Goal: Information Seeking & Learning: Check status

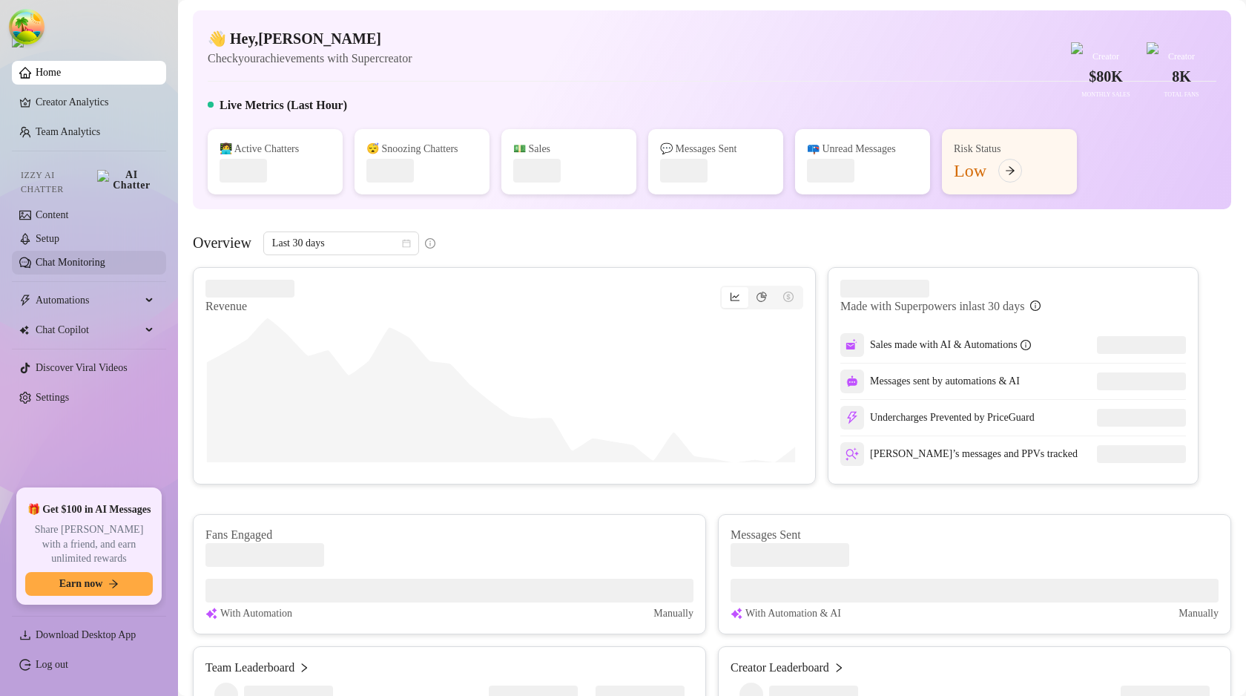
click at [78, 257] on link "Chat Monitoring" at bounding box center [71, 262] width 70 height 11
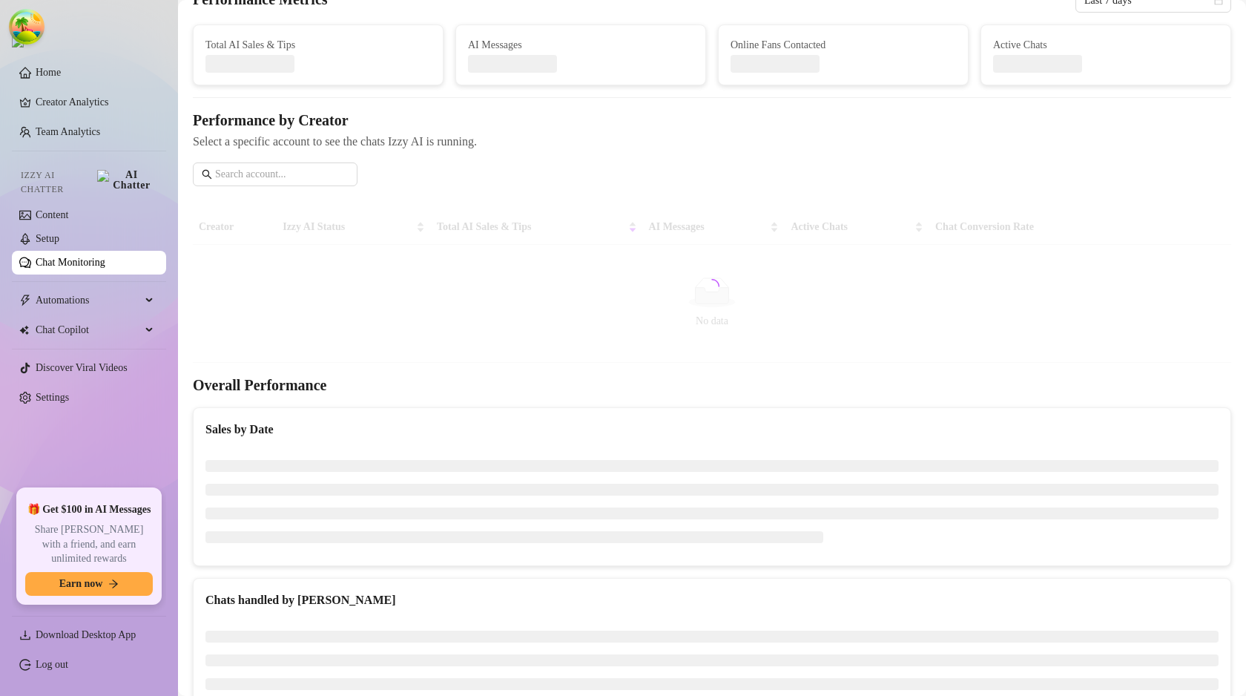
scroll to position [178, 0]
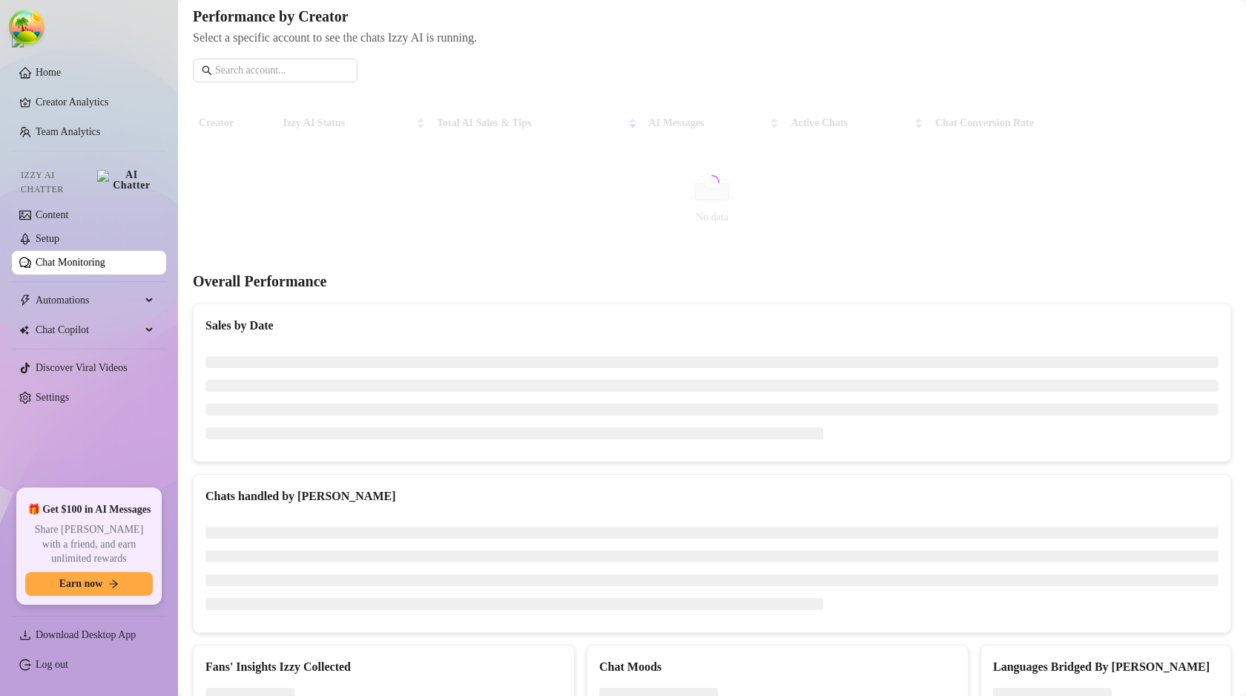
click at [105, 510] on span "🎁 Get $100 in AI Messages" at bounding box center [89, 509] width 124 height 15
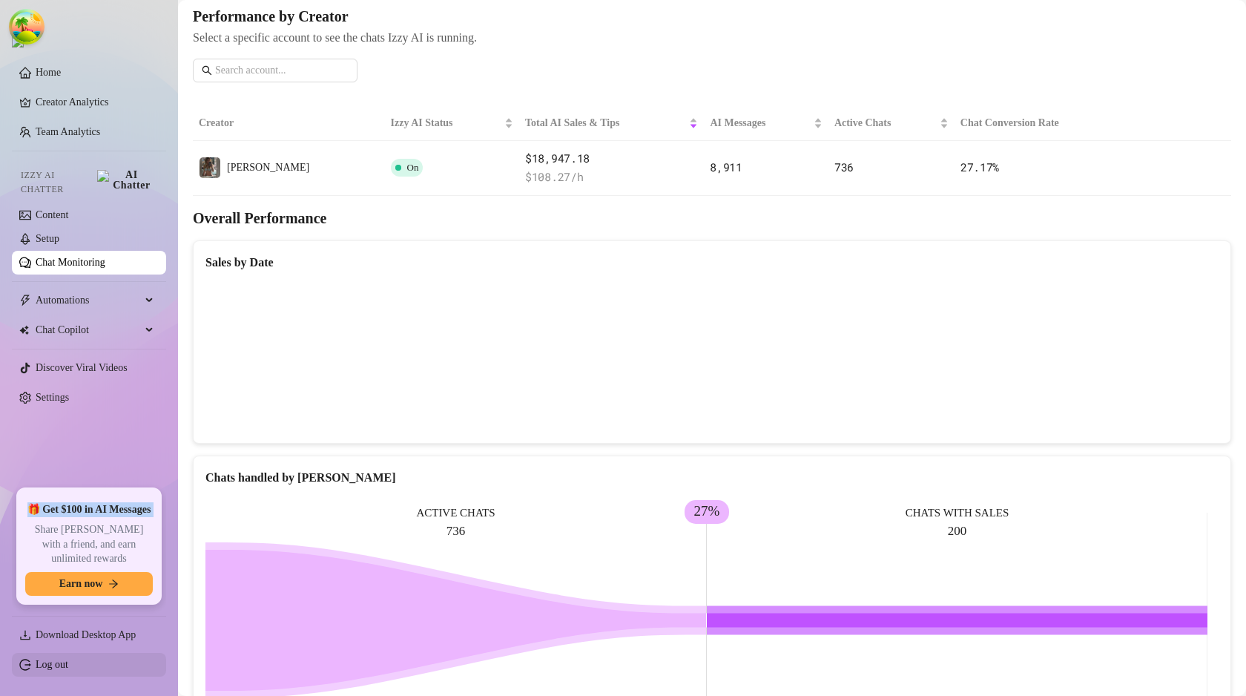
click at [68, 668] on link "Log out" at bounding box center [52, 663] width 33 height 11
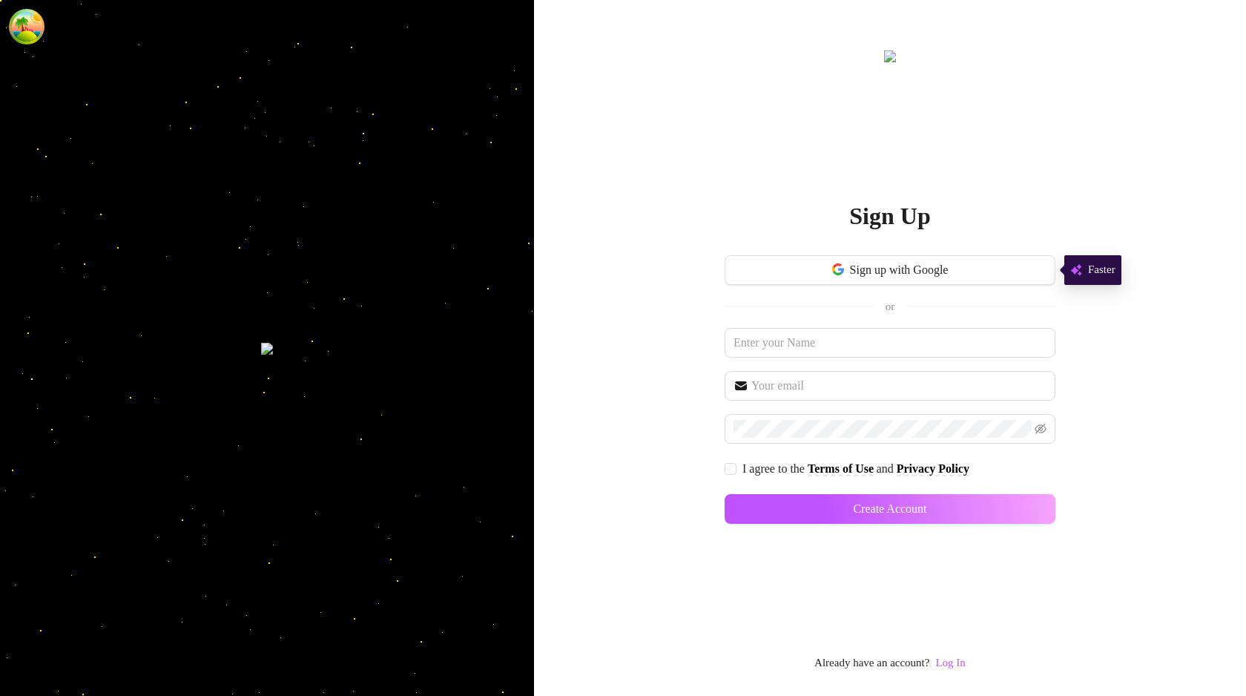
click at [958, 669] on link "Log In" at bounding box center [950, 663] width 30 height 18
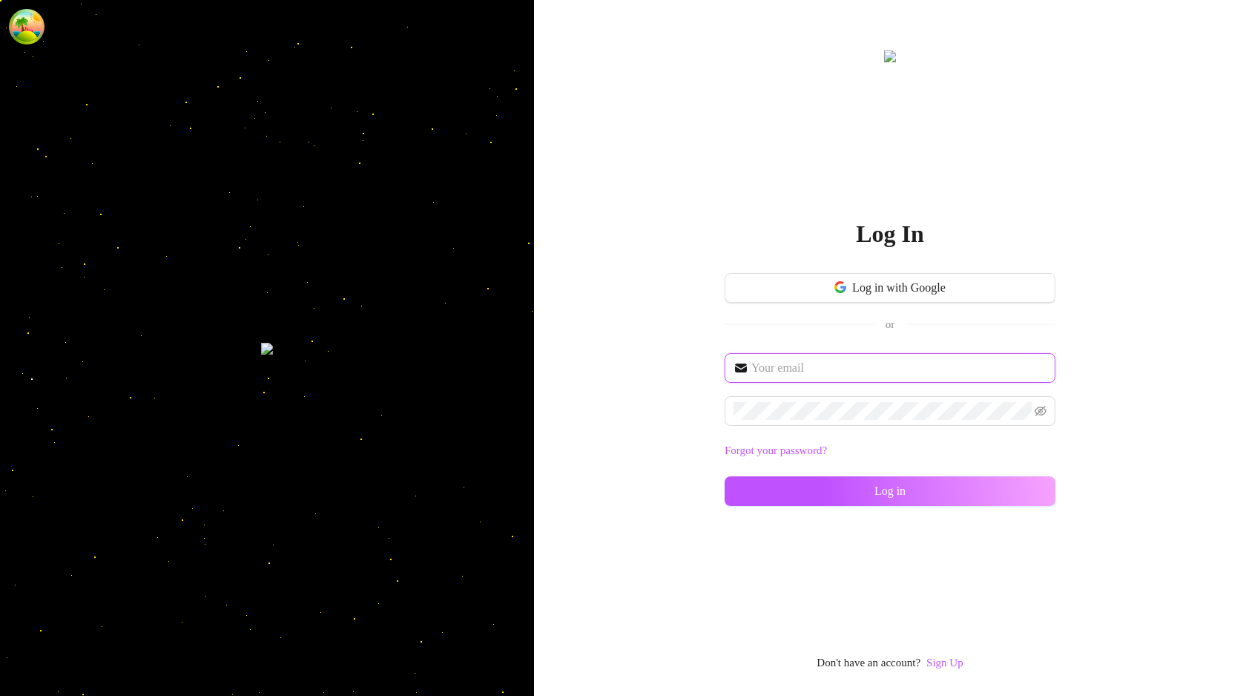
click at [793, 369] on input "text" at bounding box center [898, 368] width 295 height 18
type input "im@supercreator.app"
click at [811, 487] on button "Log in" at bounding box center [889, 491] width 331 height 30
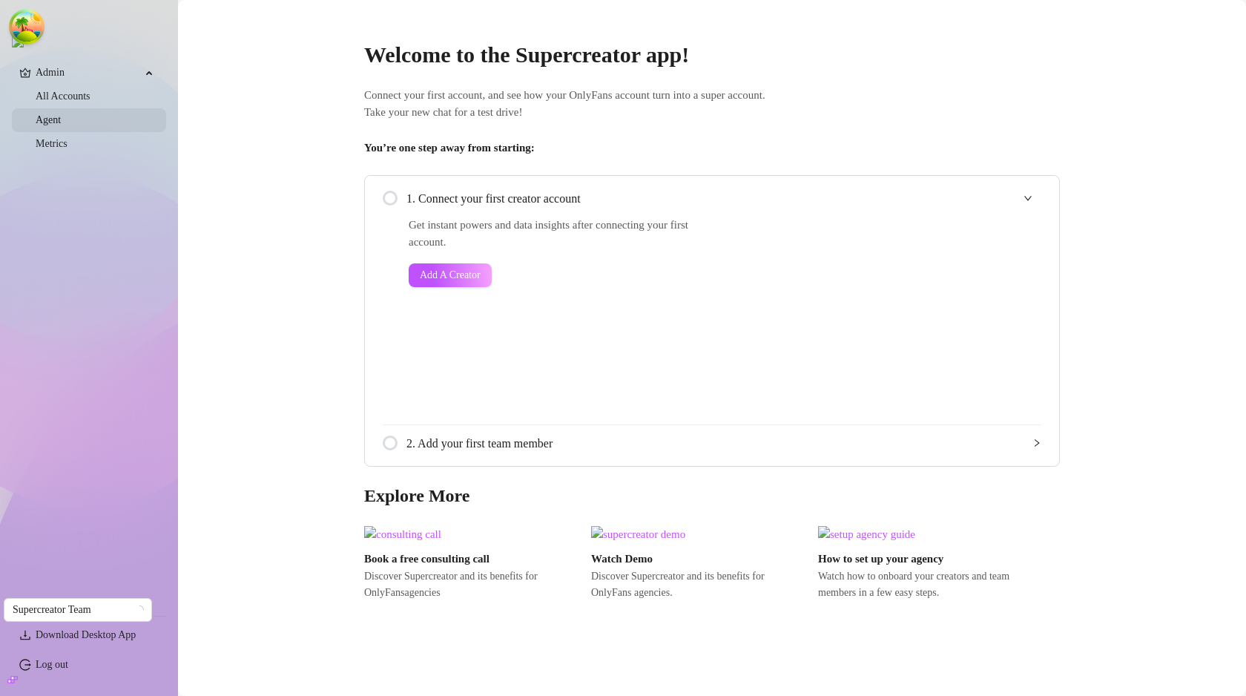
click at [61, 119] on link "Agent" at bounding box center [48, 119] width 25 height 11
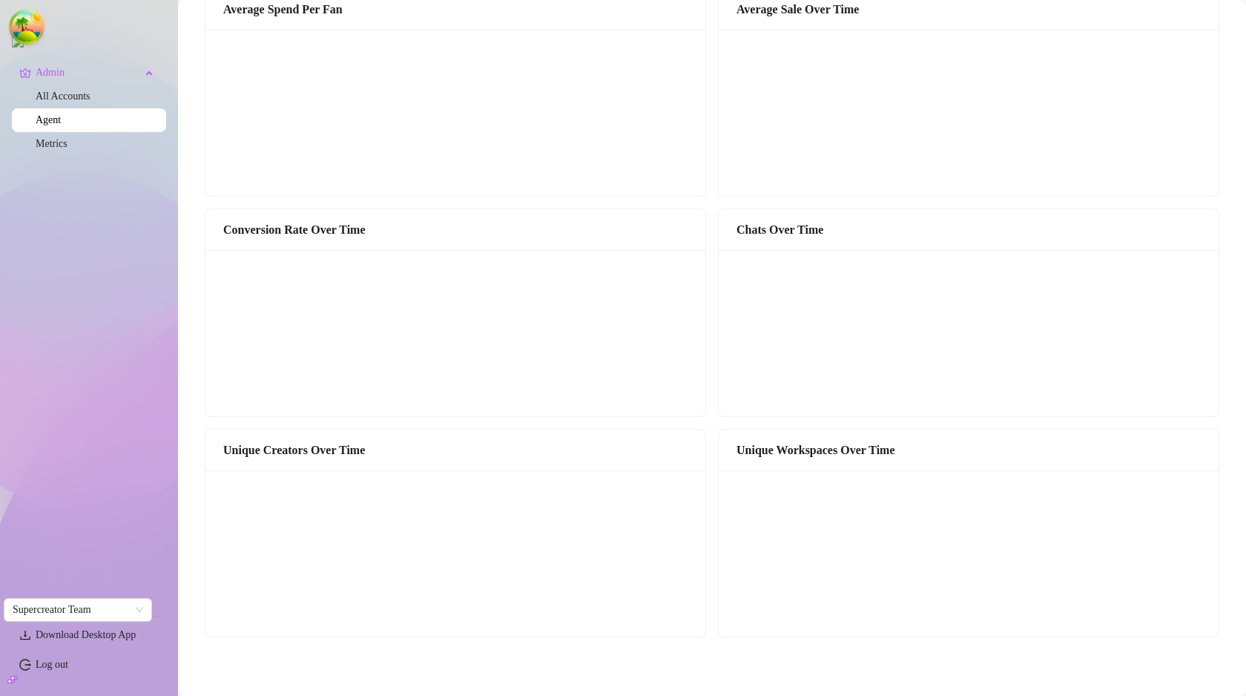
scroll to position [211, 0]
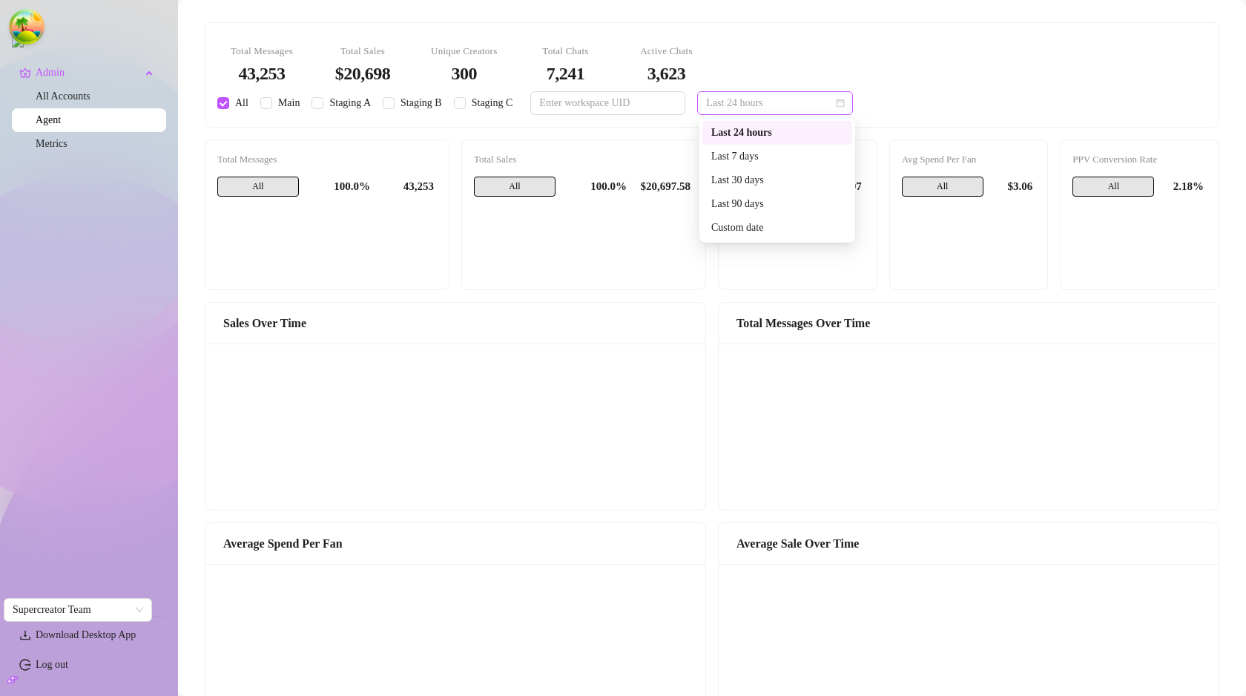
click at [808, 109] on span "Last 24 hours" at bounding box center [775, 103] width 138 height 22
click at [778, 154] on div "Last 7 days" at bounding box center [777, 156] width 132 height 16
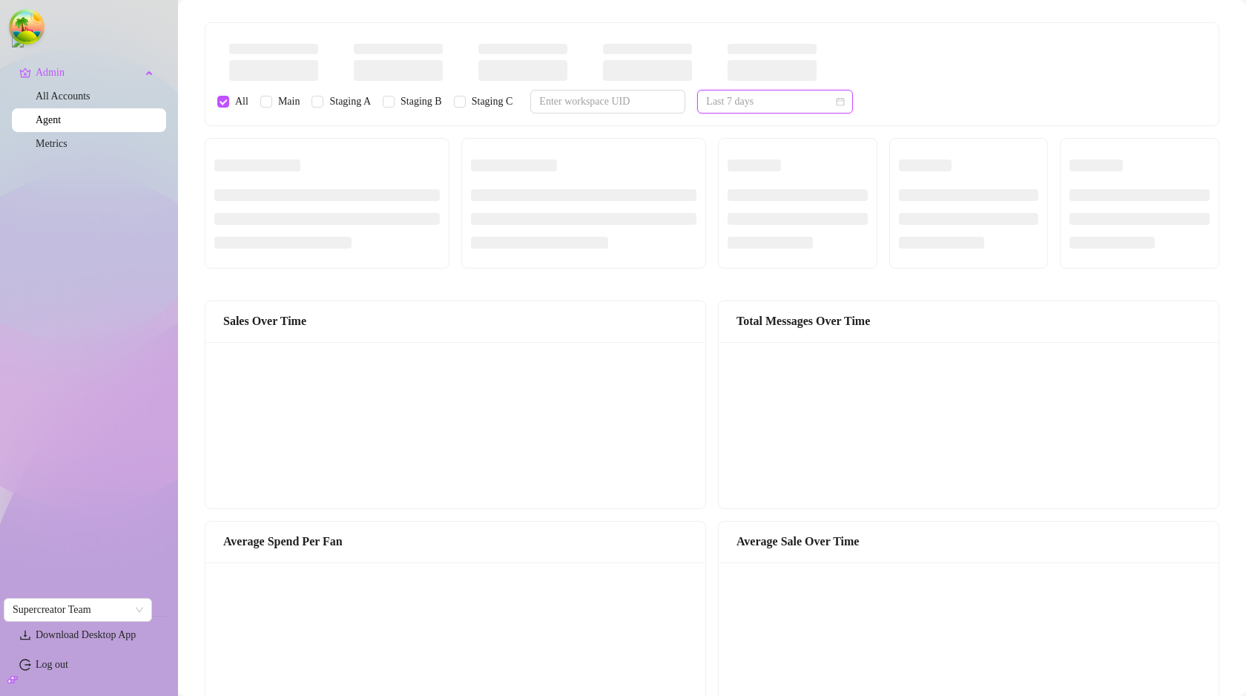
click at [787, 103] on span "Last 7 days" at bounding box center [775, 101] width 138 height 22
click at [750, 128] on div "Last 24 hours" at bounding box center [777, 131] width 132 height 16
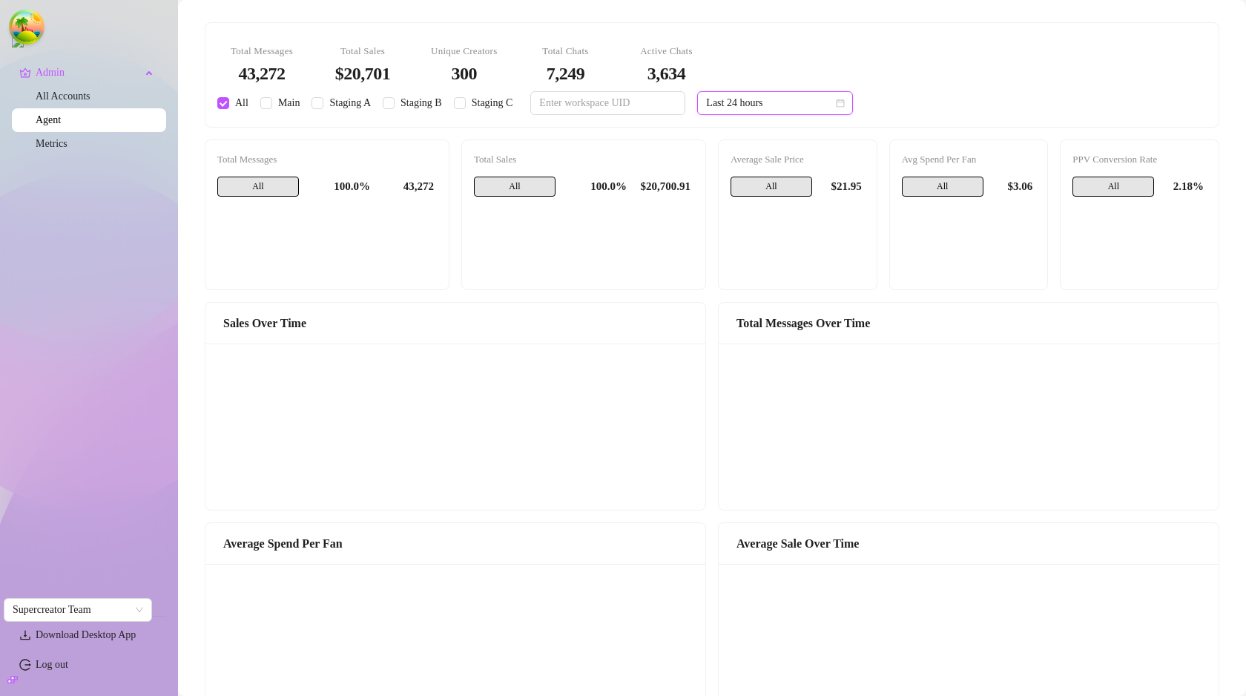
click at [251, 323] on div "Sales Over Time" at bounding box center [455, 323] width 464 height 19
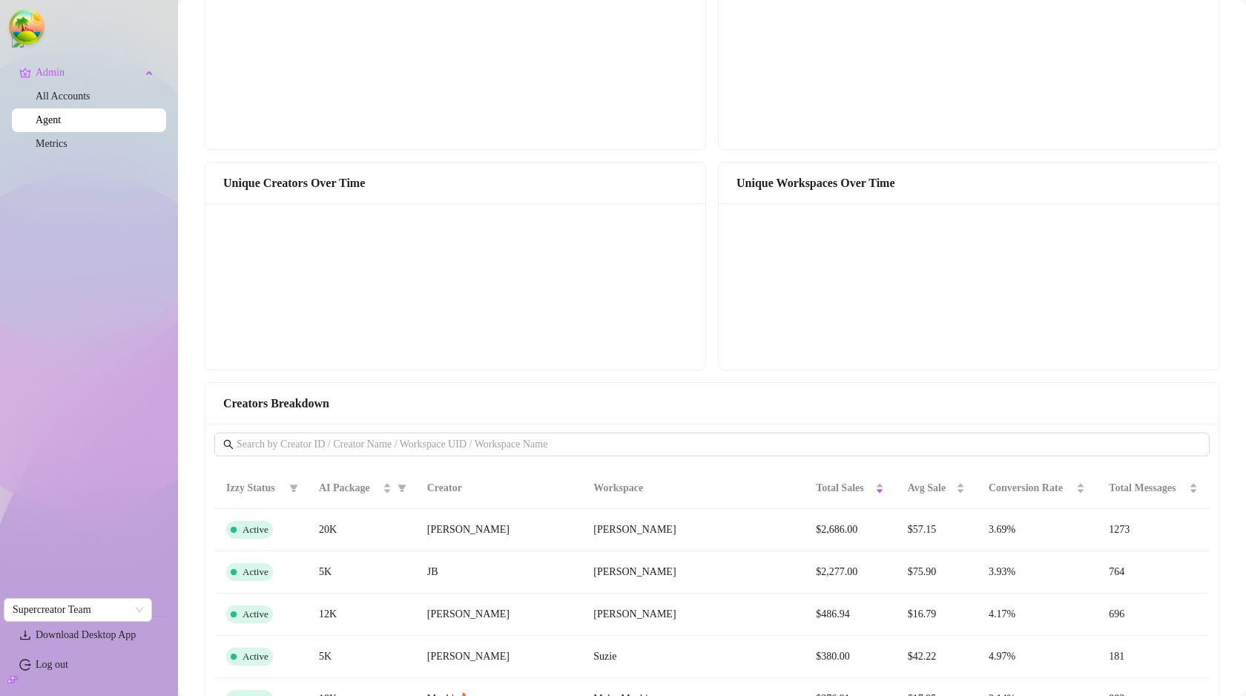
scroll to position [682, 0]
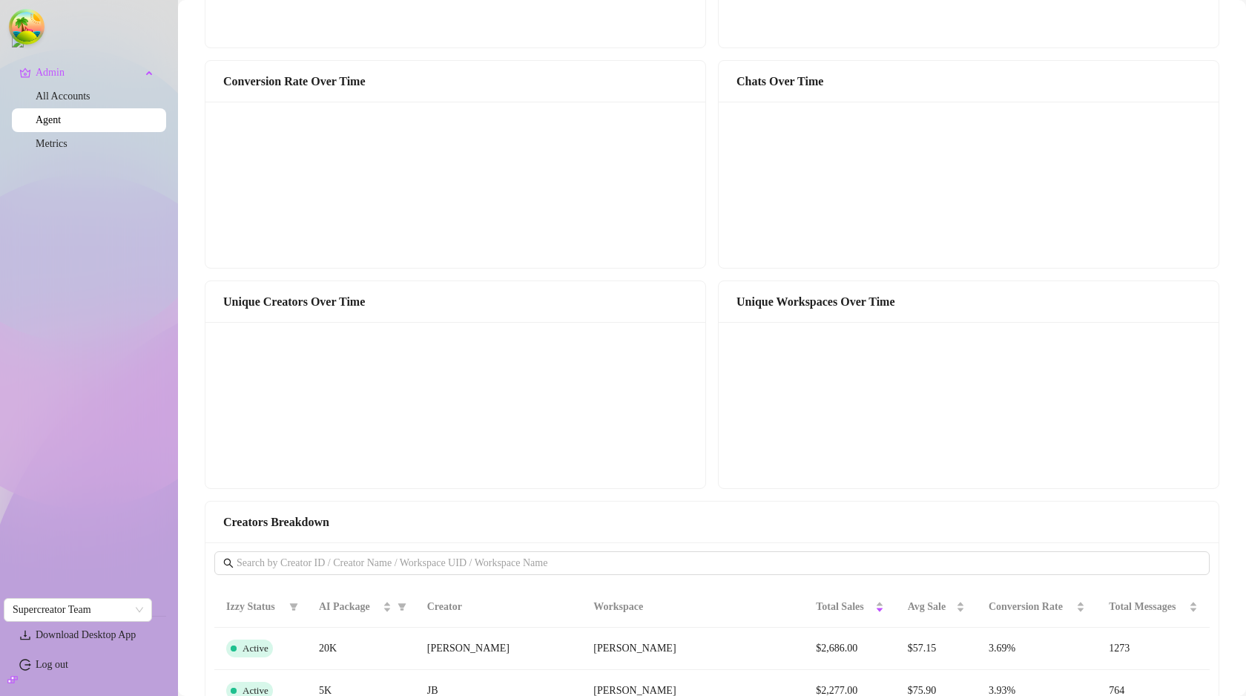
click at [311, 306] on div "Unique Creators Over Time" at bounding box center [455, 301] width 464 height 19
copy div "Unique Creators Over Time"
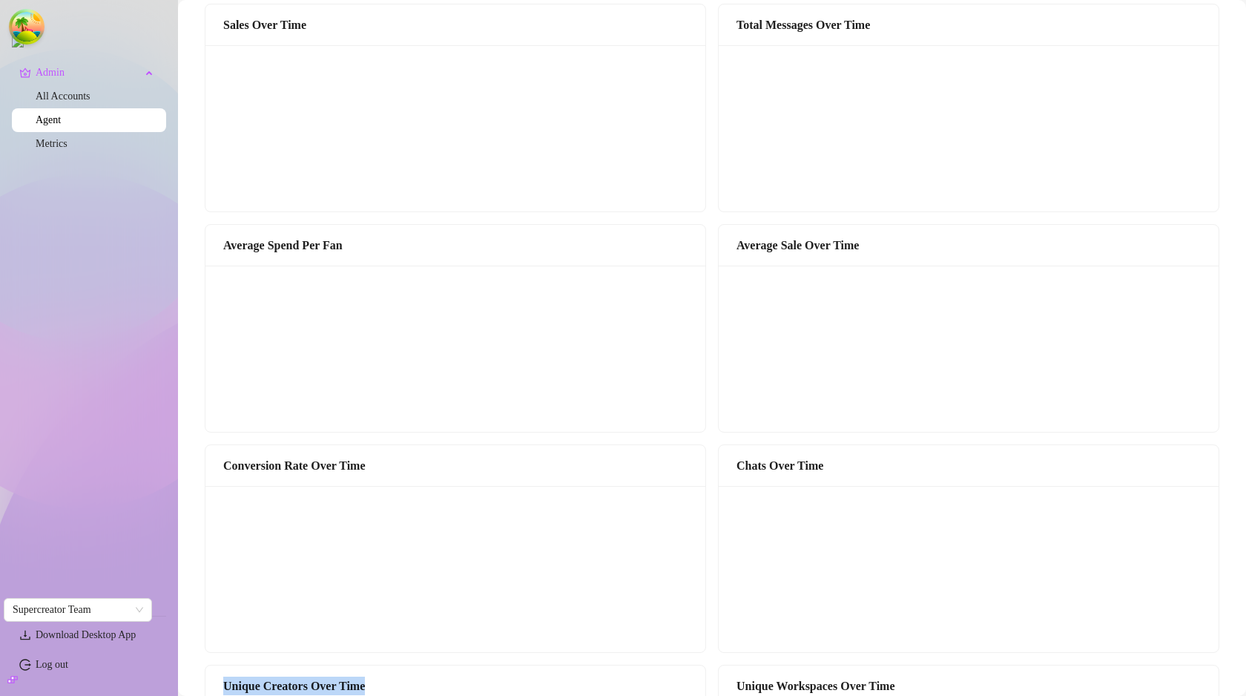
scroll to position [0, 0]
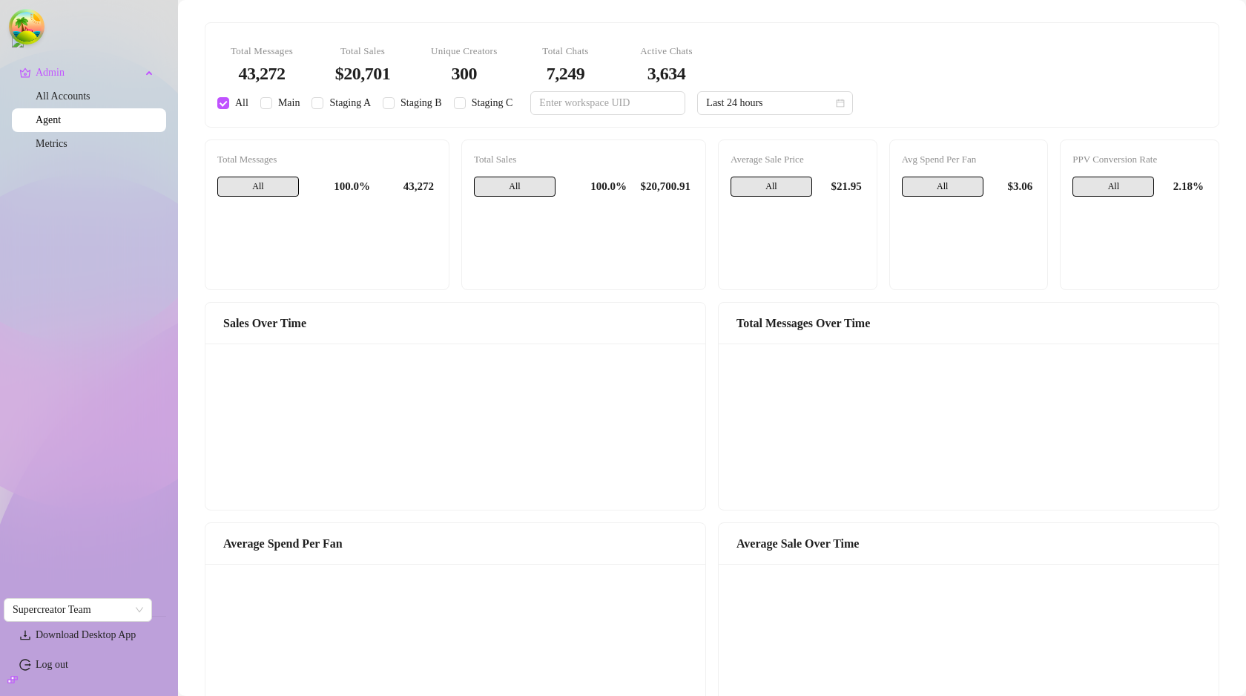
click at [913, 120] on div "Total Messages 43,272 Total Sales $20,701 Unique Creators 300 Total Chats 7,249…" at bounding box center [711, 75] width 1013 height 104
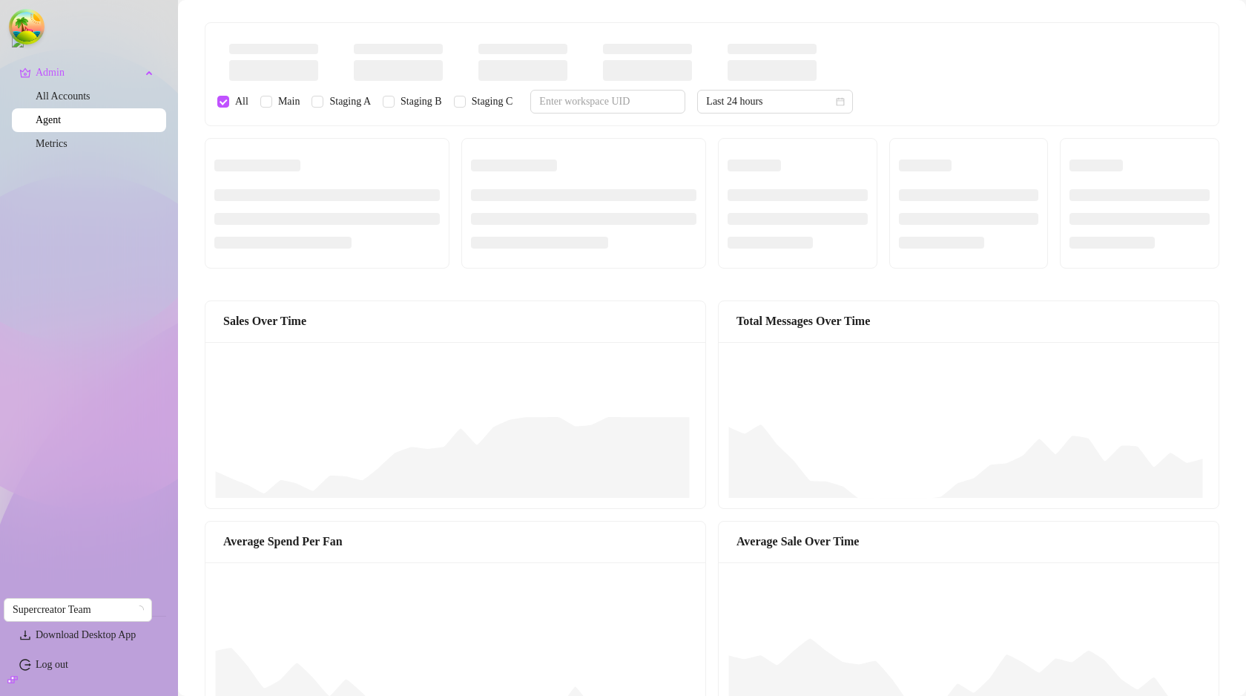
click at [830, 95] on span "Last 24 hours" at bounding box center [775, 101] width 138 height 22
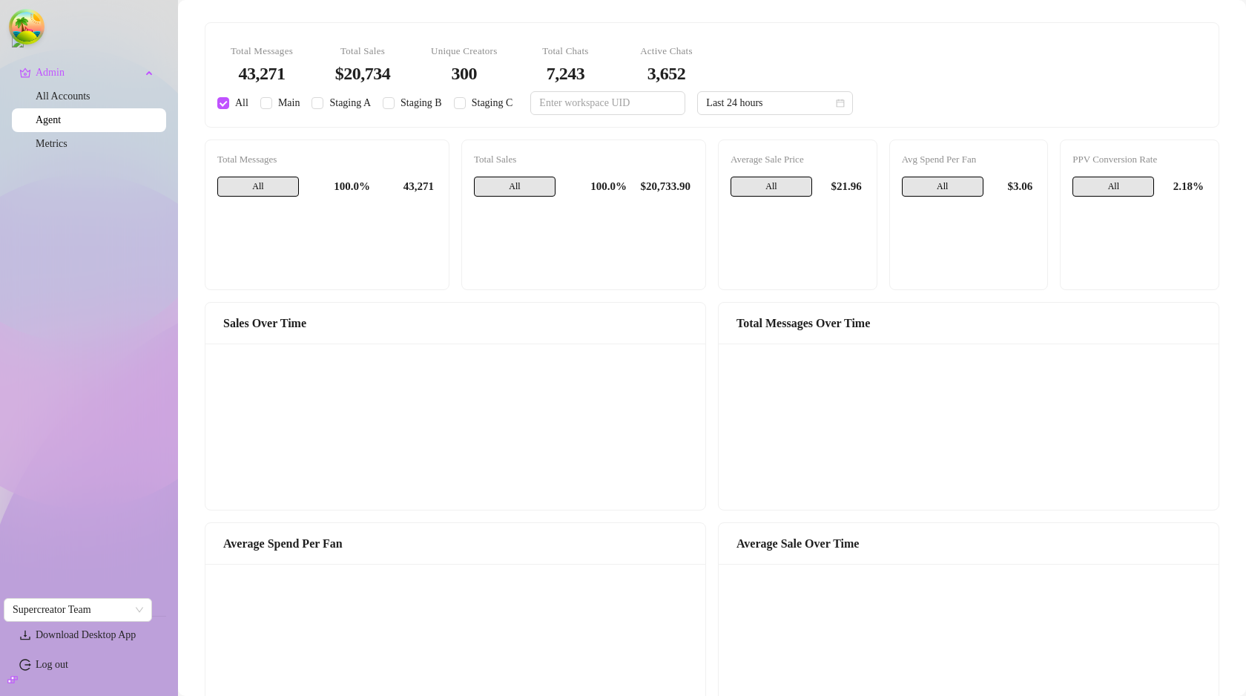
click at [944, 101] on div "Total Messages 43,271 Total Sales $20,734 Unique Creators 300 Total Chats 7,243…" at bounding box center [711, 75] width 1007 height 80
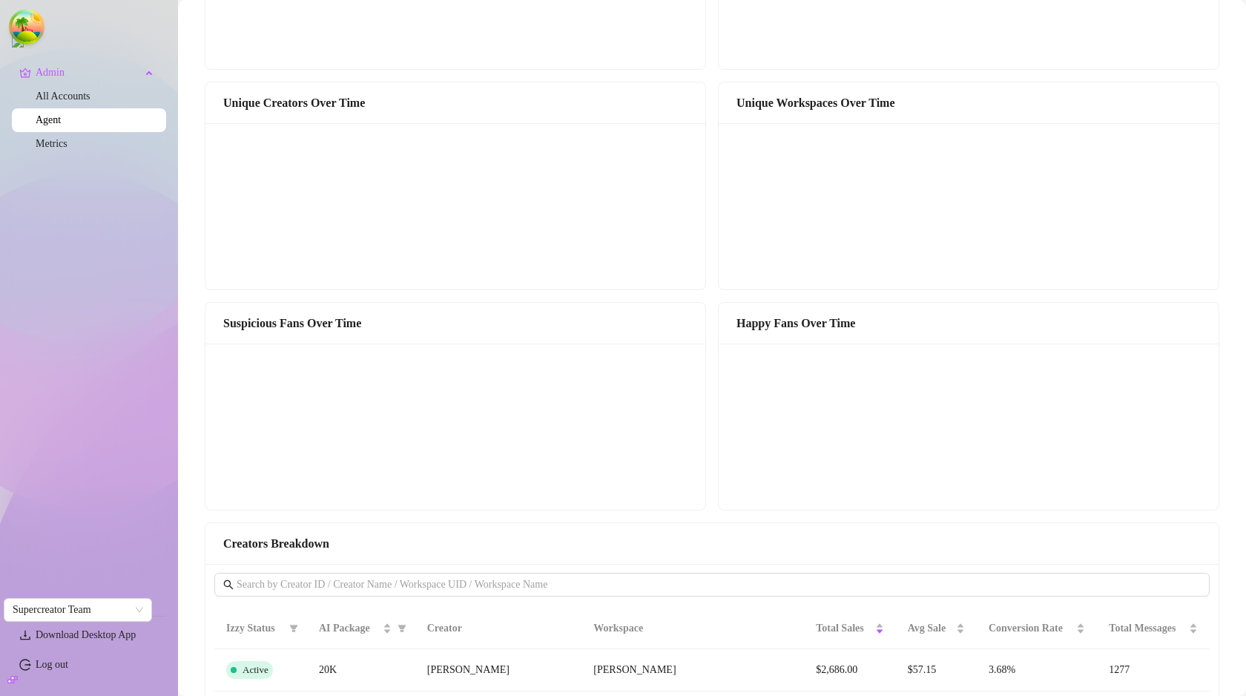
scroll to position [911, 0]
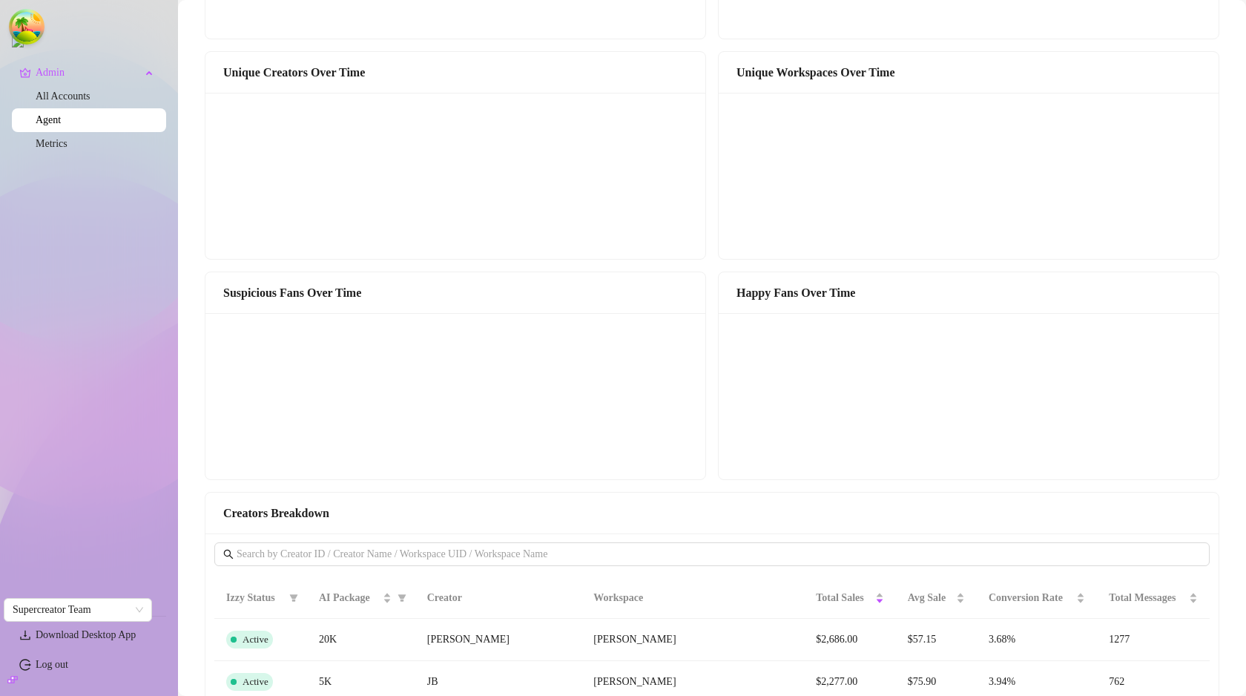
click at [354, 389] on canvas at bounding box center [452, 396] width 476 height 148
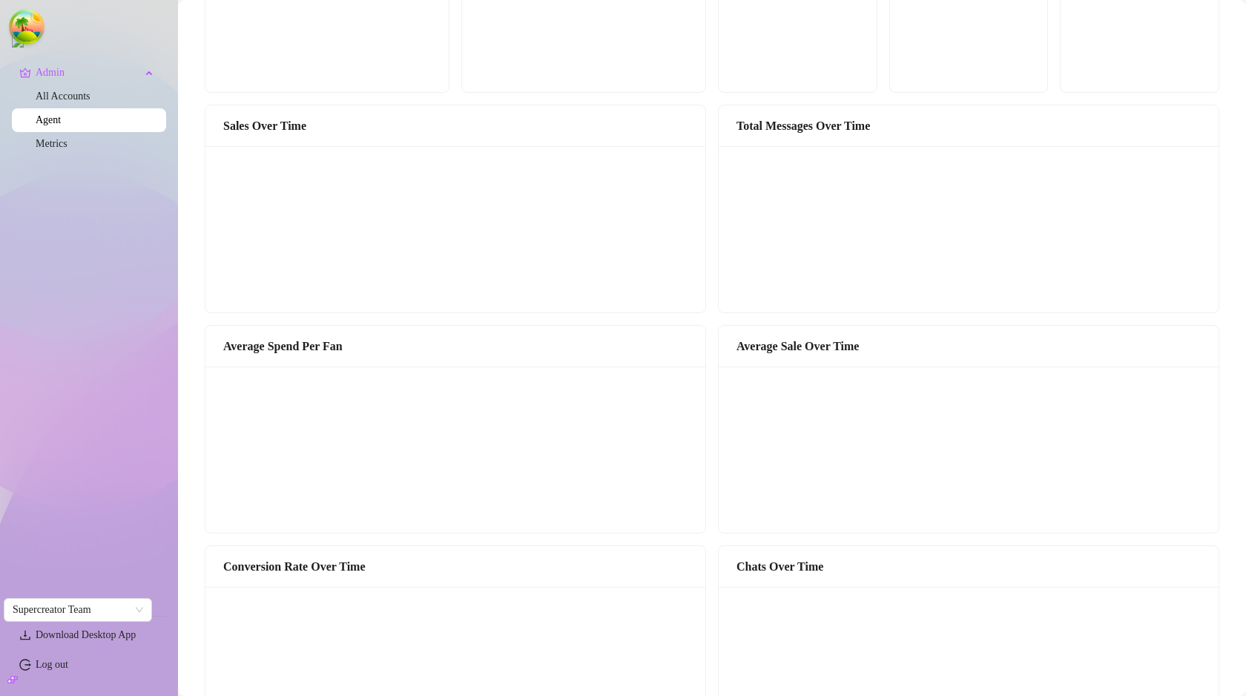
scroll to position [0, 0]
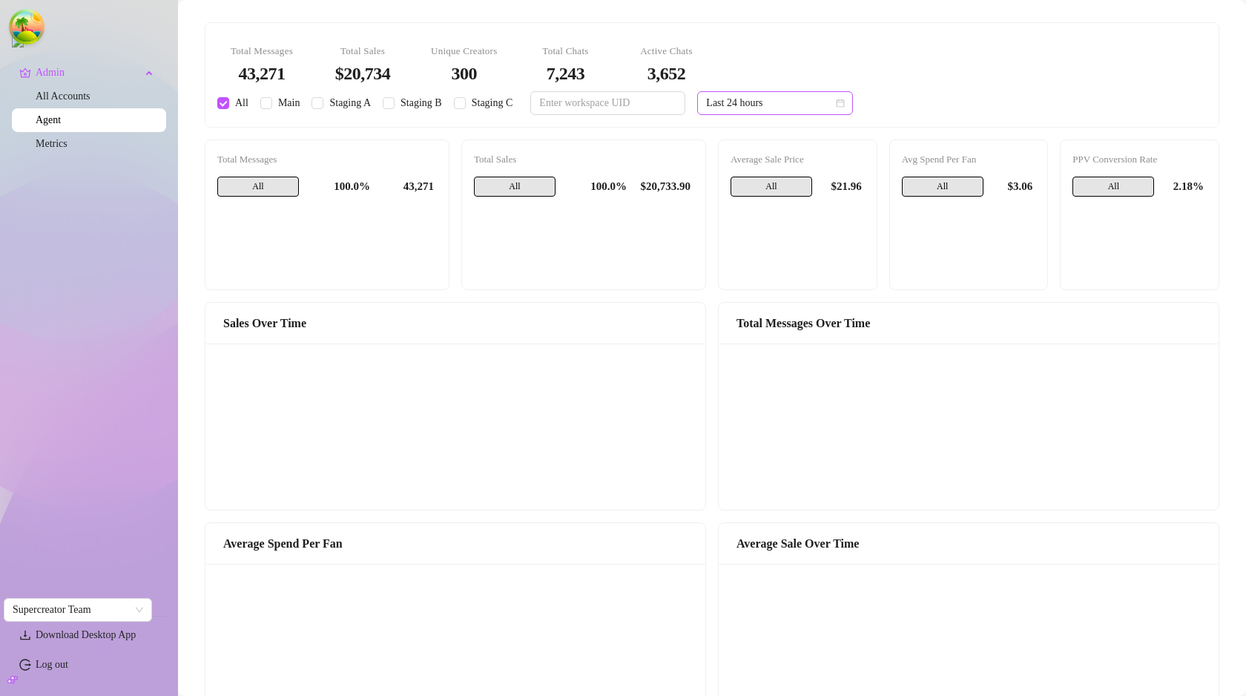
click at [842, 110] on span "Last 24 hours" at bounding box center [775, 103] width 138 height 22
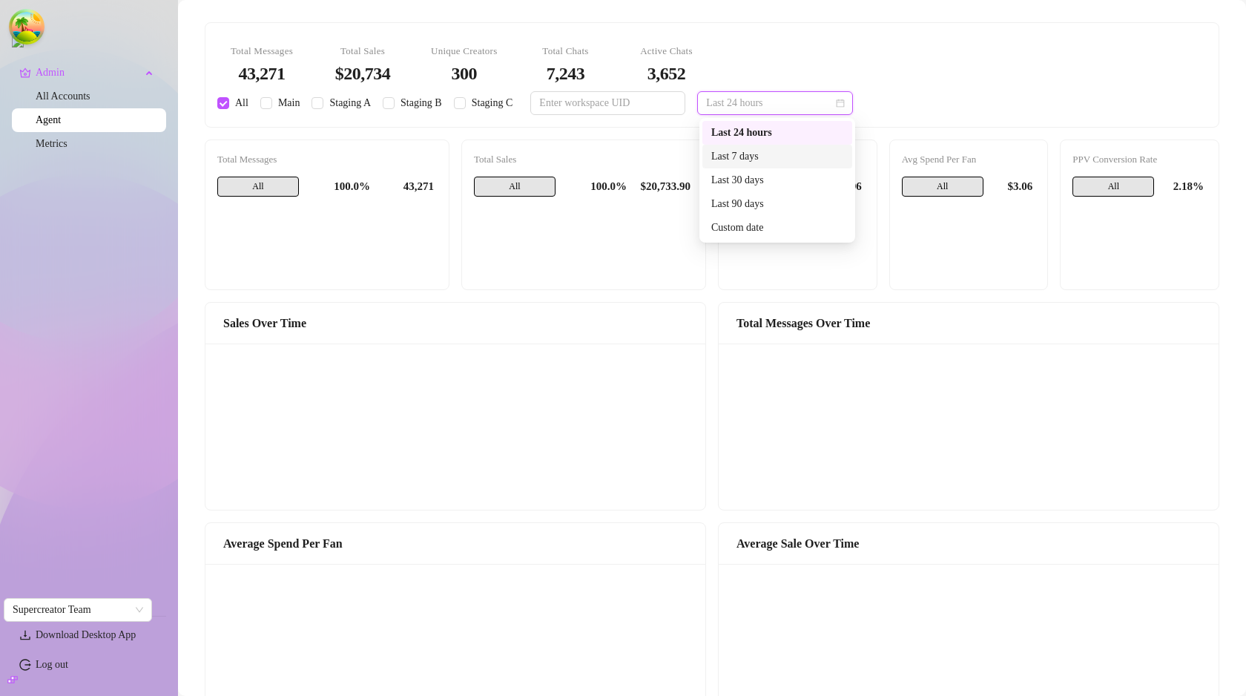
click at [811, 165] on div "Last 7 days" at bounding box center [777, 157] width 150 height 24
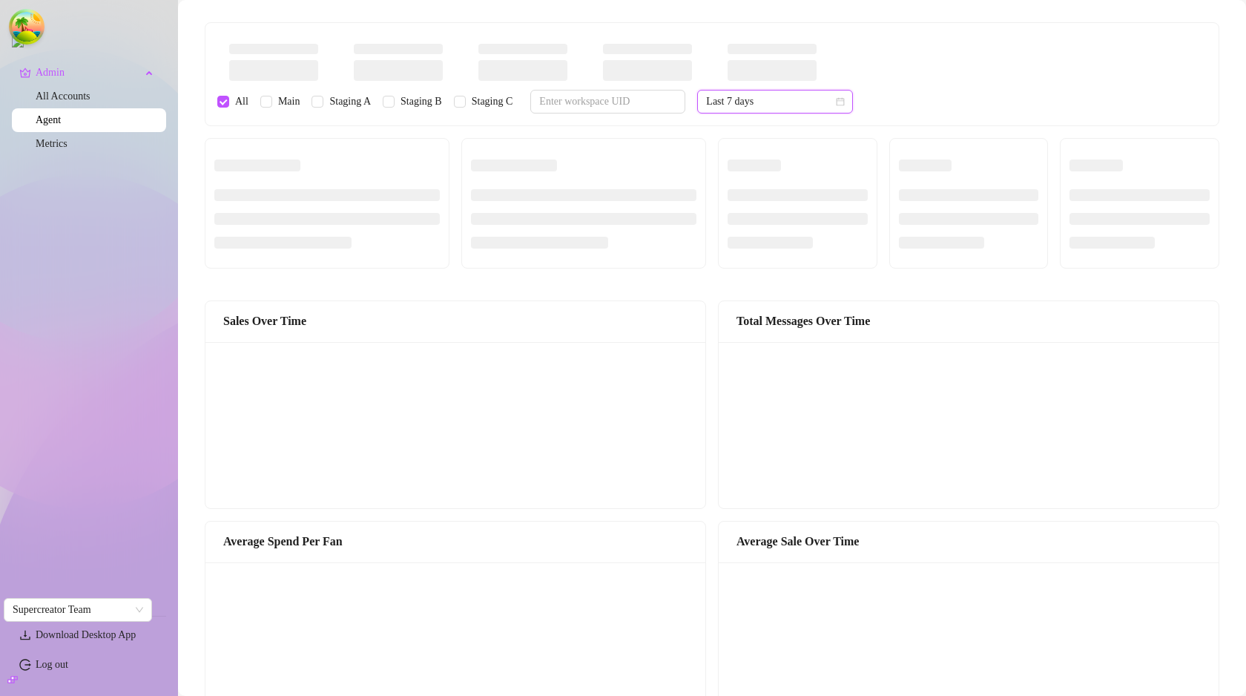
click at [930, 104] on div "All Main Staging A Staging B Staging C Last 7 days Last 7 days" at bounding box center [711, 74] width 1007 height 79
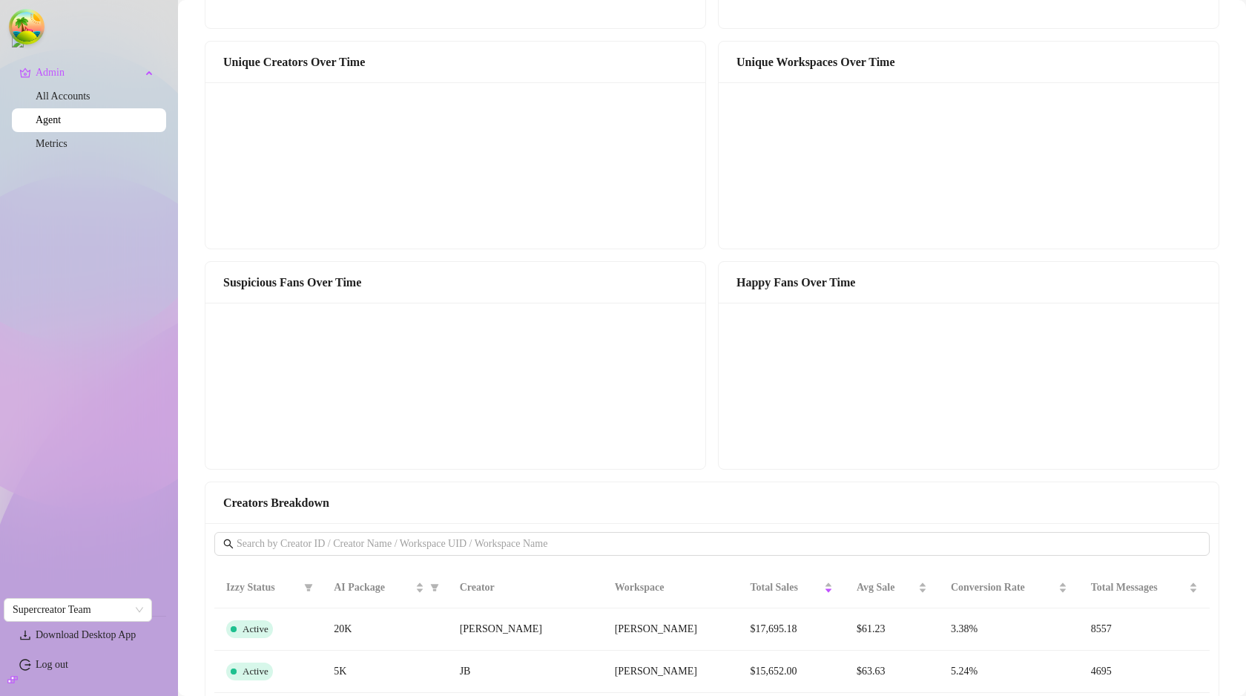
scroll to position [923, 0]
click at [757, 281] on div "Happy Fans Over Time" at bounding box center [968, 280] width 464 height 19
click at [759, 281] on div "Happy Fans Over Time" at bounding box center [968, 280] width 464 height 19
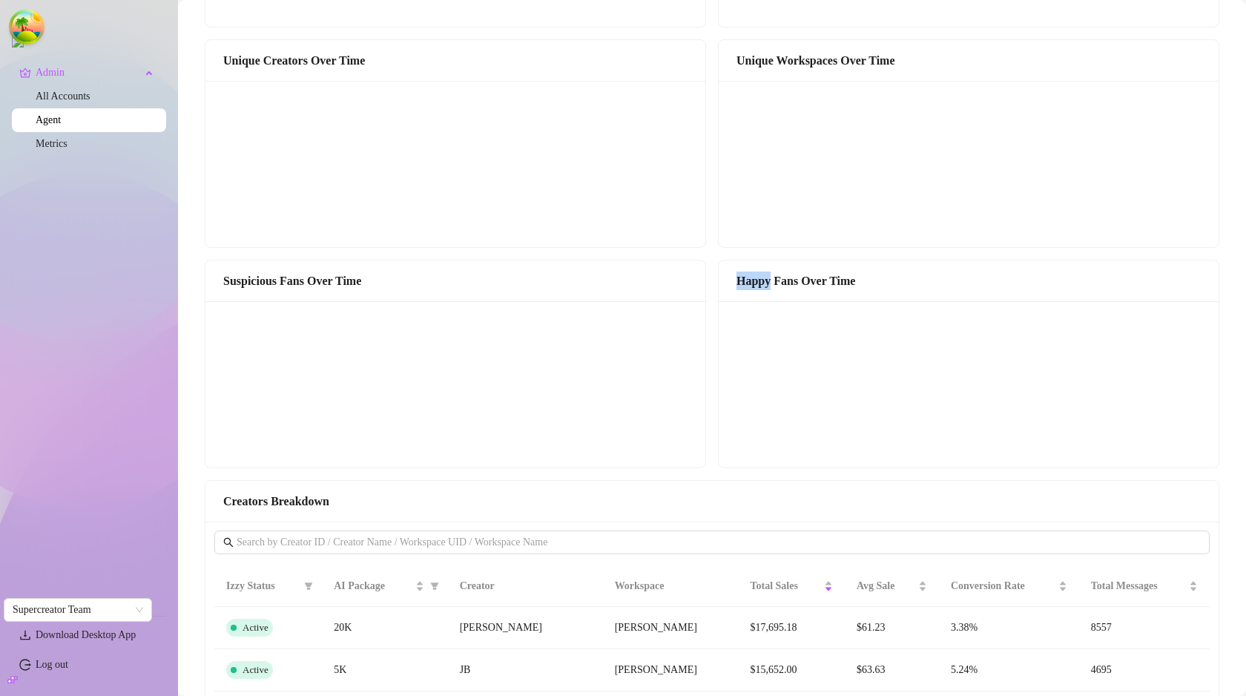
click at [759, 281] on div "Happy Fans Over Time" at bounding box center [968, 280] width 464 height 19
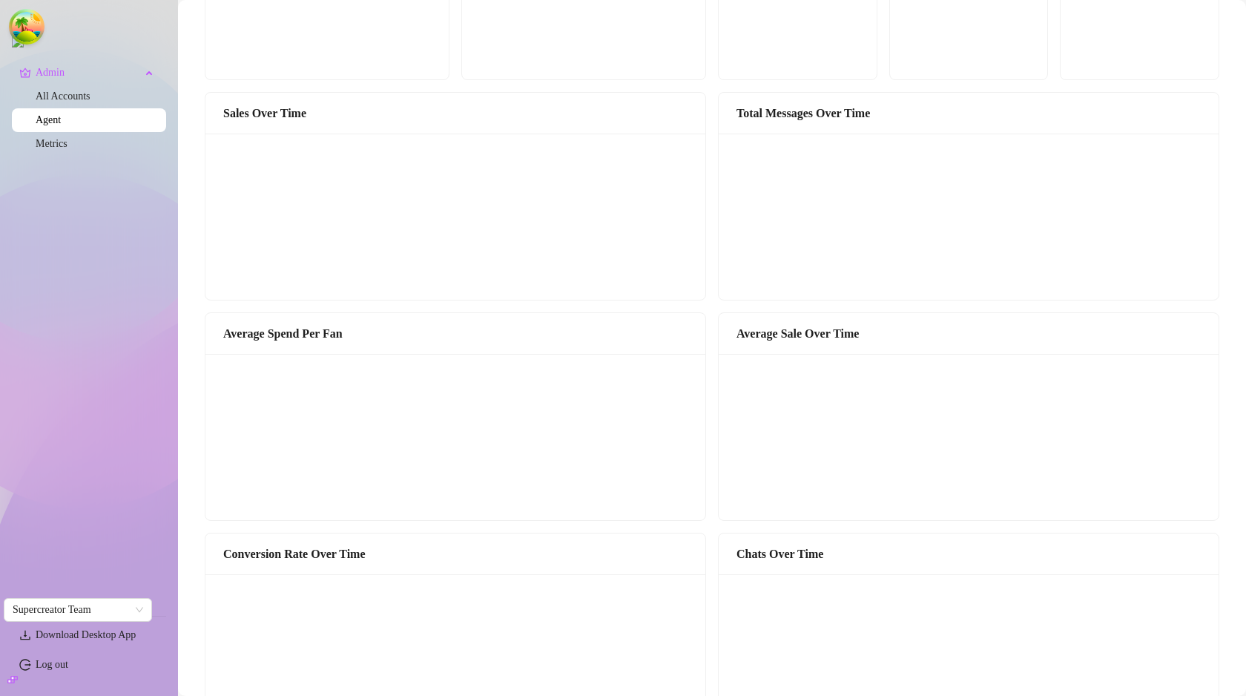
scroll to position [873, 0]
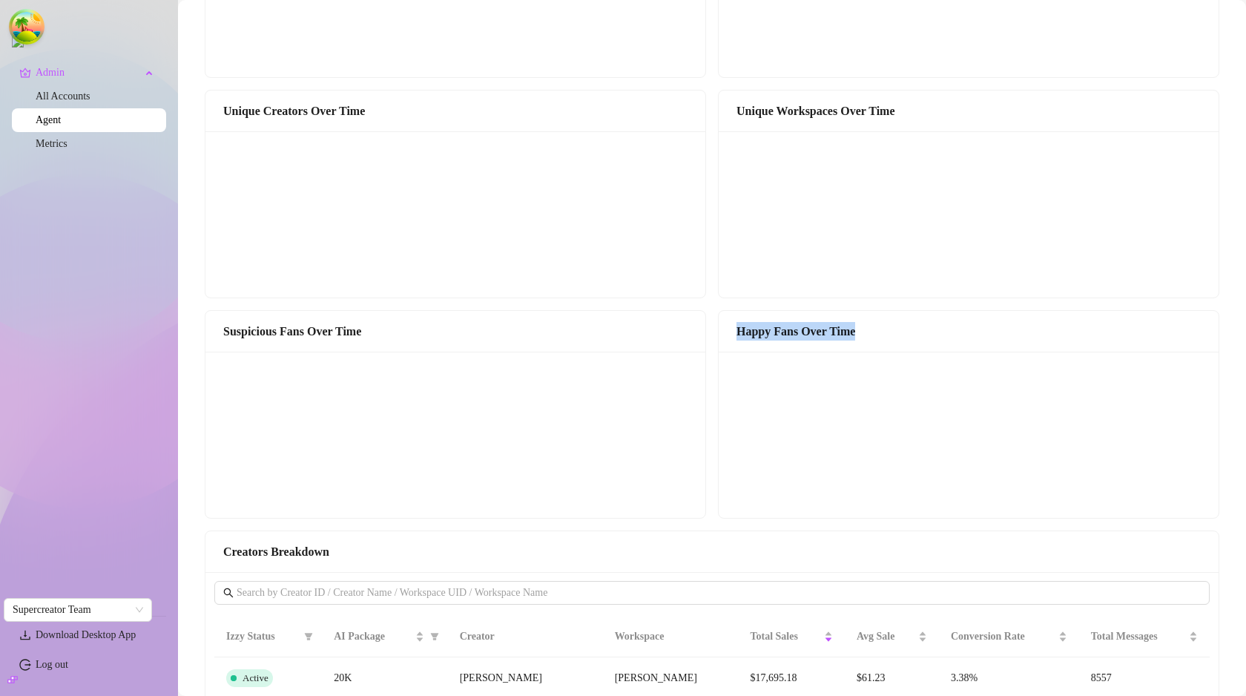
click at [813, 336] on div "Happy Fans Over Time" at bounding box center [968, 331] width 464 height 19
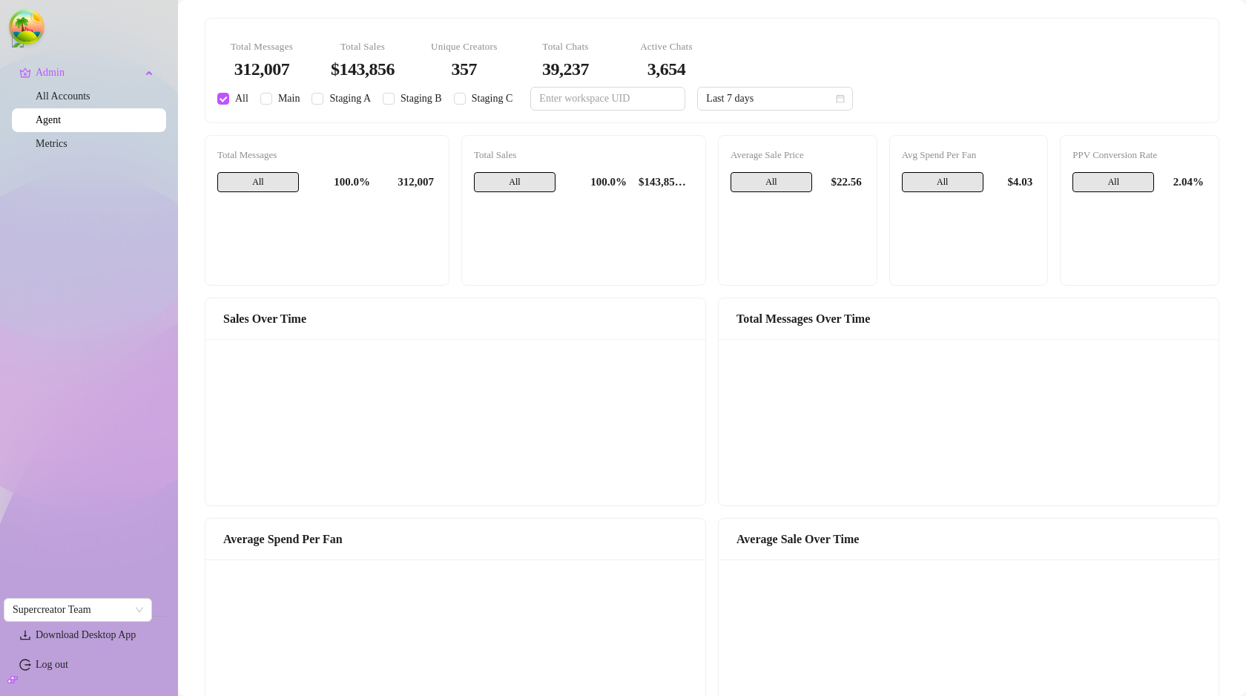
scroll to position [0, 0]
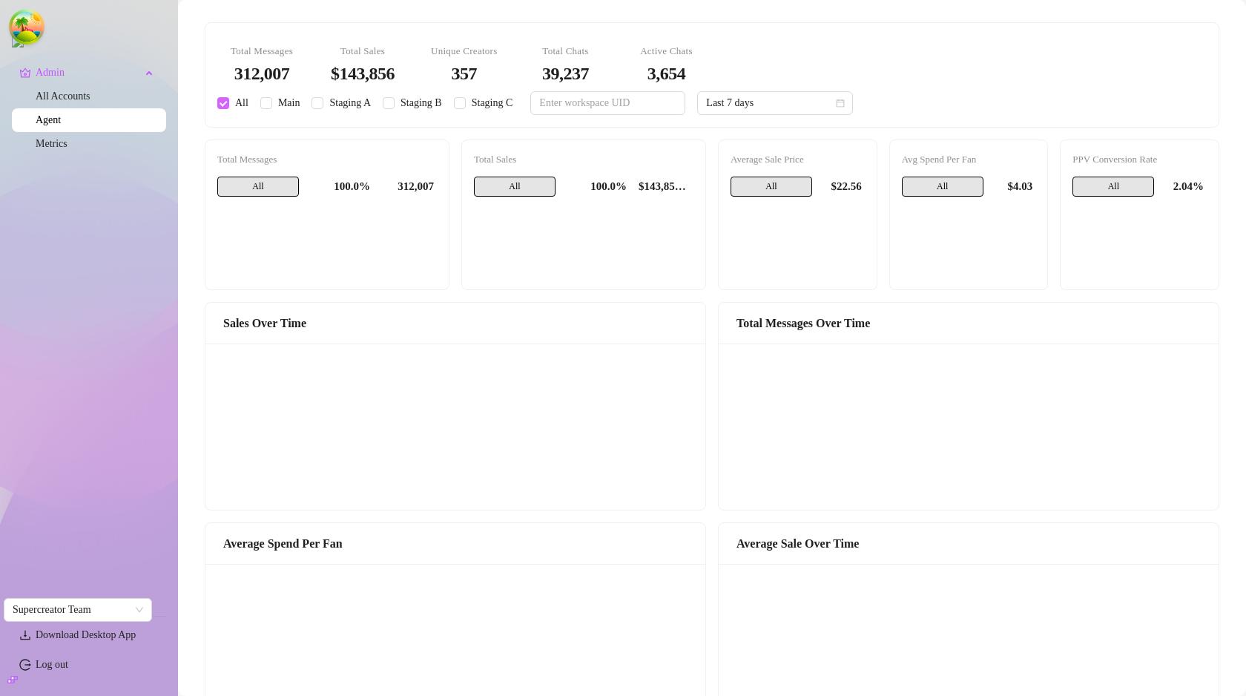
click at [227, 105] on input "All" at bounding box center [223, 103] width 12 height 12
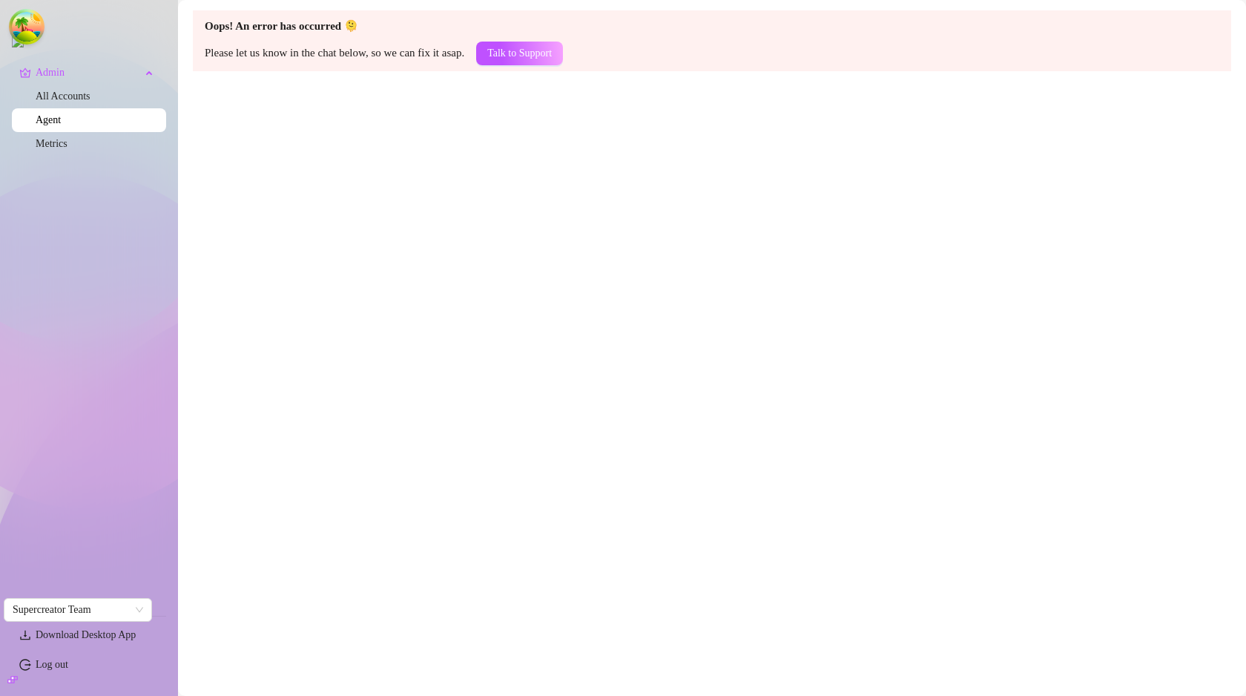
click at [501, 226] on main "Oops! An error has occurred 🫠 Please let us know in the chat below, so we can f…" at bounding box center [712, 348] width 1068 height 696
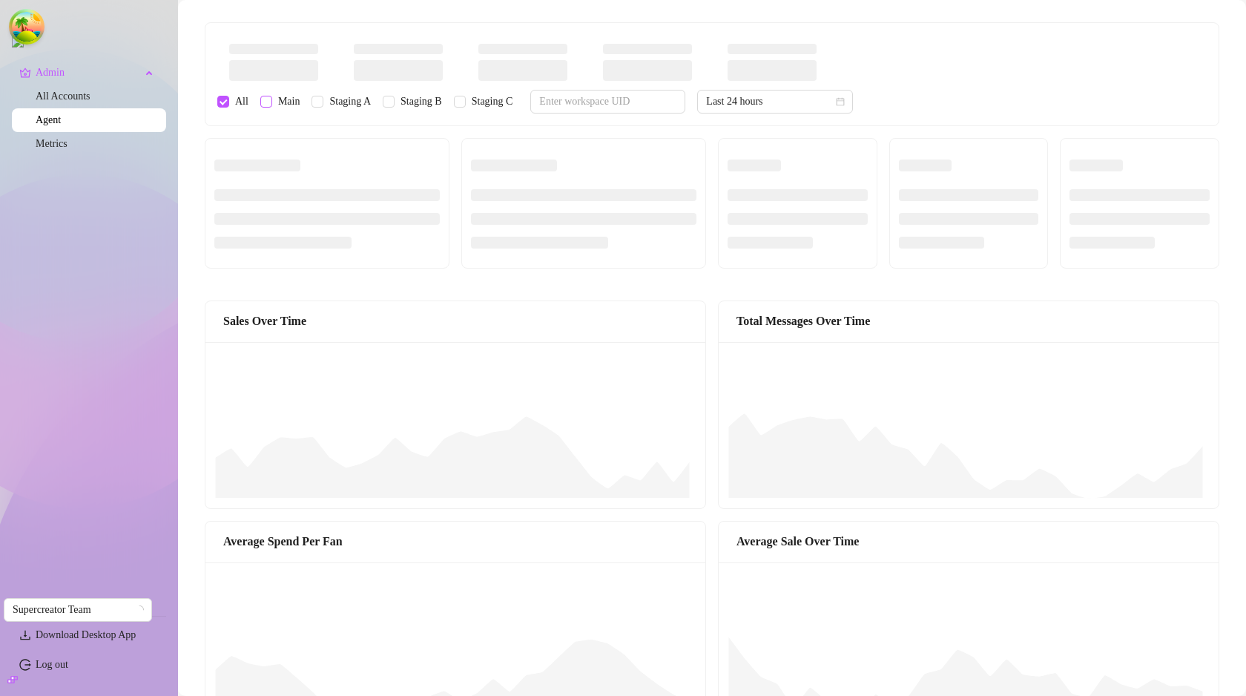
click at [265, 104] on input "Main" at bounding box center [266, 102] width 12 height 12
checkbox input "true"
click at [222, 103] on input "All" at bounding box center [223, 102] width 12 height 12
checkbox input "false"
click at [316, 105] on input "Staging A" at bounding box center [317, 102] width 12 height 12
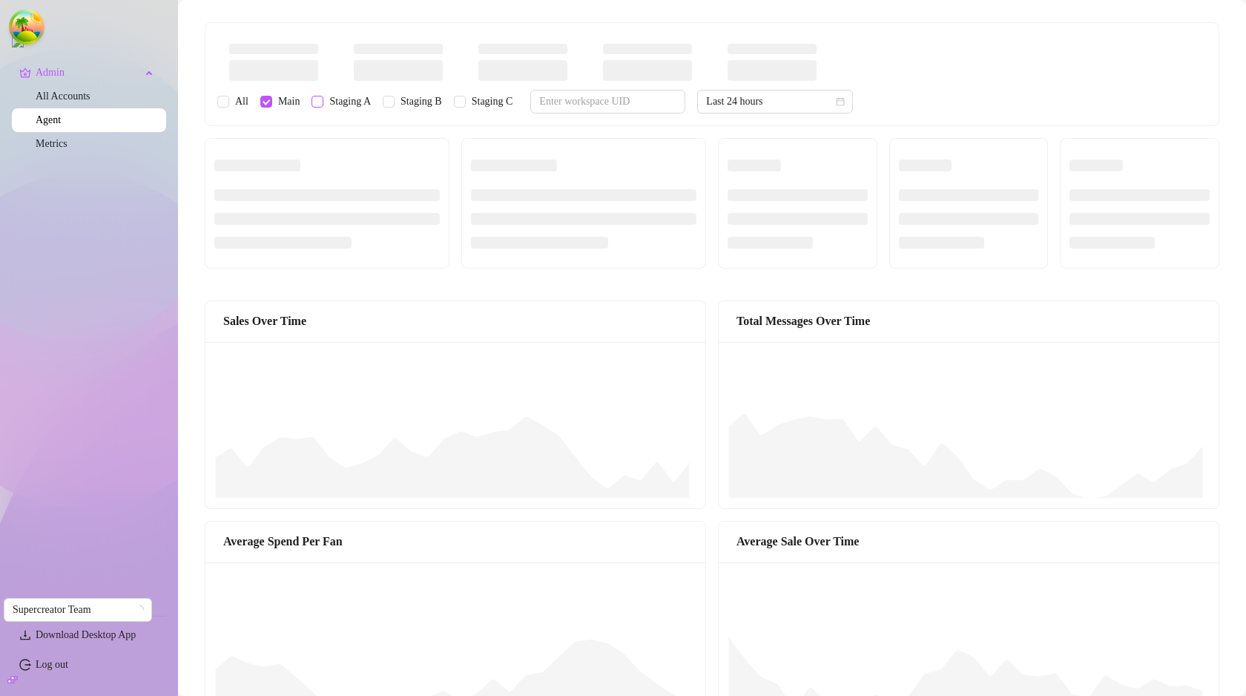
checkbox input "true"
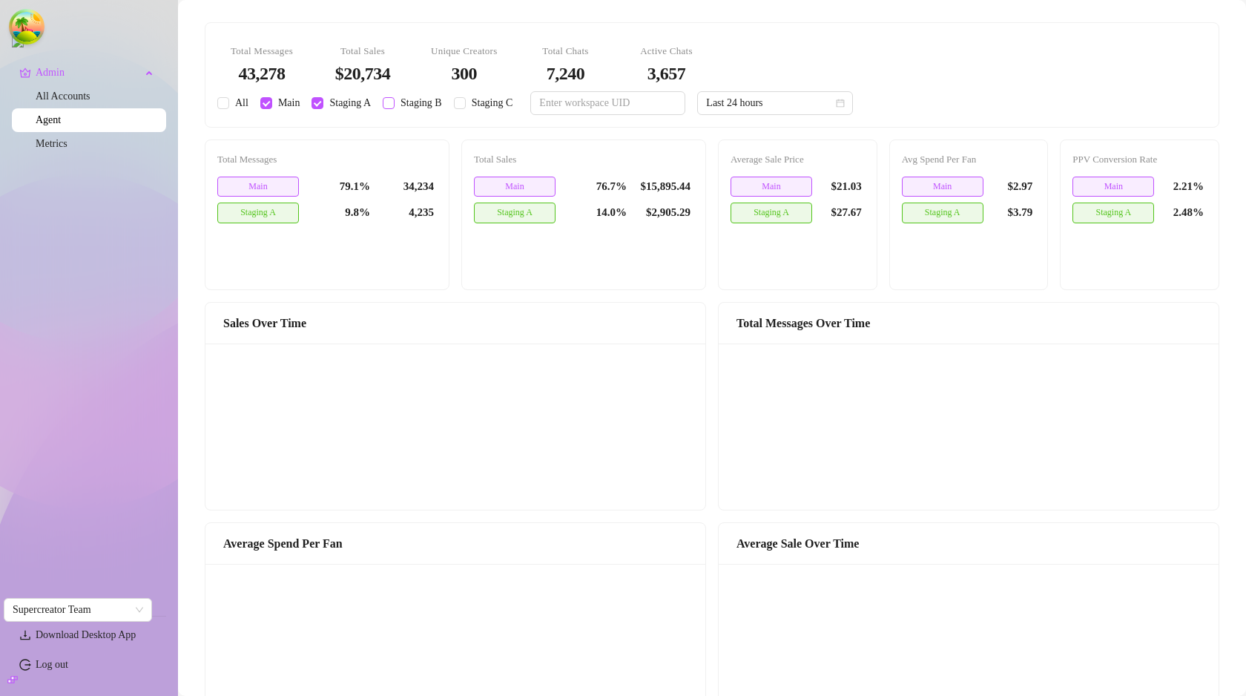
click at [394, 102] on input "Staging B" at bounding box center [389, 103] width 12 height 12
checkbox input "true"
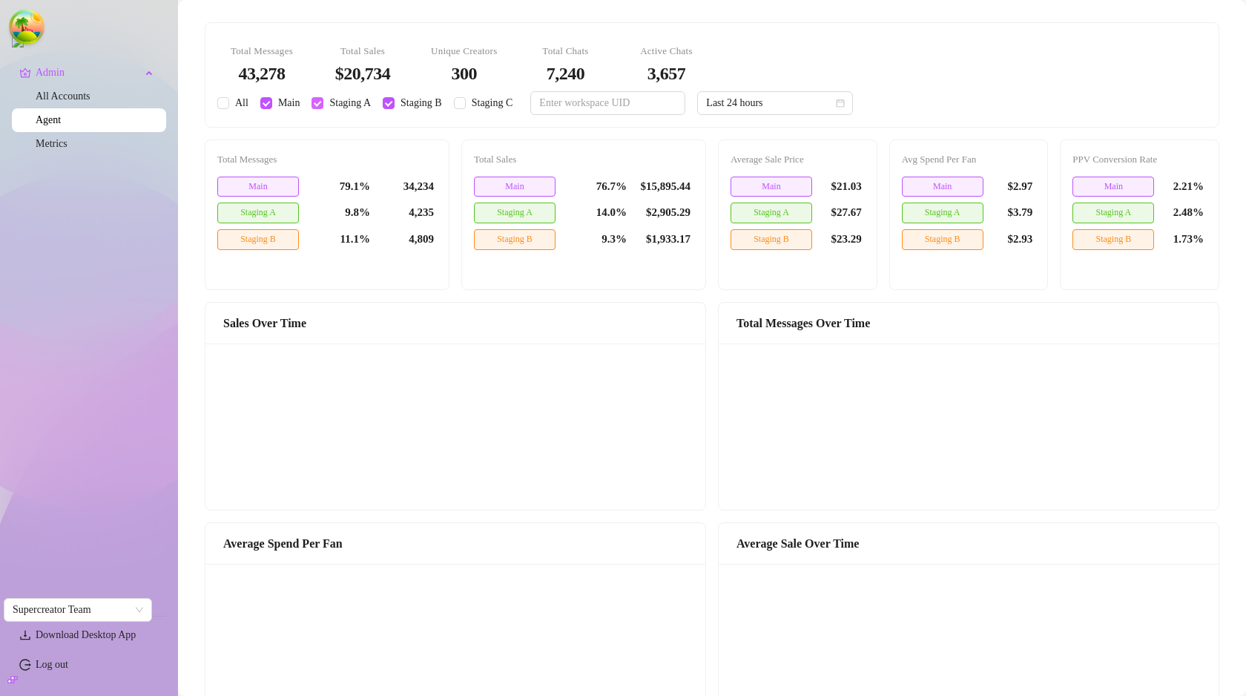
click at [320, 108] on input "Staging A" at bounding box center [317, 103] width 12 height 12
checkbox input "false"
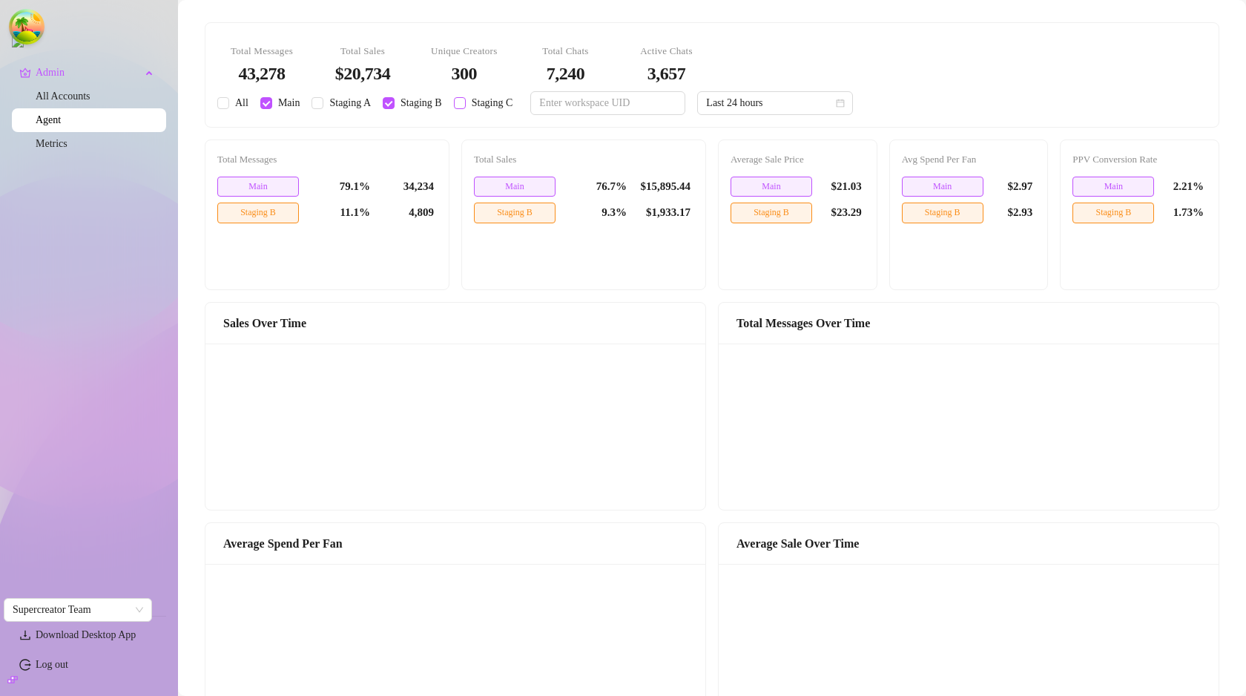
click at [459, 102] on input "Staging C" at bounding box center [460, 103] width 12 height 12
checkbox input "true"
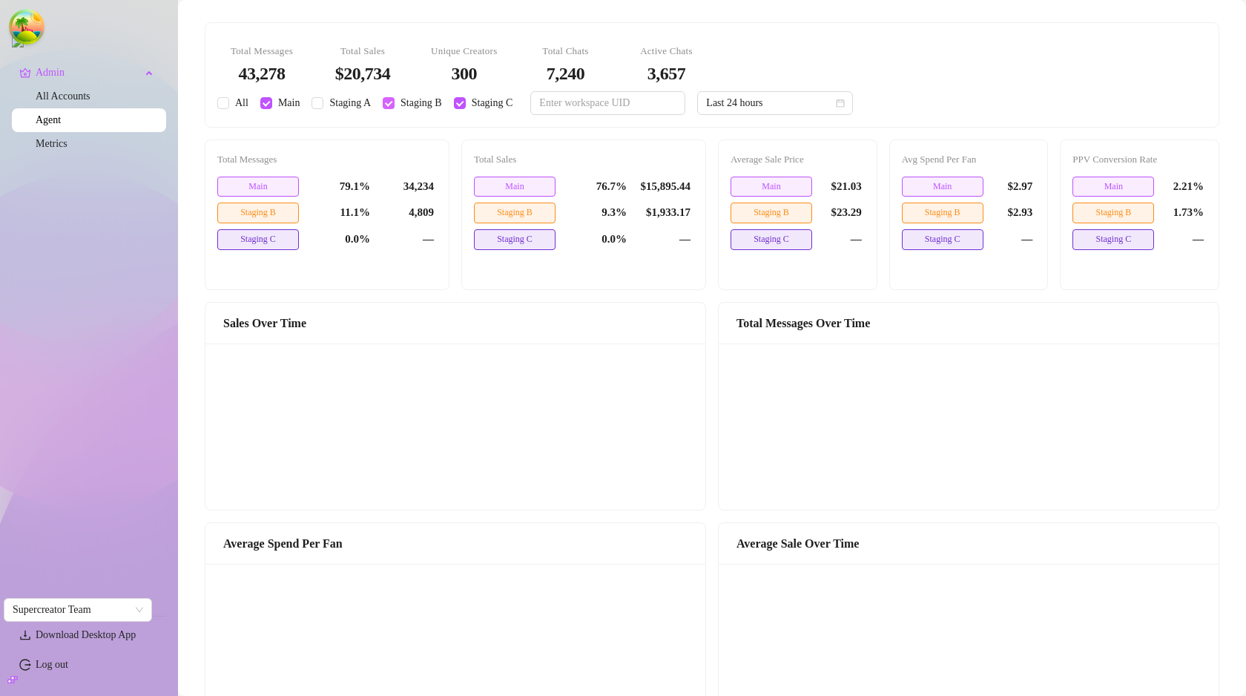
click at [389, 105] on input "Staging B" at bounding box center [389, 103] width 12 height 12
checkbox input "false"
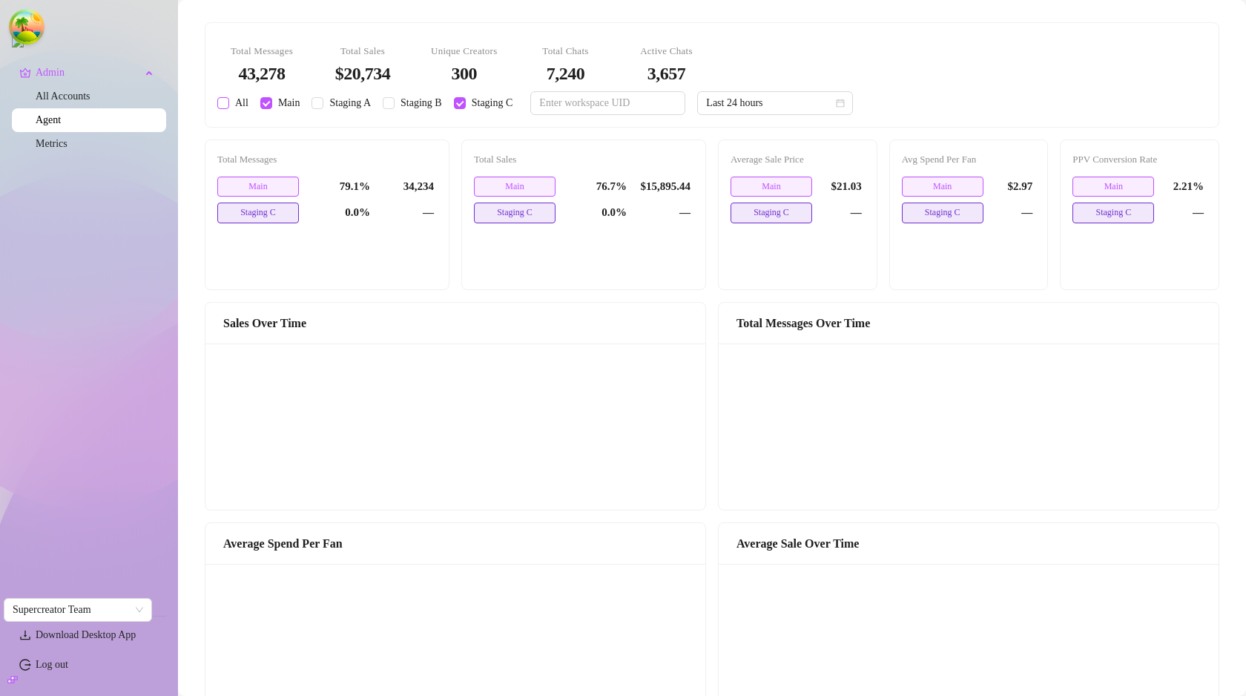
click at [225, 105] on input "All" at bounding box center [223, 103] width 12 height 12
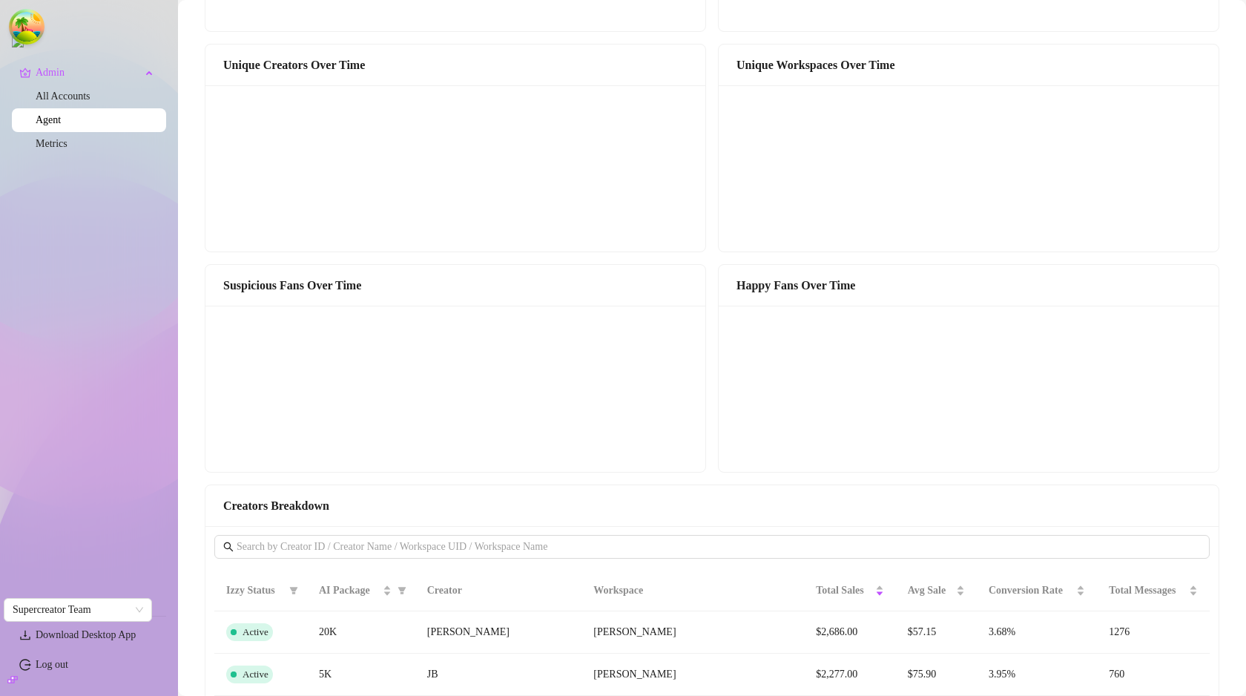
scroll to position [925, 0]
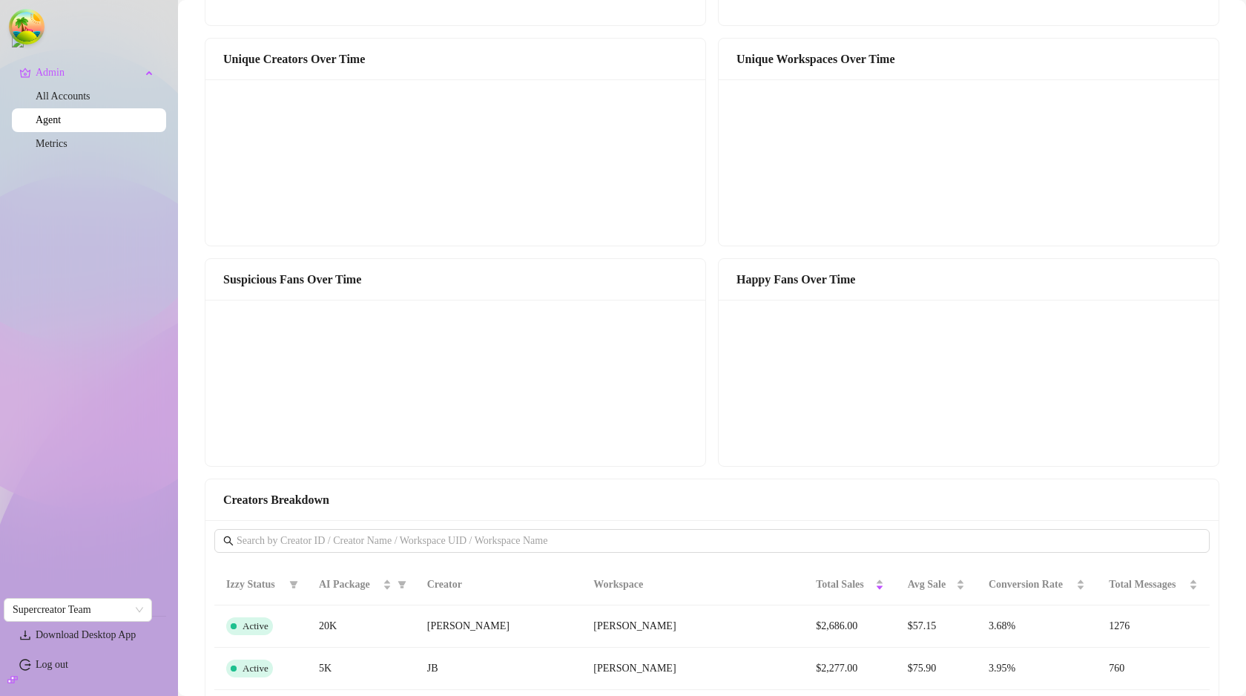
click at [425, 440] on canvas at bounding box center [452, 382] width 476 height 148
click at [428, 446] on canvas at bounding box center [452, 382] width 476 height 148
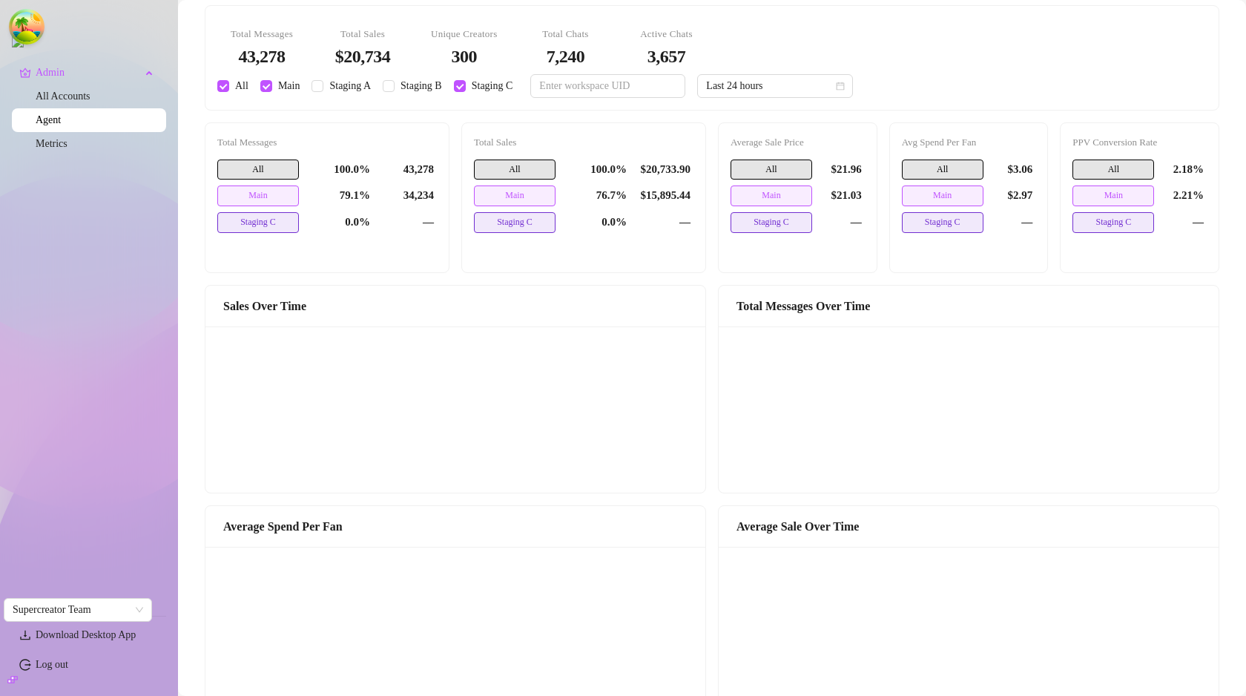
scroll to position [0, 0]
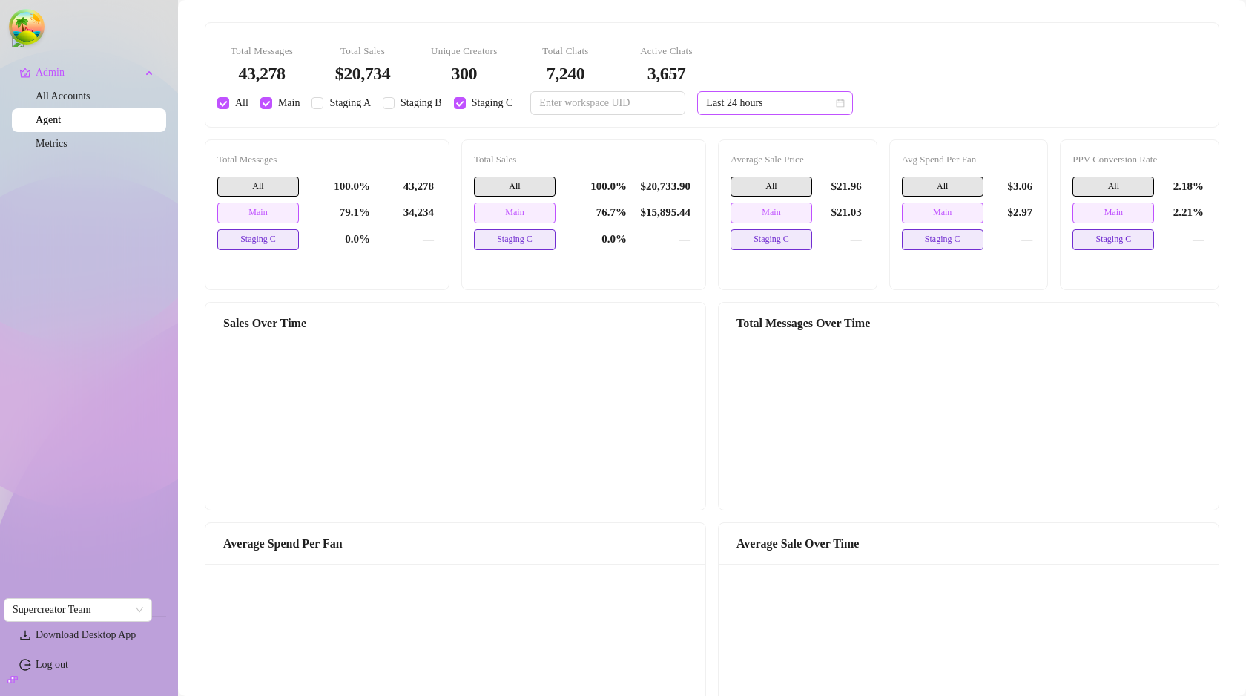
click at [759, 110] on span "Last 24 hours" at bounding box center [775, 103] width 138 height 22
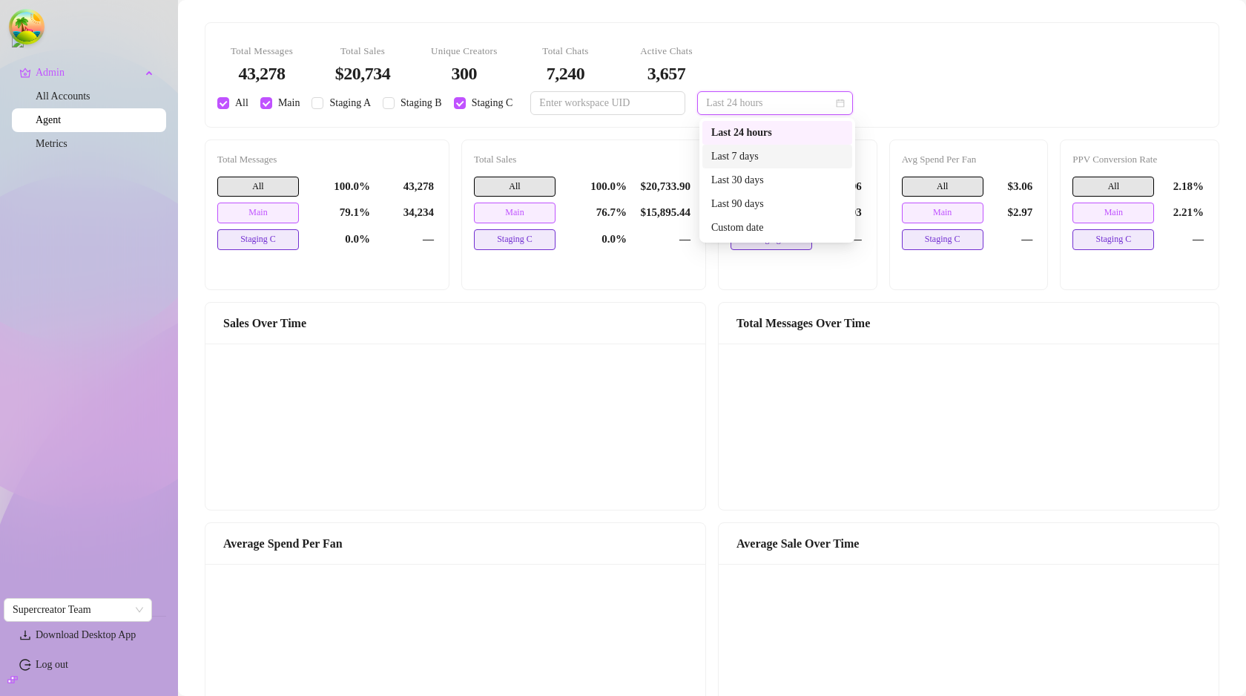
click at [762, 155] on div "Last 7 days" at bounding box center [777, 156] width 132 height 16
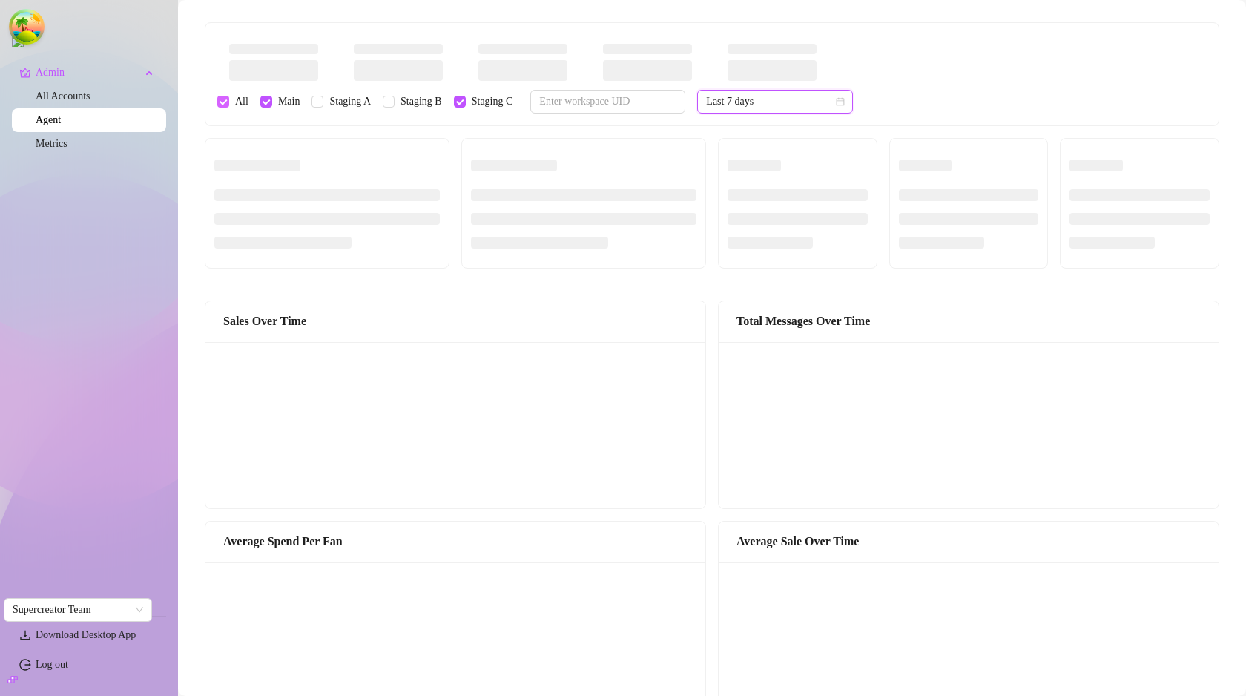
click at [225, 104] on input "All" at bounding box center [223, 102] width 12 height 12
checkbox input "false"
click at [392, 103] on input "Staging B" at bounding box center [389, 102] width 12 height 12
checkbox input "true"
click at [334, 105] on span "Staging A" at bounding box center [349, 101] width 53 height 16
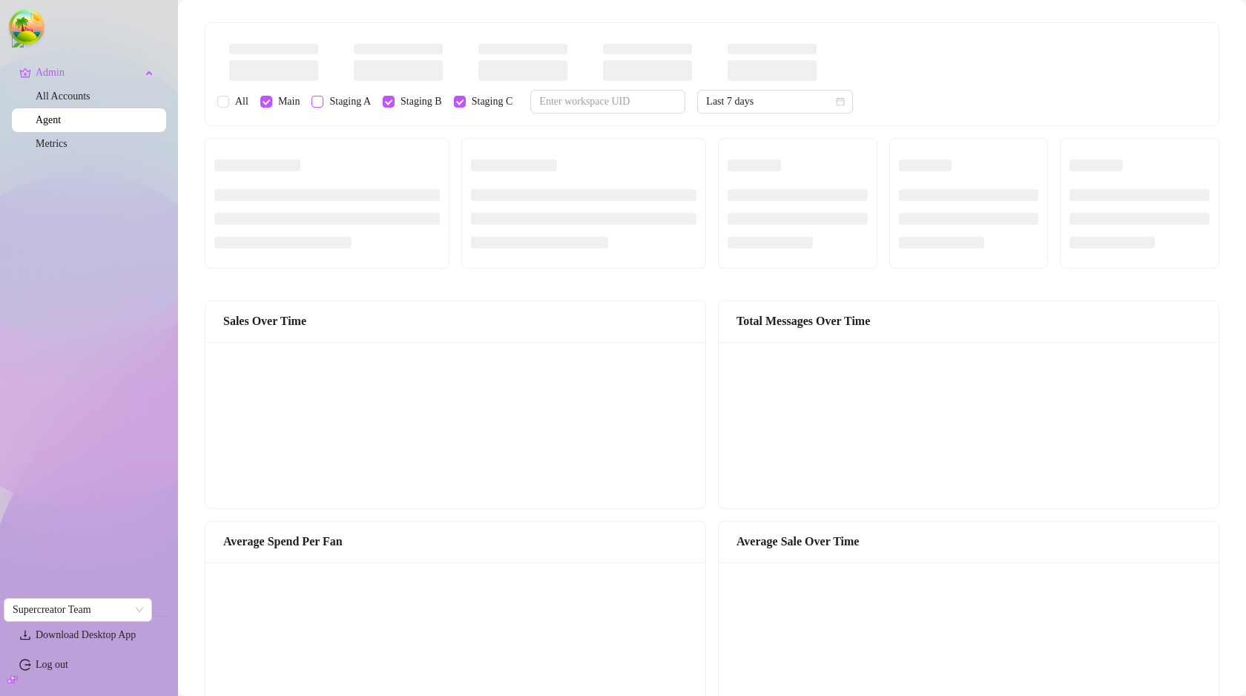
click at [323, 105] on input "Staging A" at bounding box center [317, 102] width 12 height 12
checkbox input "true"
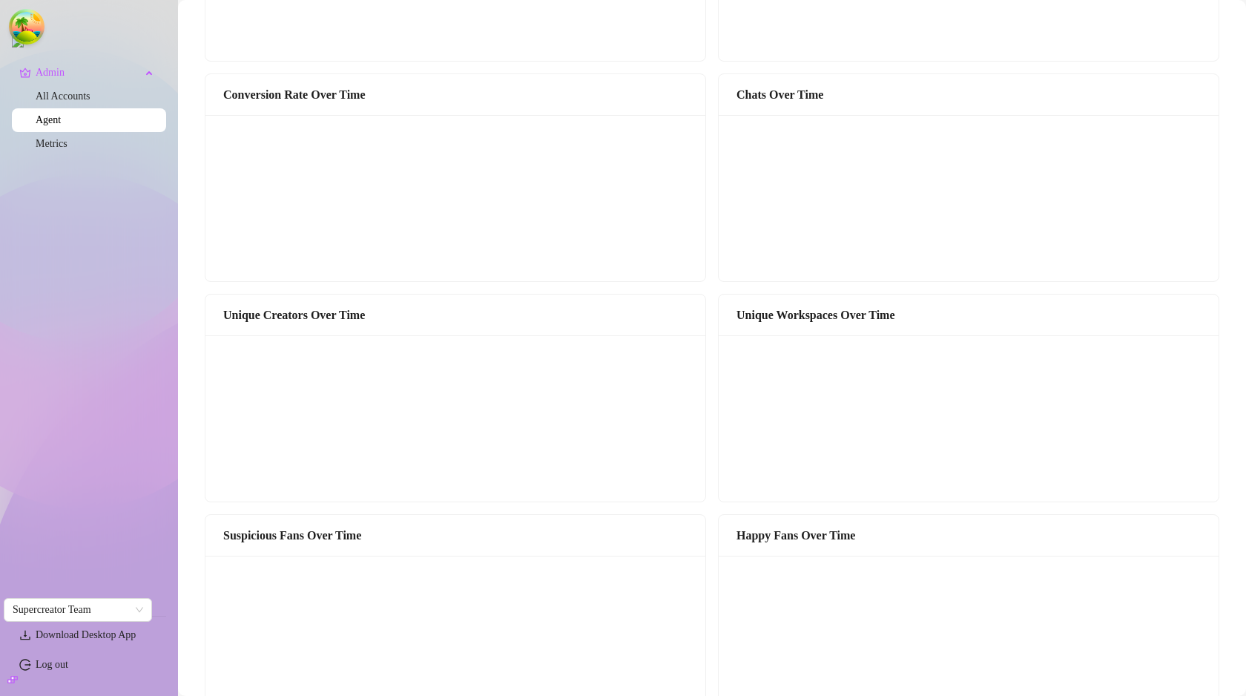
scroll to position [941, 0]
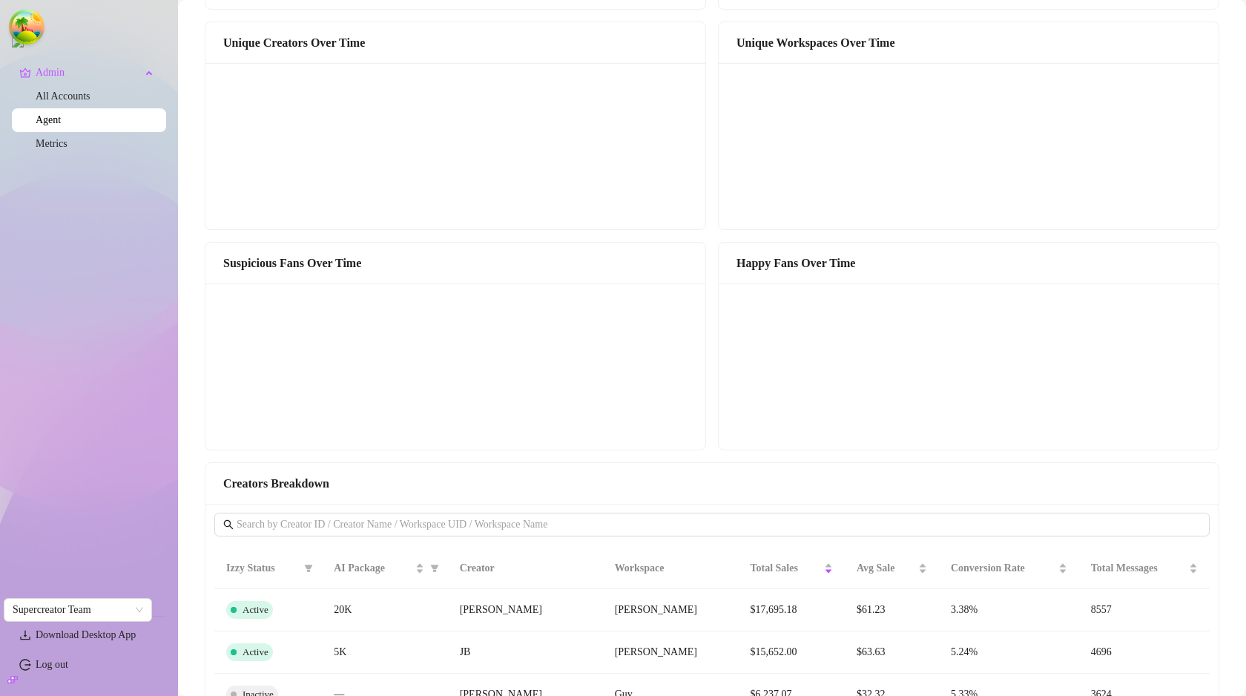
click at [797, 260] on div "Happy Fans Over Time" at bounding box center [968, 263] width 464 height 19
click at [755, 267] on div "Happy Fans Over Time" at bounding box center [968, 263] width 464 height 19
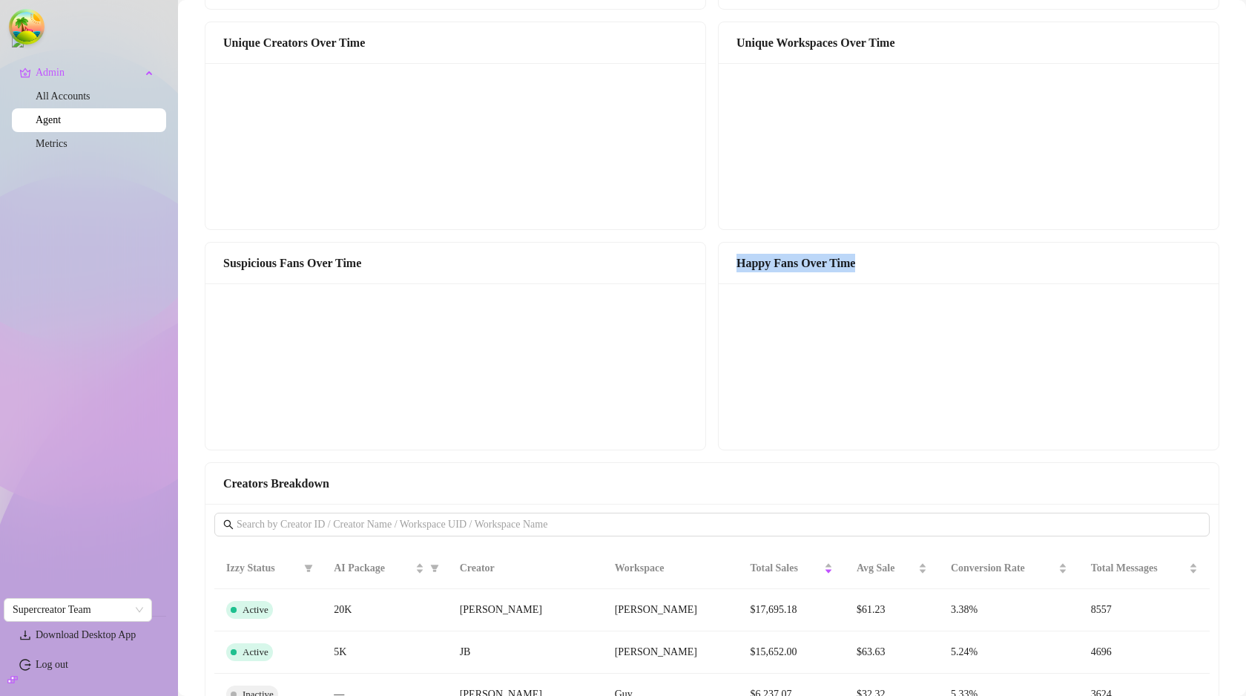
click at [755, 267] on div "Happy Fans Over Time" at bounding box center [968, 263] width 464 height 19
click at [1165, 408] on canvas at bounding box center [965, 366] width 476 height 148
click at [704, 240] on div "Total Messages 312,016 Total Sales $143,848 Unique Creators 357 Total Chats 39,…" at bounding box center [712, 74] width 1038 height 2011
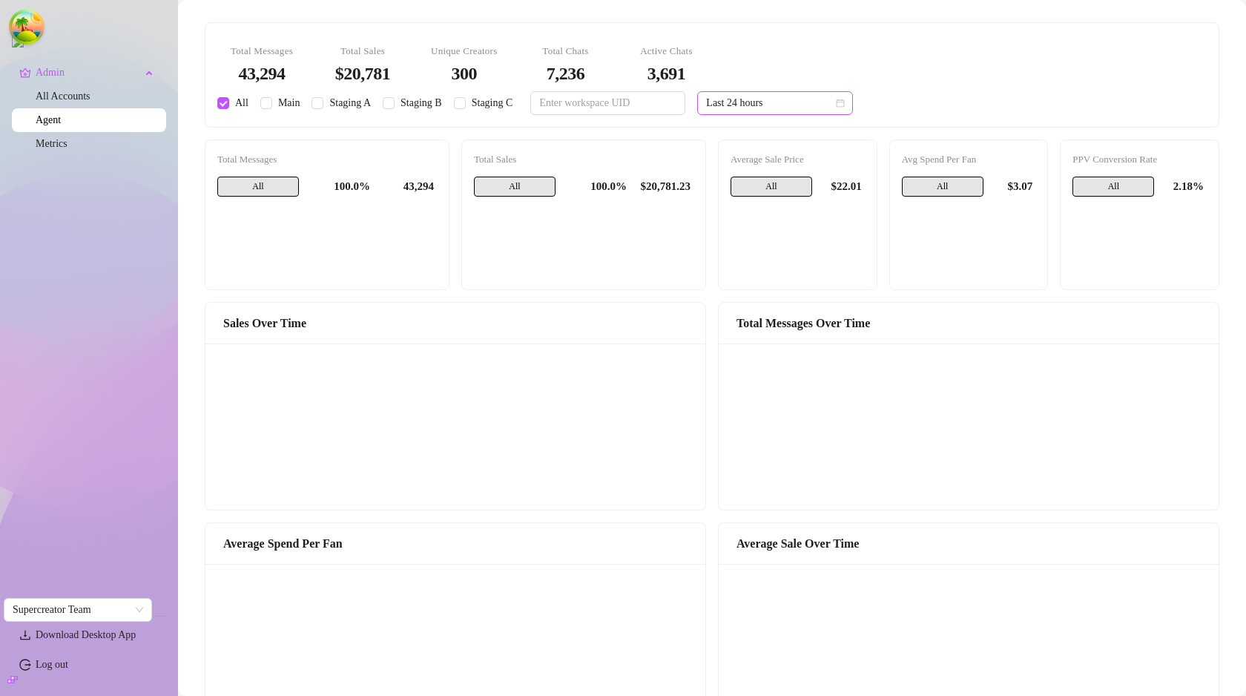
click at [777, 100] on span "Last 24 hours" at bounding box center [775, 103] width 138 height 22
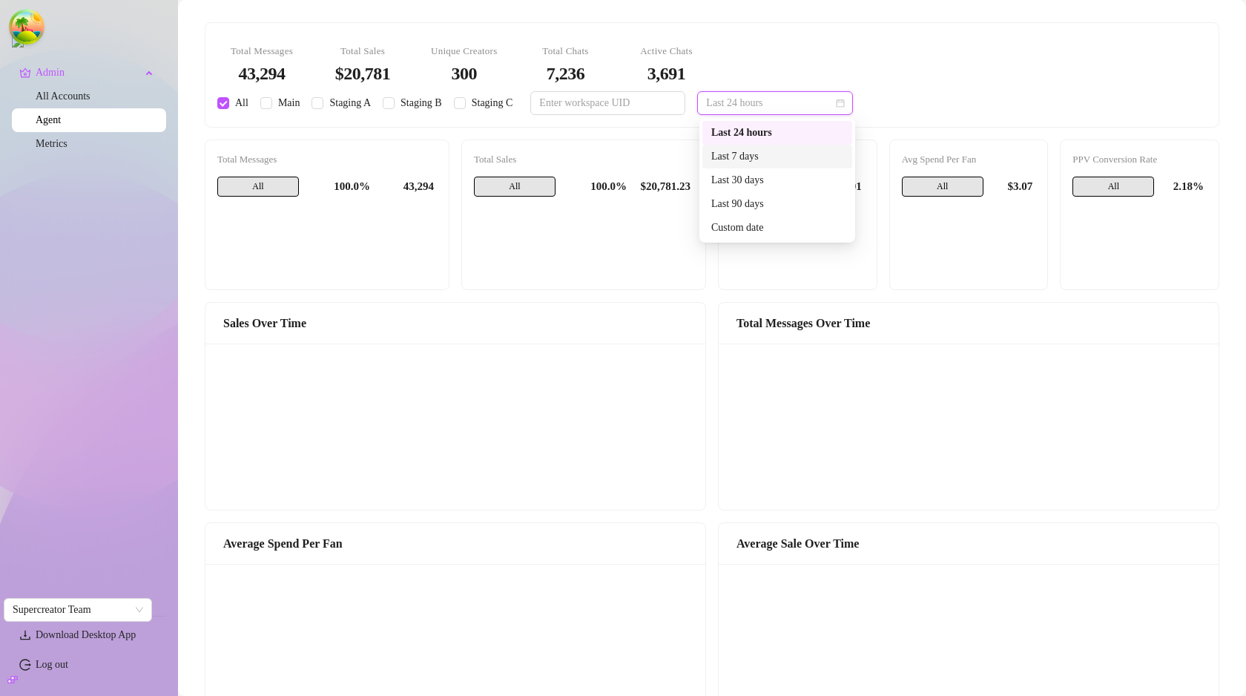
click at [756, 155] on div "Last 7 days" at bounding box center [777, 156] width 132 height 16
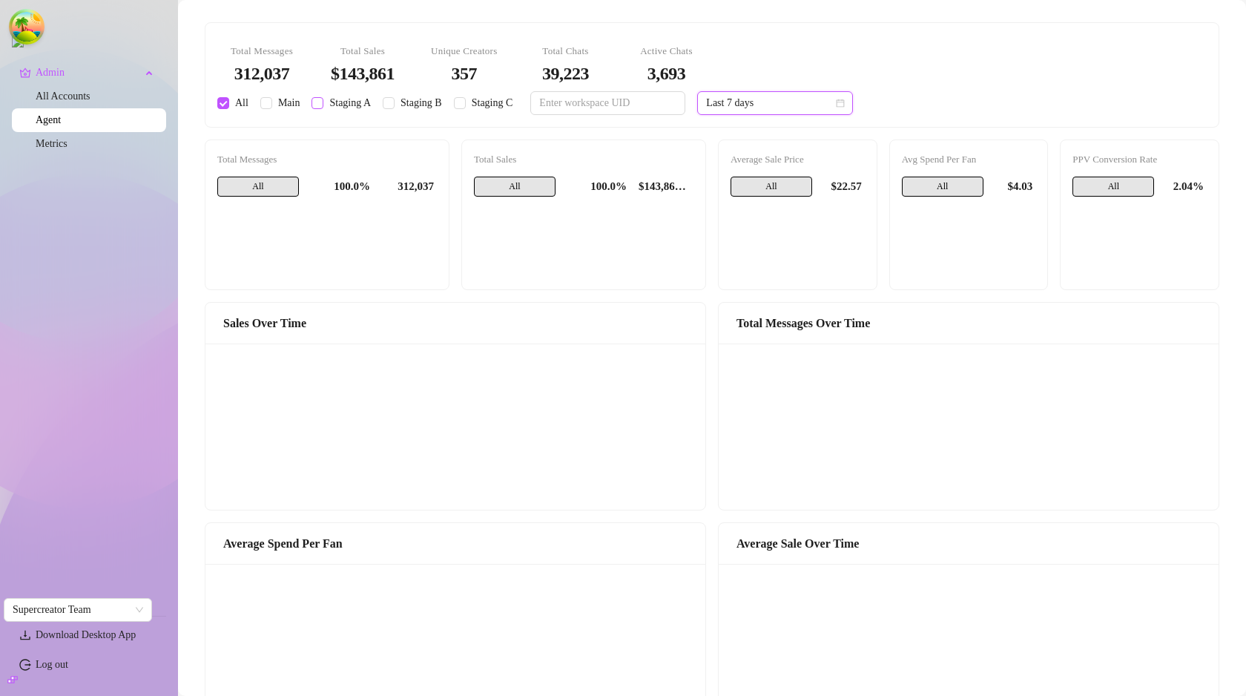
click at [319, 102] on input "Staging A" at bounding box center [317, 103] width 12 height 12
checkbox input "true"
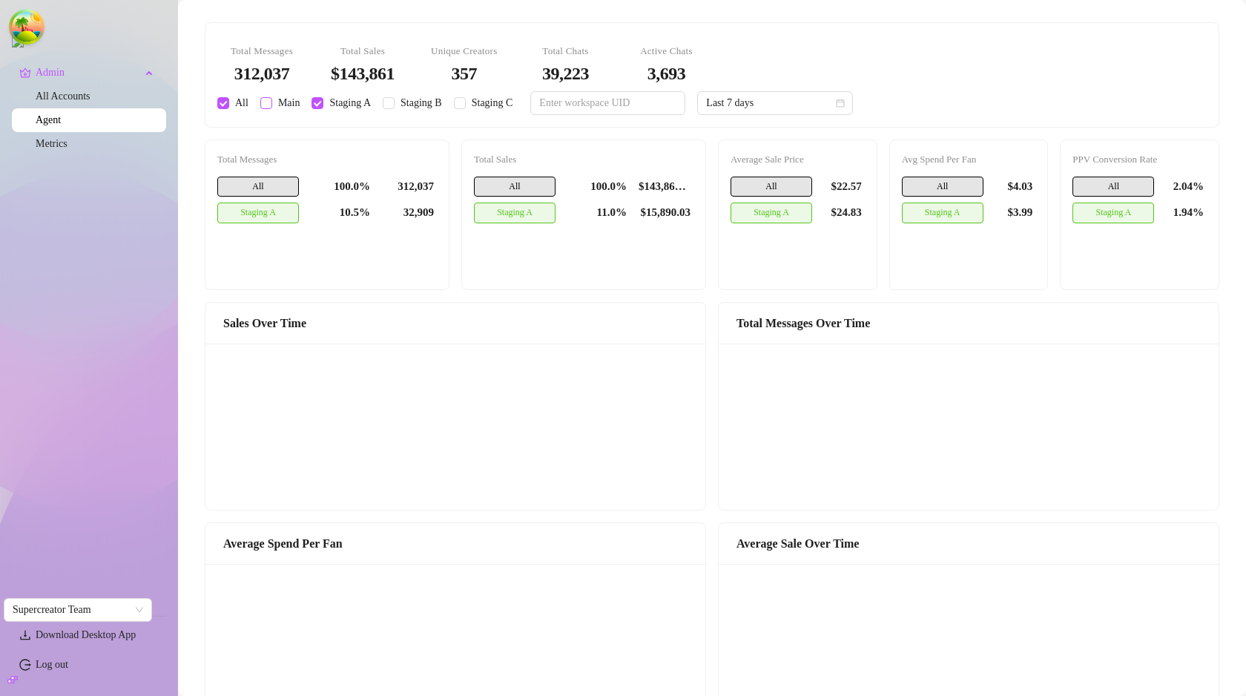
click at [272, 102] on span "Main" at bounding box center [289, 103] width 34 height 16
click at [270, 102] on input "Main" at bounding box center [266, 103] width 12 height 12
checkbox input "true"
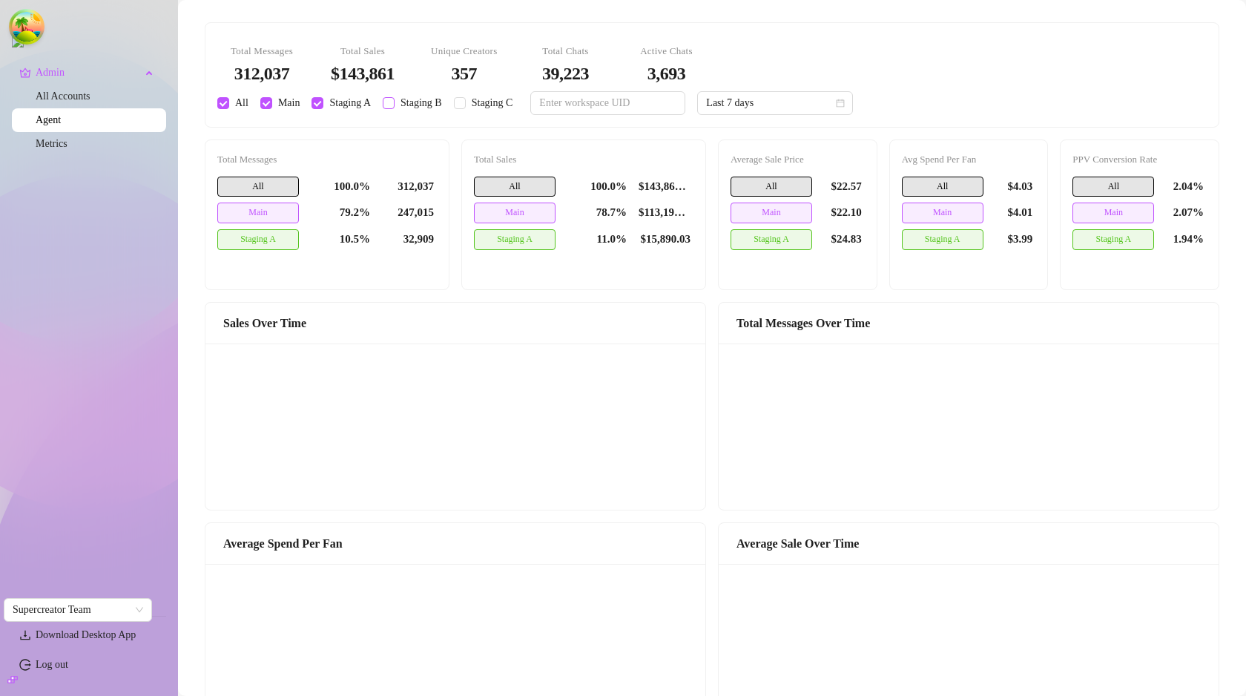
click at [391, 105] on input "Staging B" at bounding box center [389, 103] width 12 height 12
checkbox input "true"
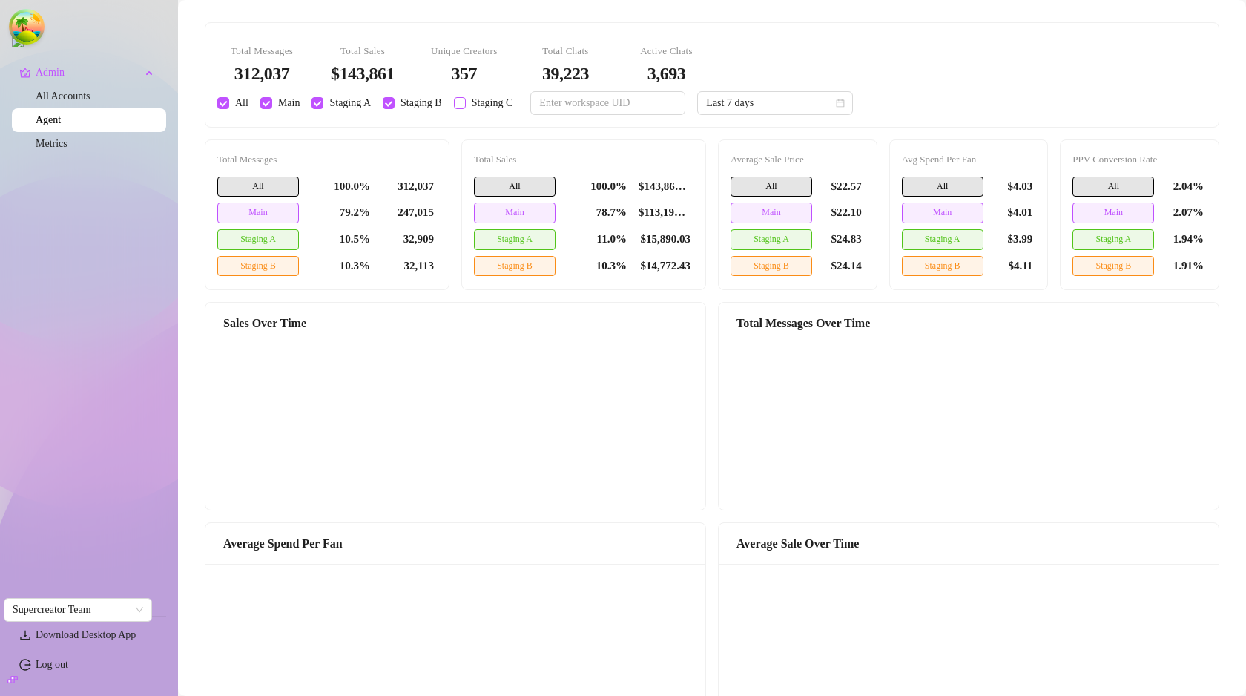
click at [466, 105] on input "Staging C" at bounding box center [460, 103] width 12 height 12
checkbox input "true"
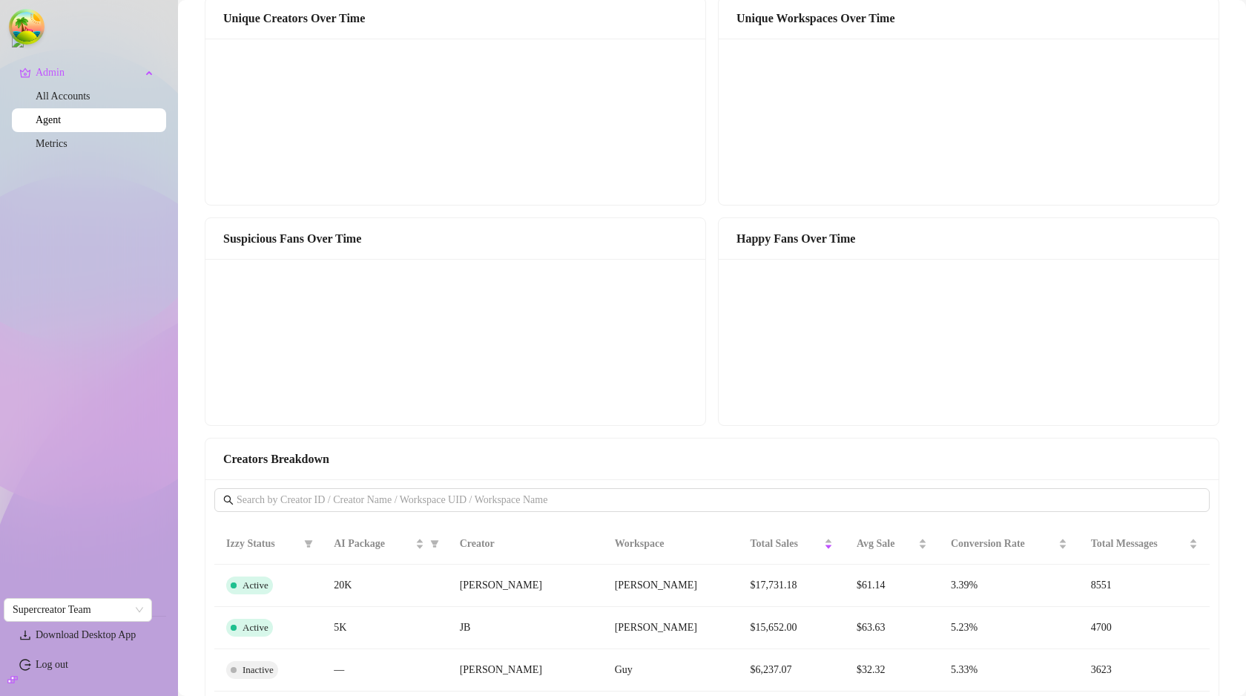
scroll to position [954, 0]
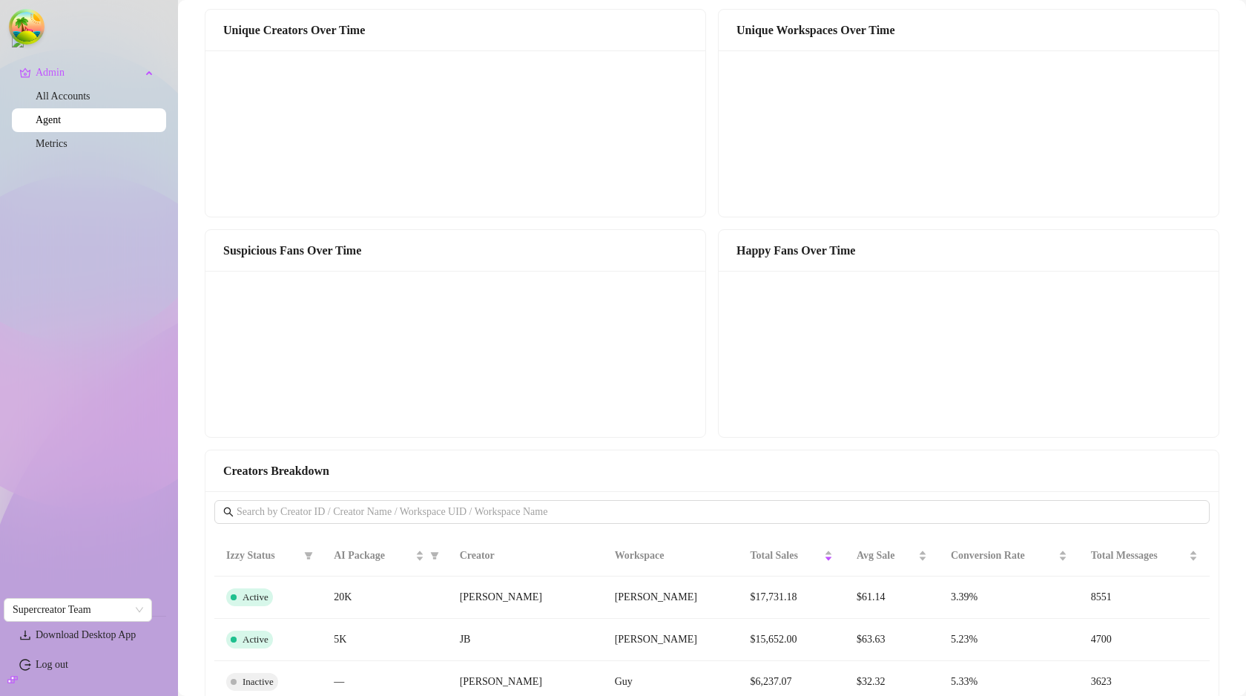
drag, startPoint x: 369, startPoint y: 197, endPoint x: 385, endPoint y: 197, distance: 15.6
click at [385, 197] on canvas at bounding box center [452, 133] width 476 height 148
drag, startPoint x: 365, startPoint y: 196, endPoint x: 389, endPoint y: 196, distance: 24.5
click at [389, 196] on canvas at bounding box center [452, 133] width 476 height 148
click at [385, 198] on canvas at bounding box center [452, 133] width 476 height 148
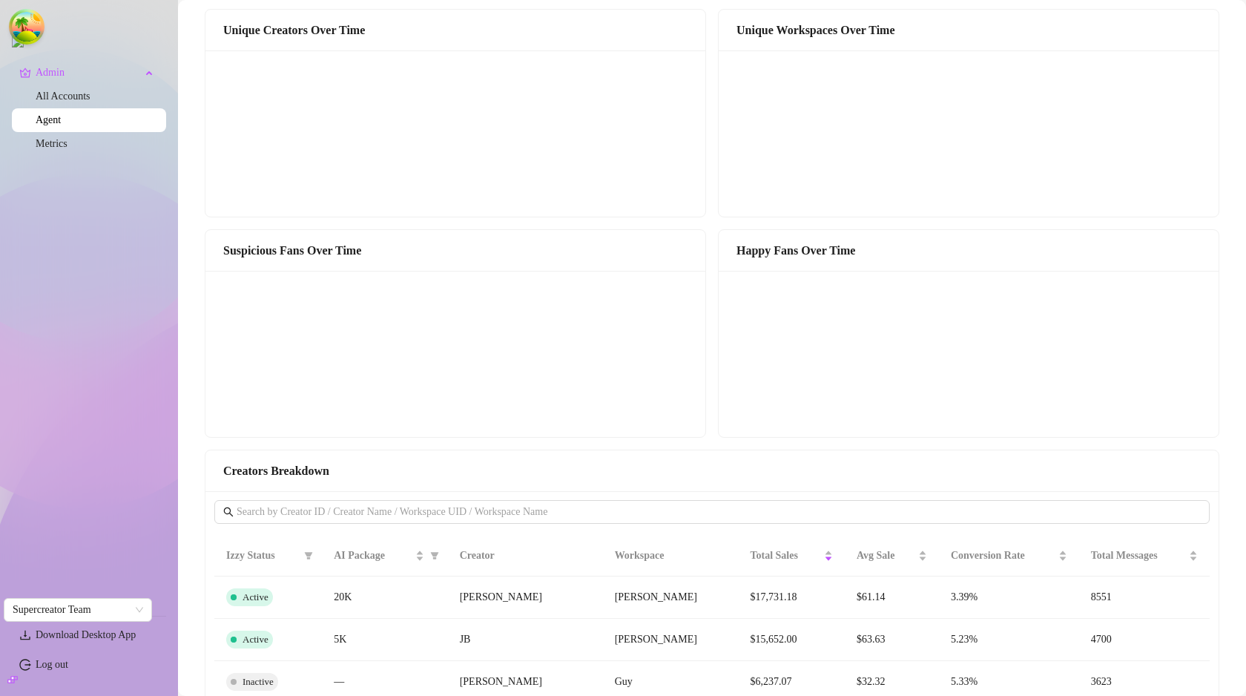
click at [385, 198] on canvas at bounding box center [452, 133] width 476 height 148
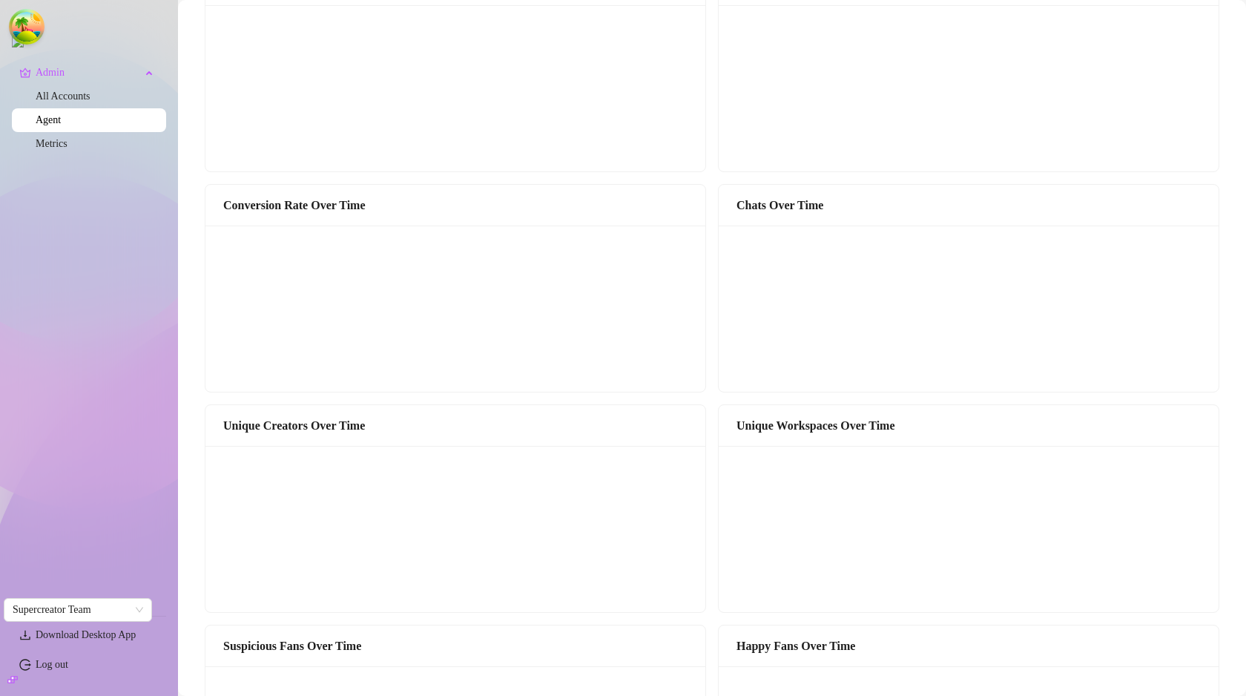
scroll to position [541, 0]
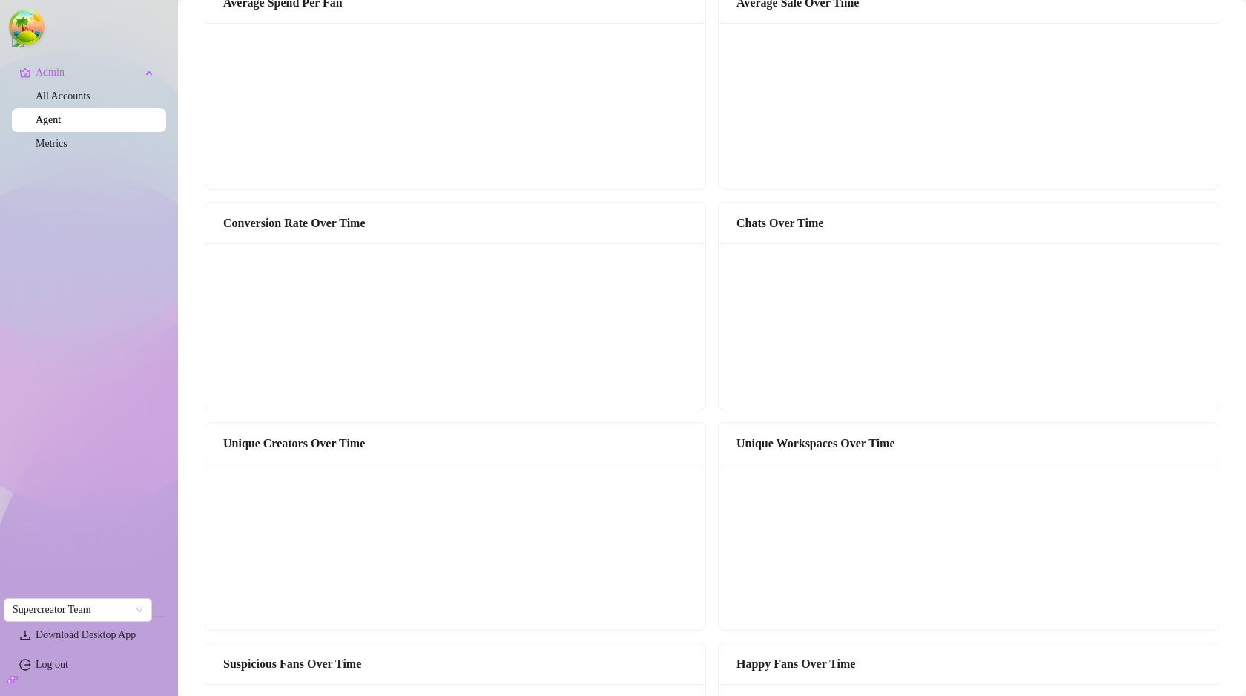
click at [378, 171] on canvas at bounding box center [452, 106] width 476 height 148
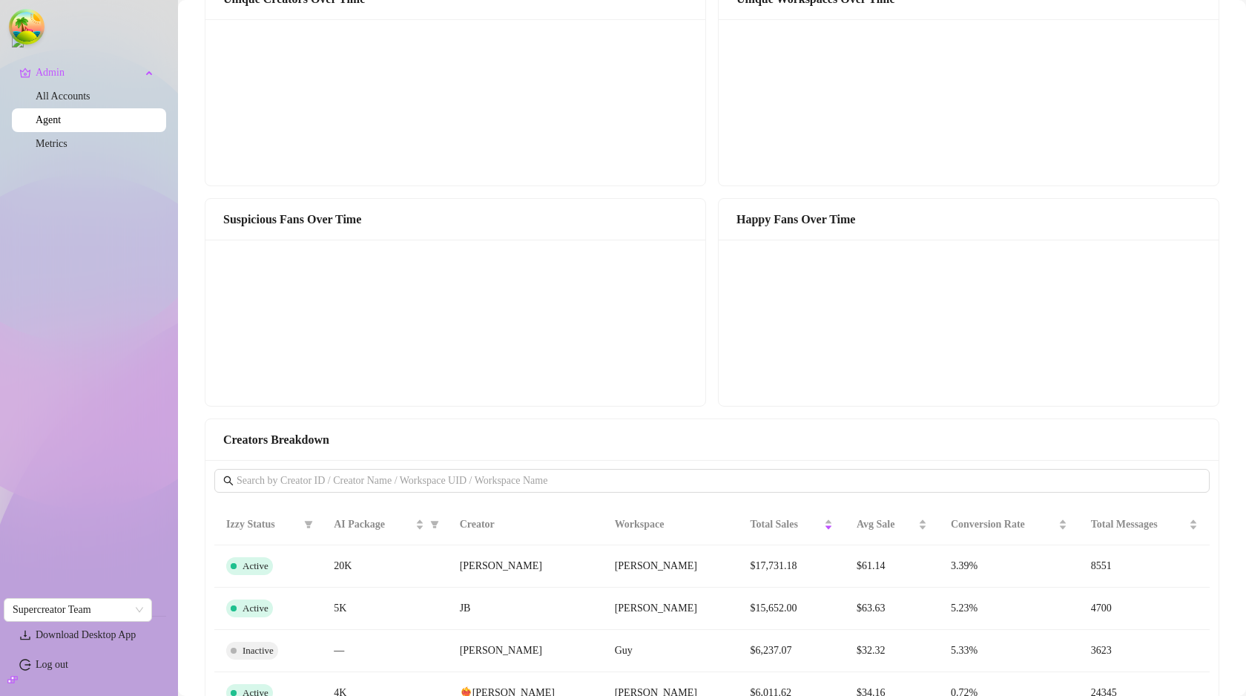
scroll to position [985, 0]
click at [378, 383] on canvas at bounding box center [452, 322] width 476 height 148
click at [380, 383] on canvas at bounding box center [452, 322] width 476 height 148
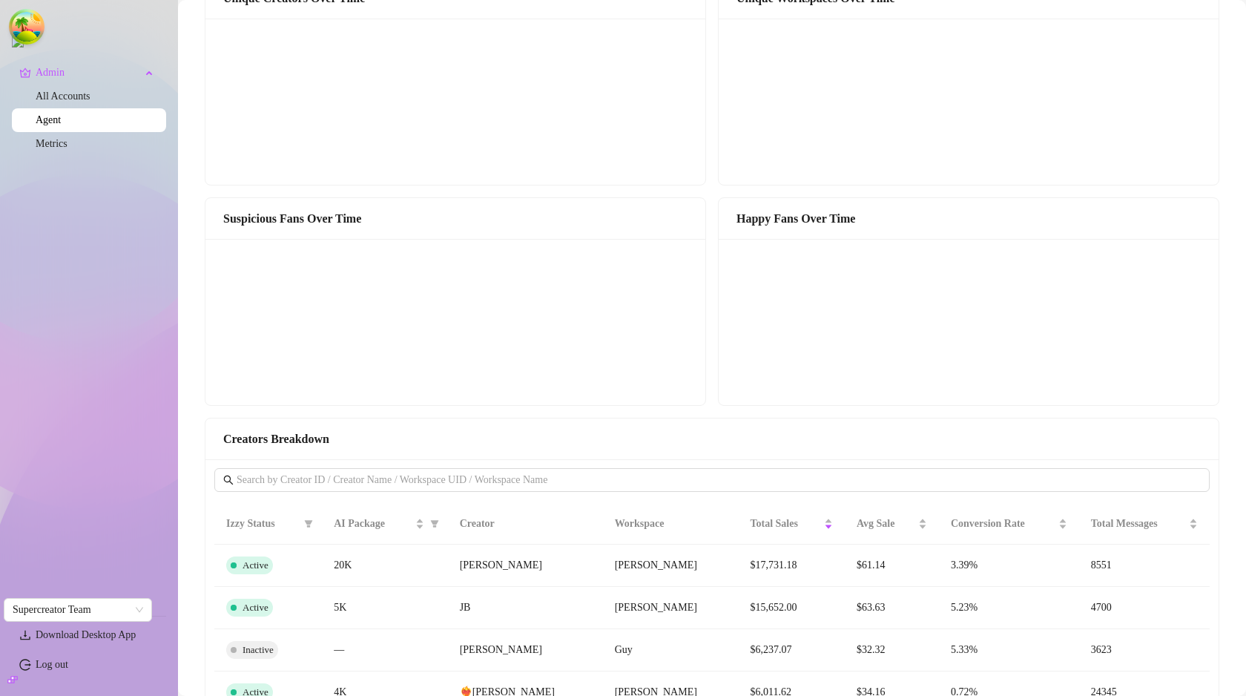
click at [380, 383] on canvas at bounding box center [452, 322] width 476 height 148
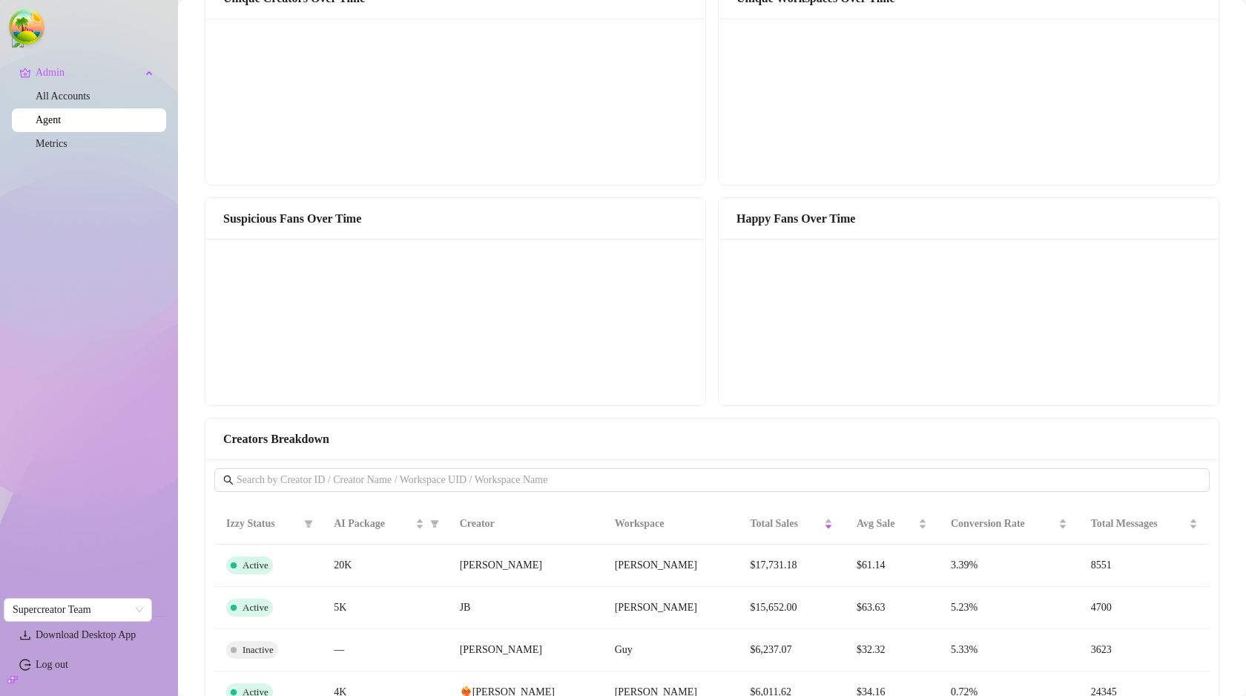
click at [380, 383] on canvas at bounding box center [452, 322] width 476 height 148
click at [382, 386] on canvas at bounding box center [452, 322] width 476 height 148
click at [383, 386] on canvas at bounding box center [452, 322] width 476 height 148
click at [874, 386] on canvas at bounding box center [965, 322] width 476 height 148
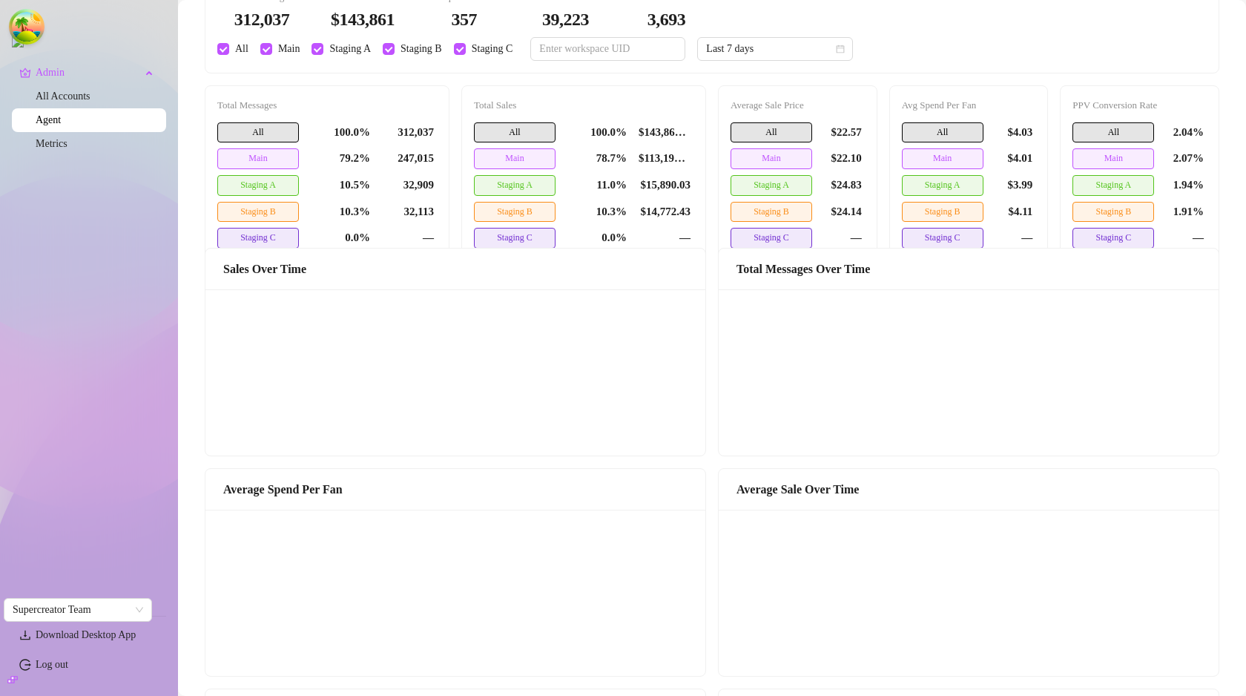
scroll to position [0, 0]
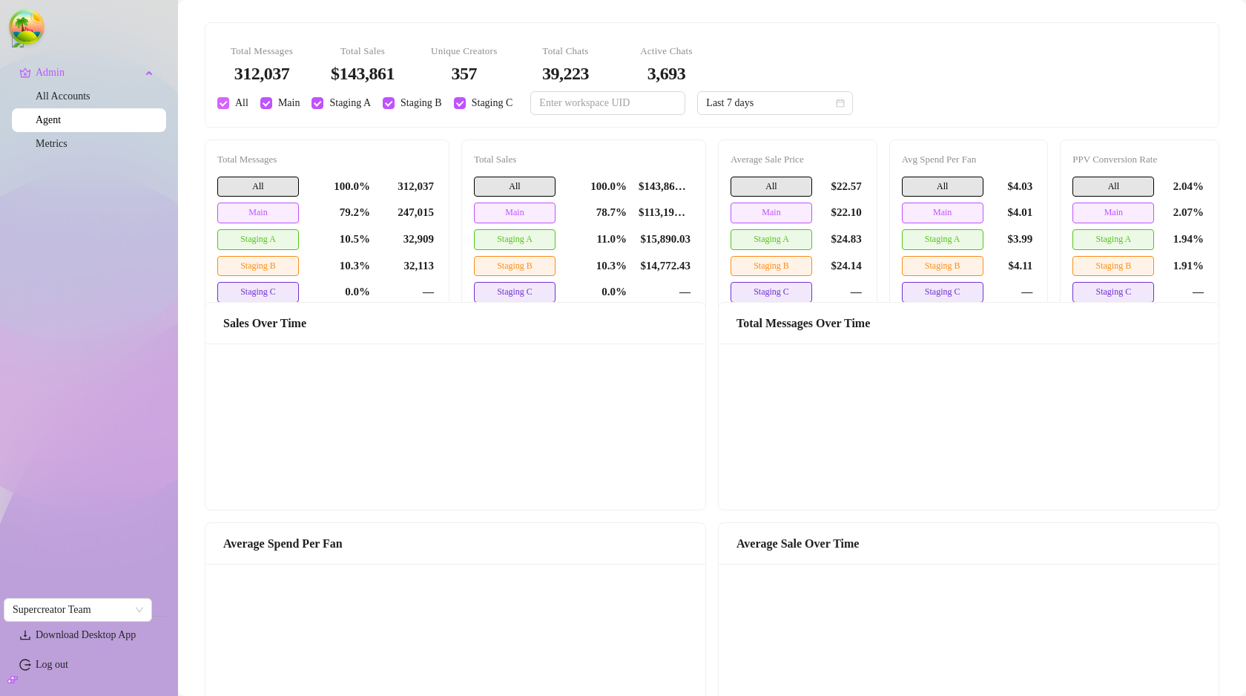
click at [231, 108] on span "All" at bounding box center [241, 103] width 25 height 16
click at [229, 108] on input "All" at bounding box center [223, 103] width 12 height 12
checkbox input "false"
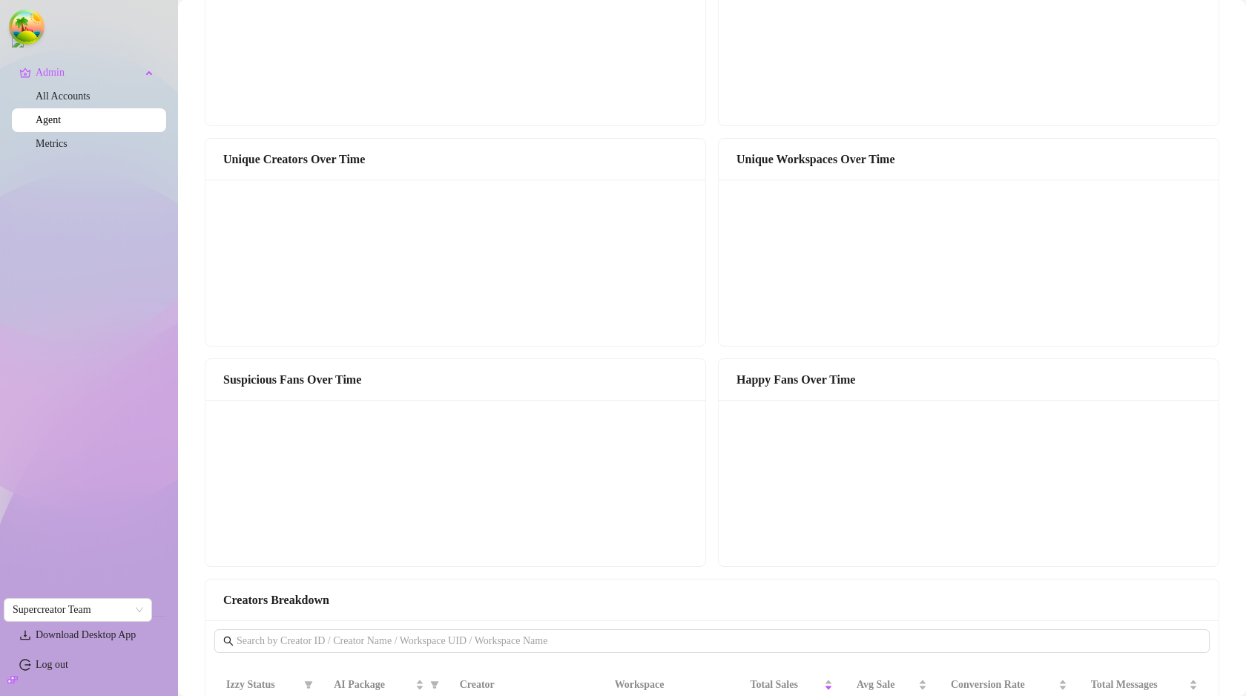
scroll to position [913, 0]
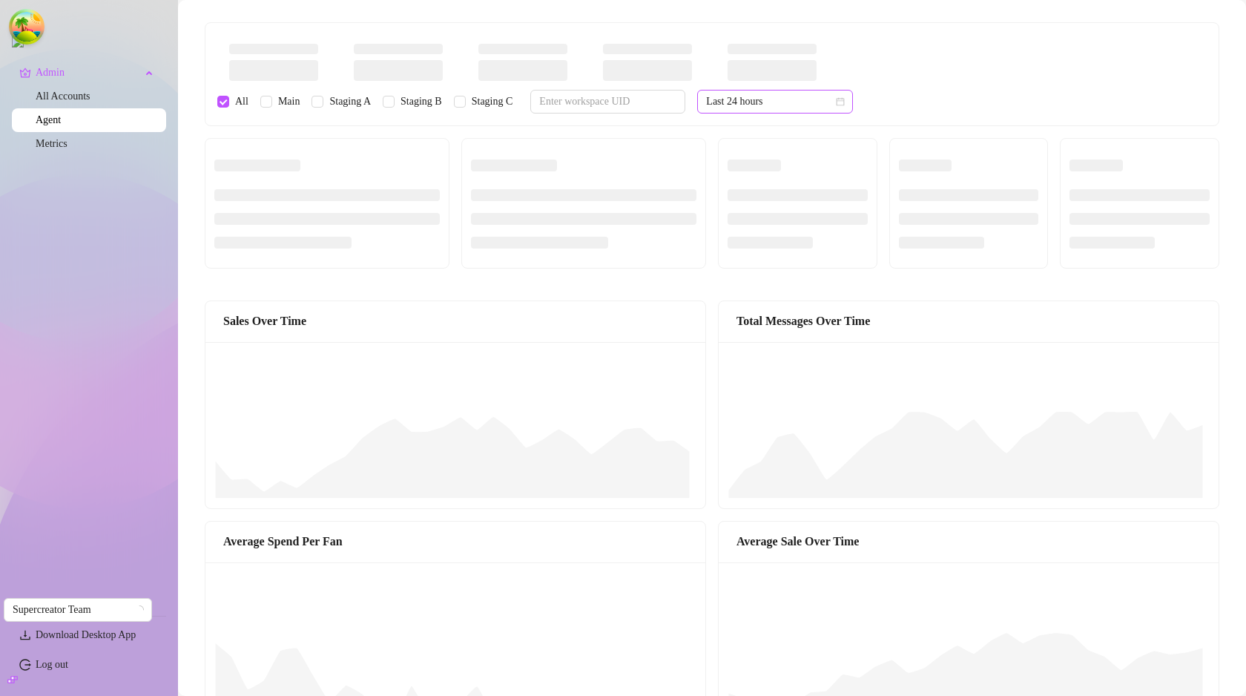
click at [801, 105] on span "Last 24 hours" at bounding box center [775, 101] width 138 height 22
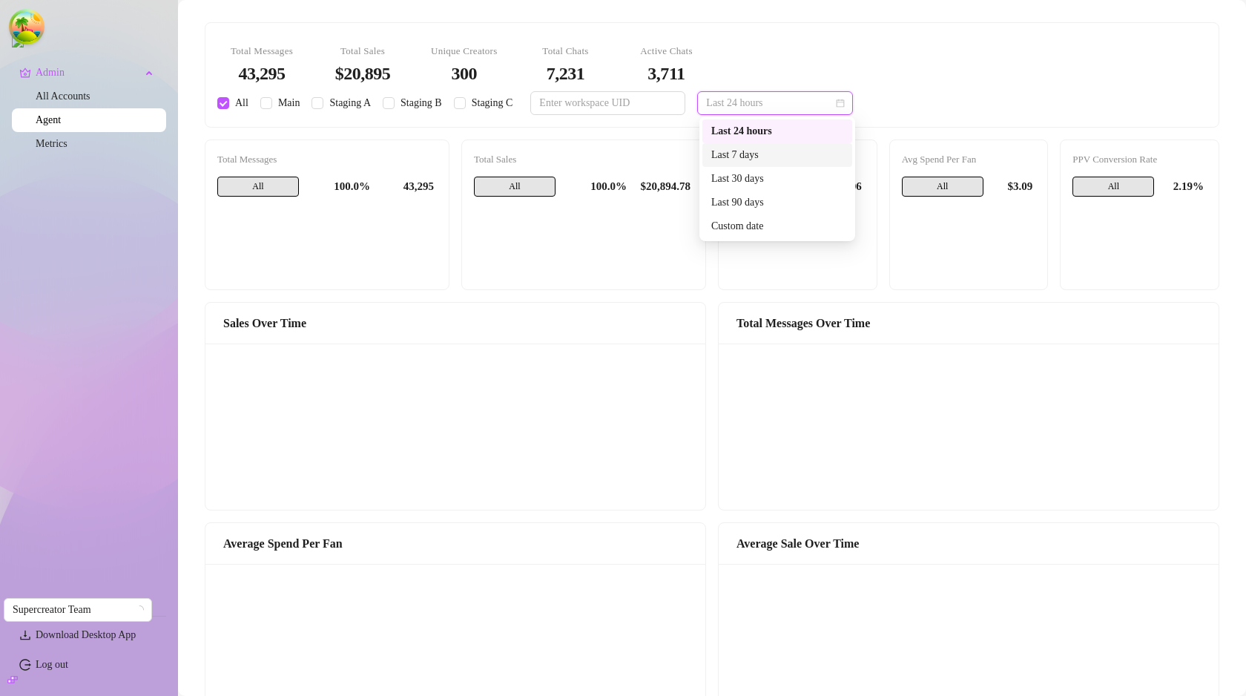
click at [762, 155] on div "Last 7 days" at bounding box center [777, 155] width 132 height 16
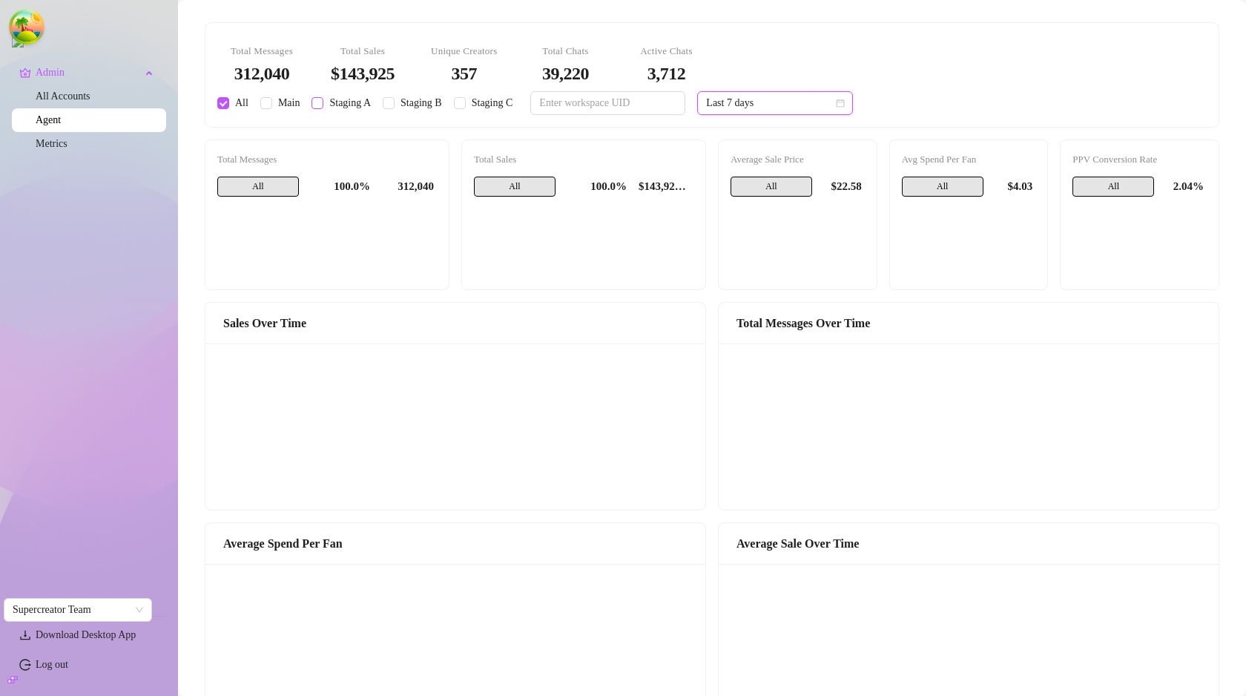
click at [324, 102] on span "Staging A" at bounding box center [349, 103] width 53 height 16
click at [323, 102] on input "Staging A" at bounding box center [317, 103] width 12 height 12
checkbox input "true"
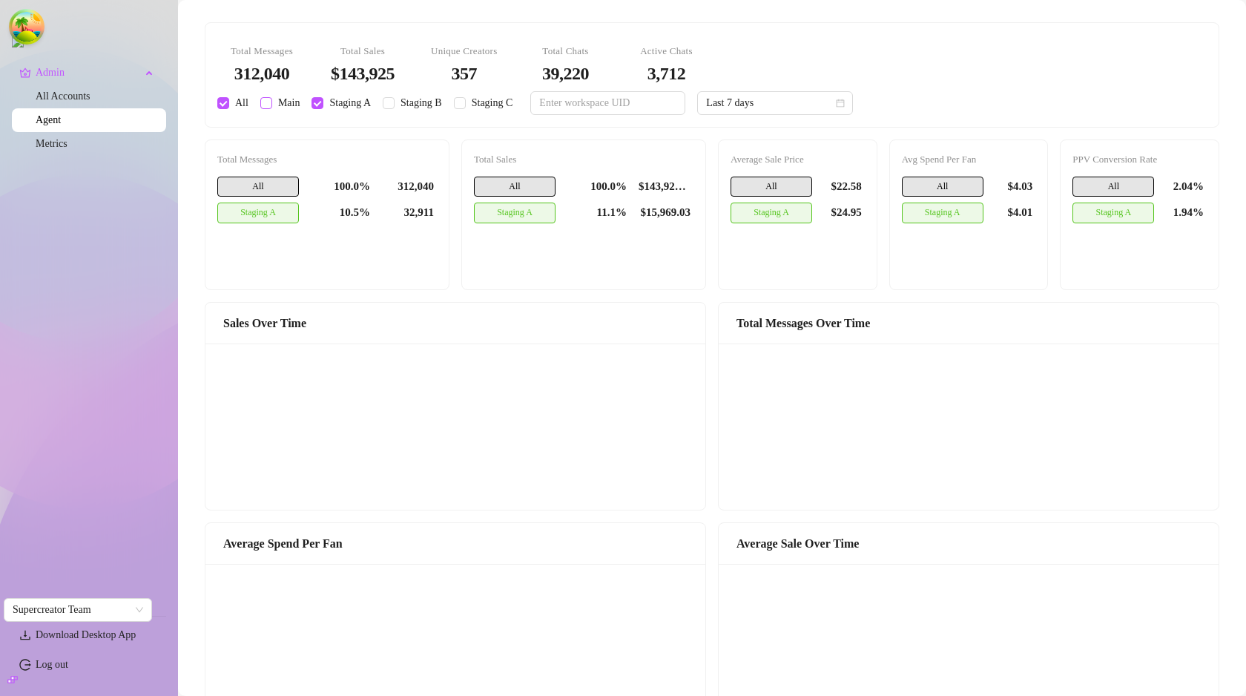
click at [277, 100] on span "Main" at bounding box center [289, 103] width 34 height 16
click at [272, 100] on input "Main" at bounding box center [266, 103] width 12 height 12
checkbox input "true"
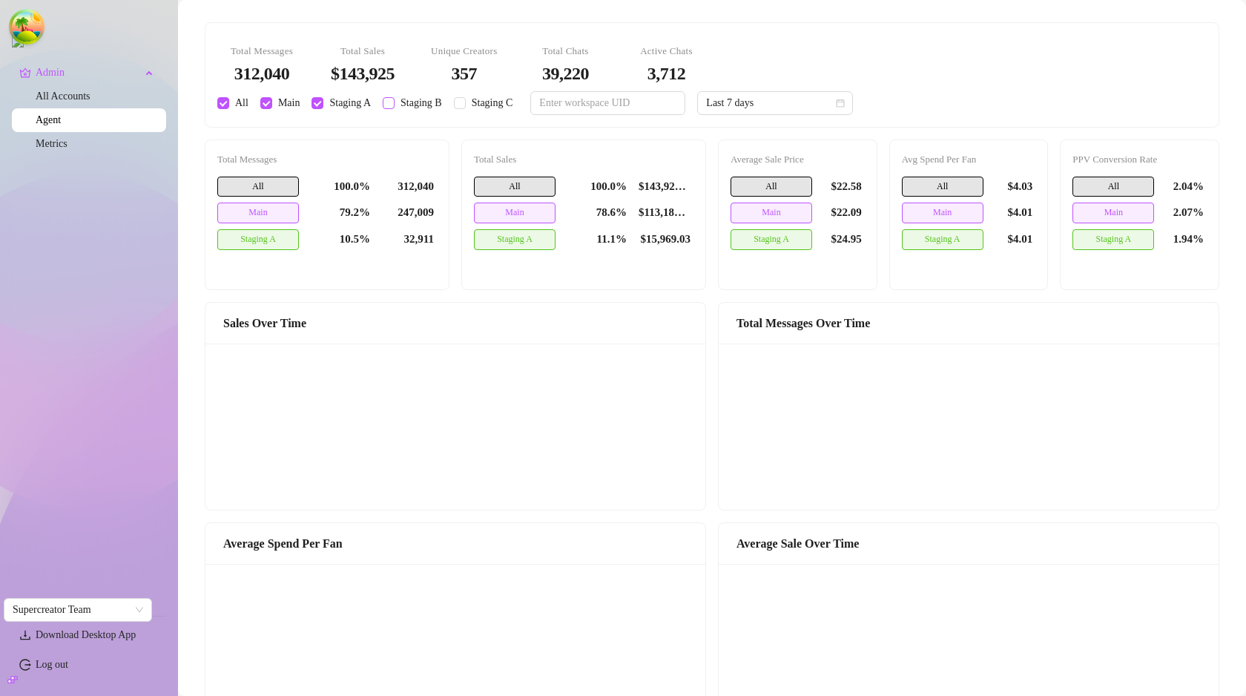
click at [417, 106] on span "Staging B" at bounding box center [420, 103] width 53 height 16
click at [394, 106] on input "Staging B" at bounding box center [389, 103] width 12 height 12
checkbox input "true"
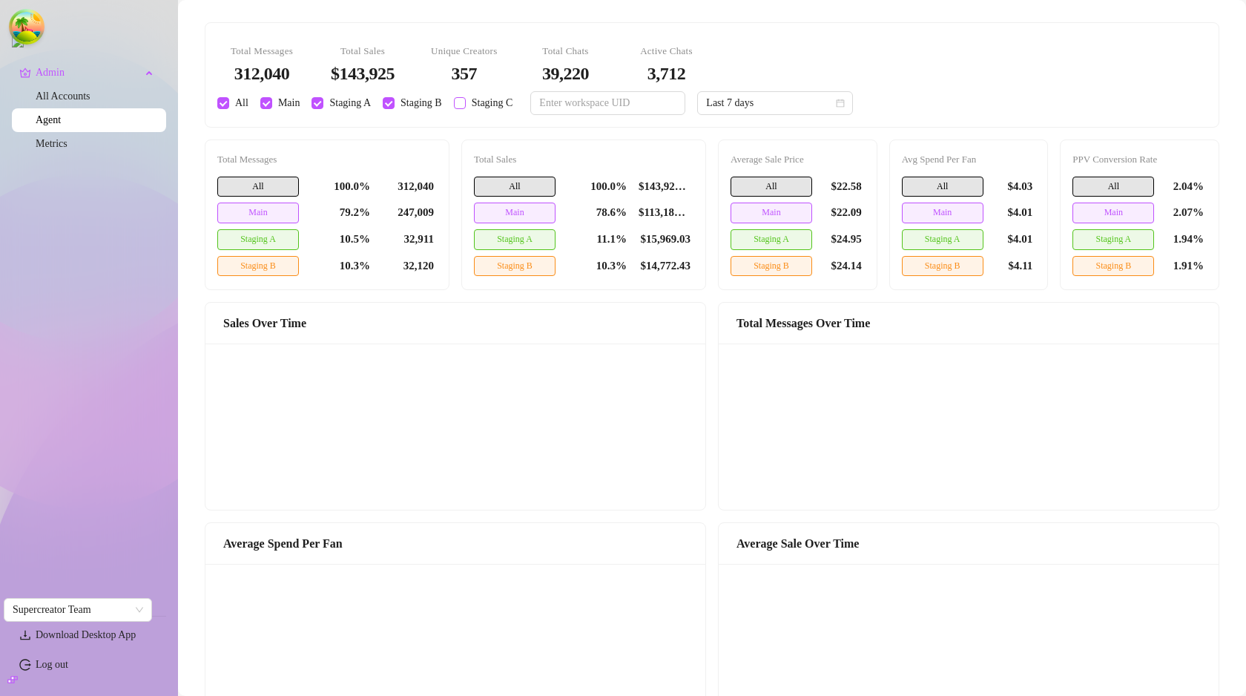
click at [466, 105] on input "Staging C" at bounding box center [460, 103] width 12 height 12
checkbox input "true"
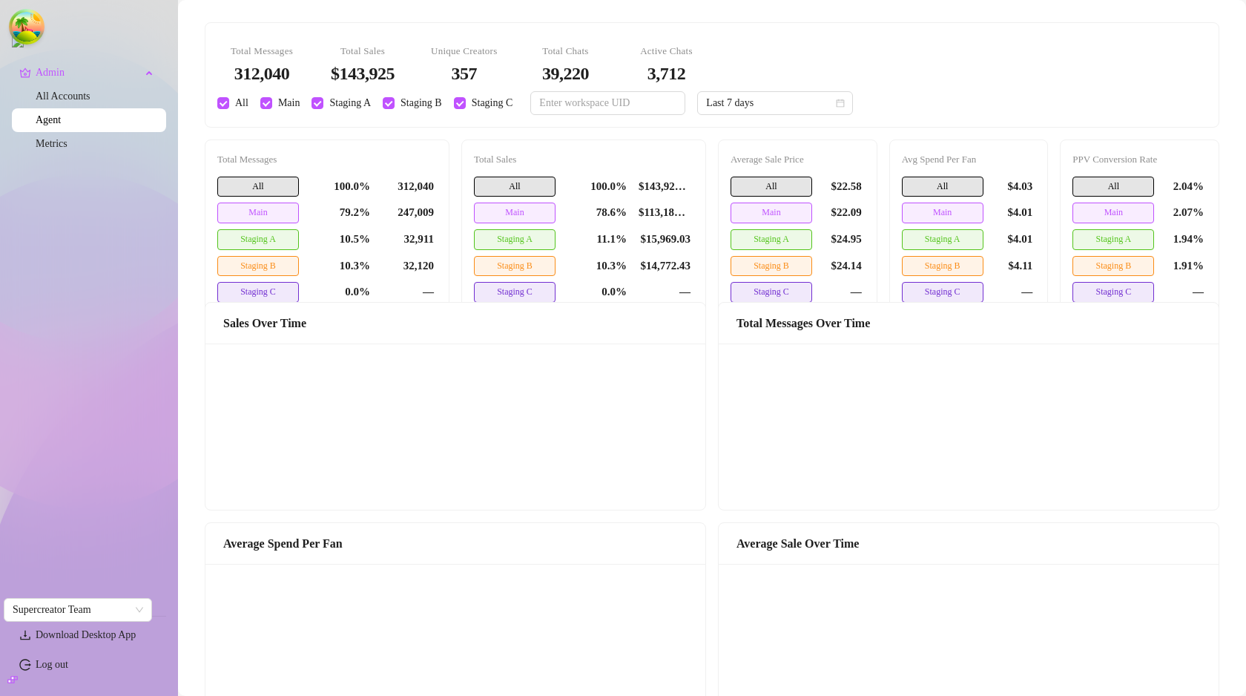
click at [229, 103] on span "All" at bounding box center [241, 103] width 25 height 16
click at [229, 103] on input "All" at bounding box center [223, 103] width 12 height 12
checkbox input "false"
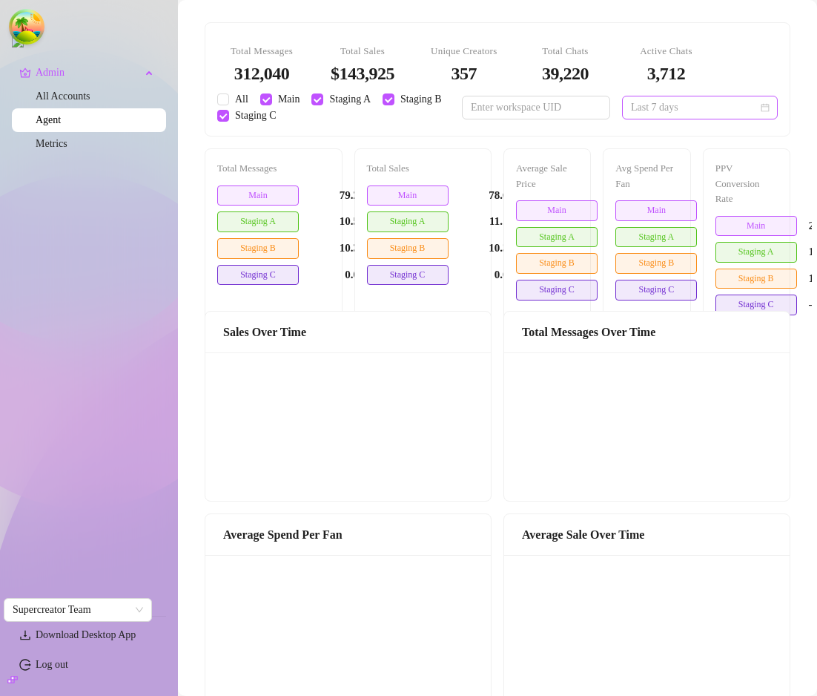
click at [704, 108] on span "Last 7 days" at bounding box center [700, 107] width 138 height 22
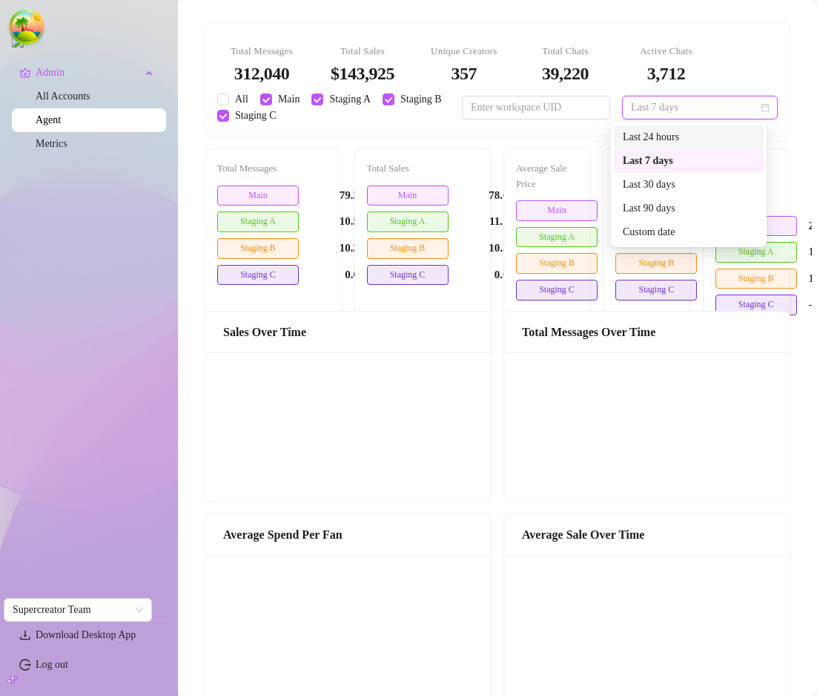
click at [680, 140] on div "Last 24 hours" at bounding box center [689, 137] width 132 height 16
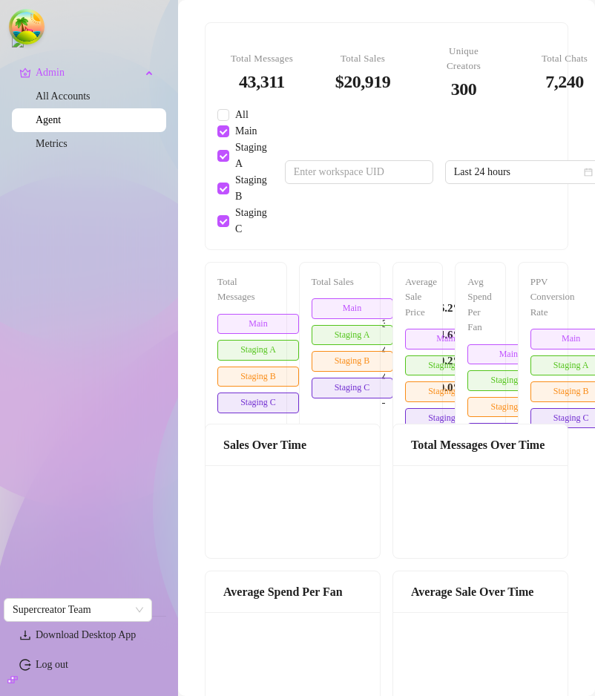
click at [516, 217] on div "All Main Staging A Staging B Staging C Last 24 hours" at bounding box center [408, 172] width 383 height 131
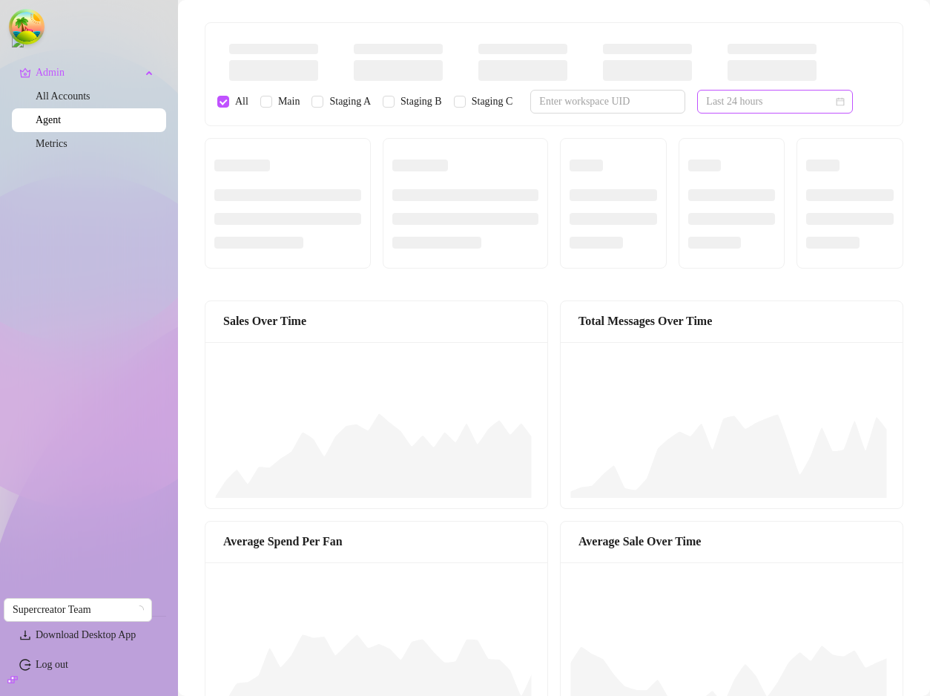
click at [635, 96] on span "Last 24 hours" at bounding box center [775, 101] width 138 height 22
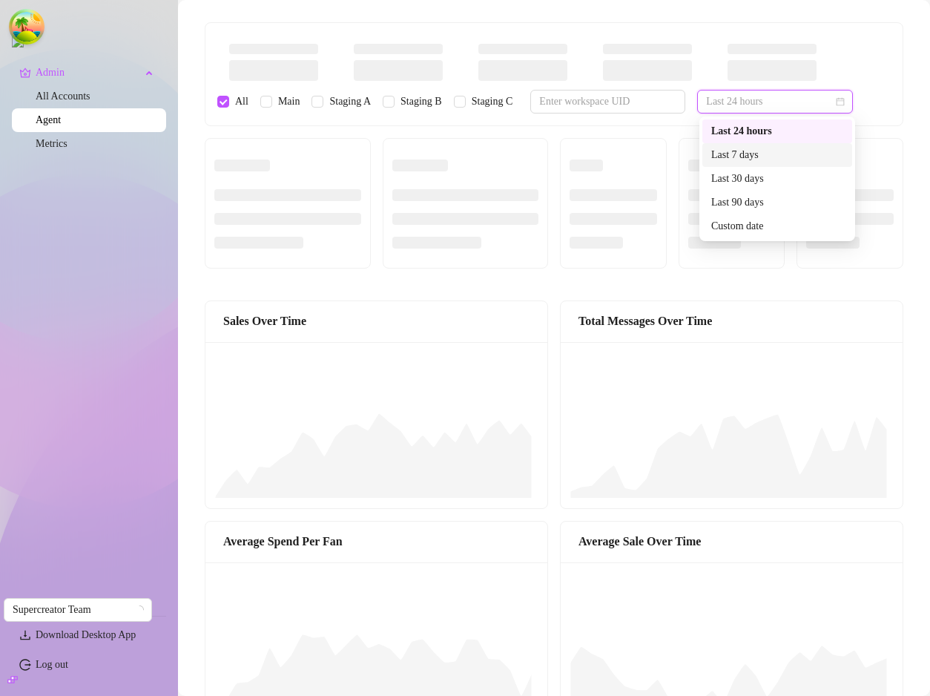
click at [635, 148] on div "Last 7 days" at bounding box center [777, 155] width 132 height 16
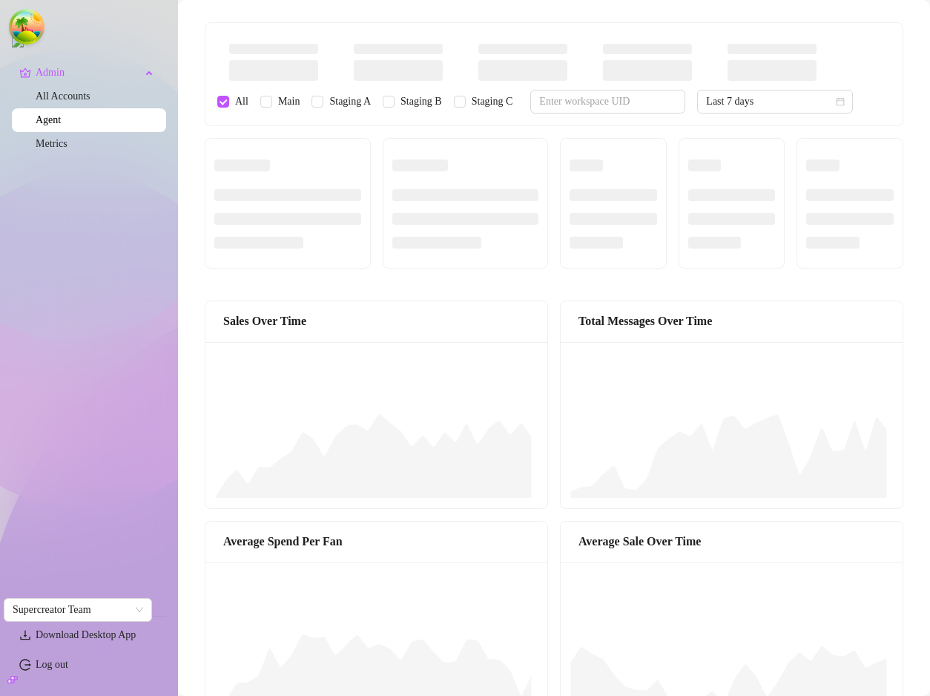
click at [635, 50] on div at bounding box center [772, 62] width 113 height 55
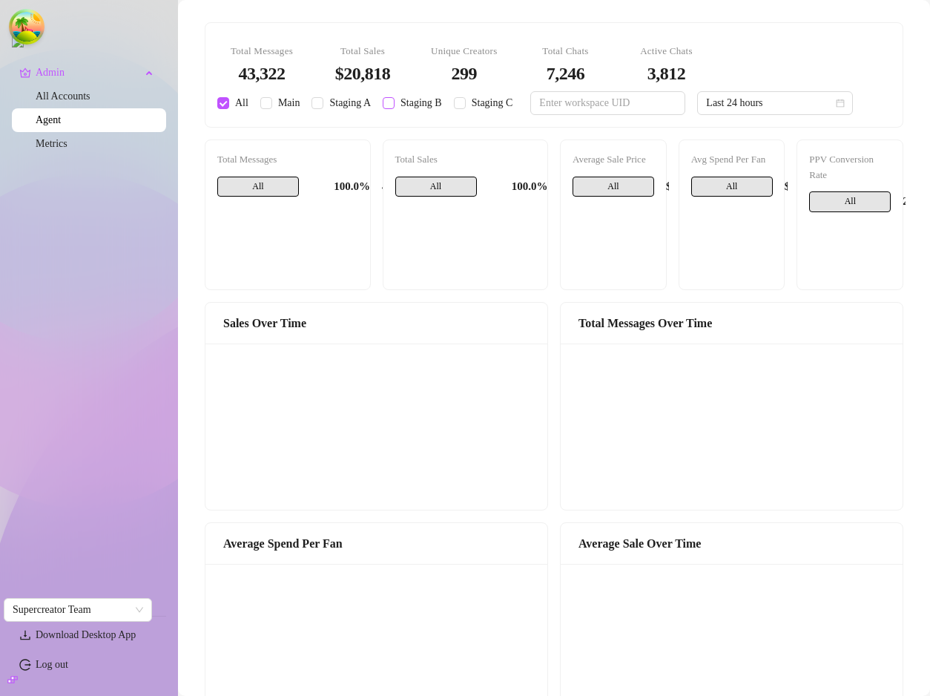
click at [394, 103] on input "Staging B" at bounding box center [389, 103] width 12 height 12
checkbox input "true"
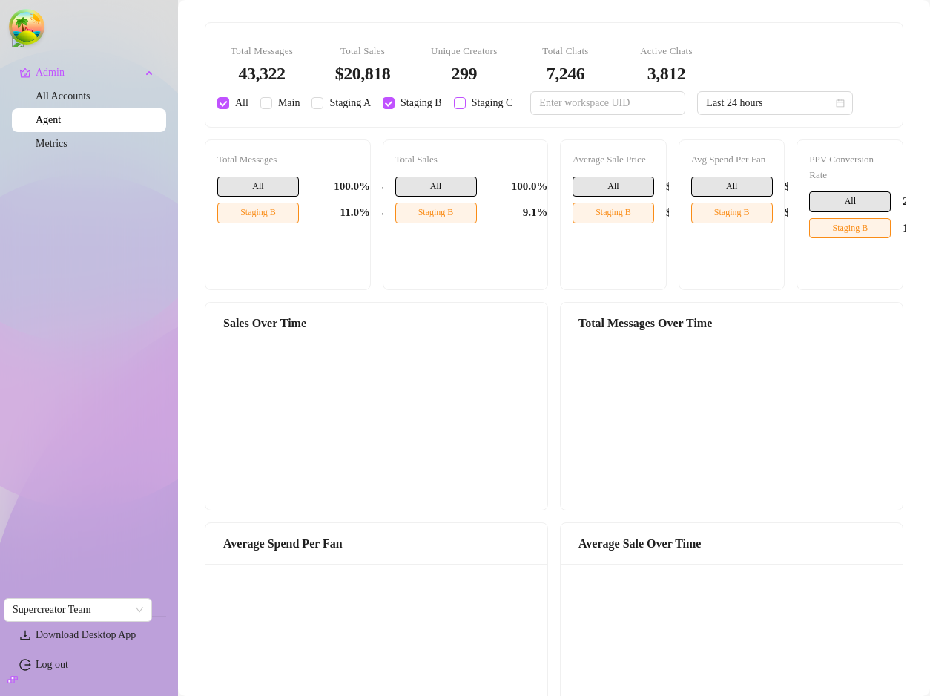
click at [466, 102] on input "Staging C" at bounding box center [460, 103] width 12 height 12
checkbox input "true"
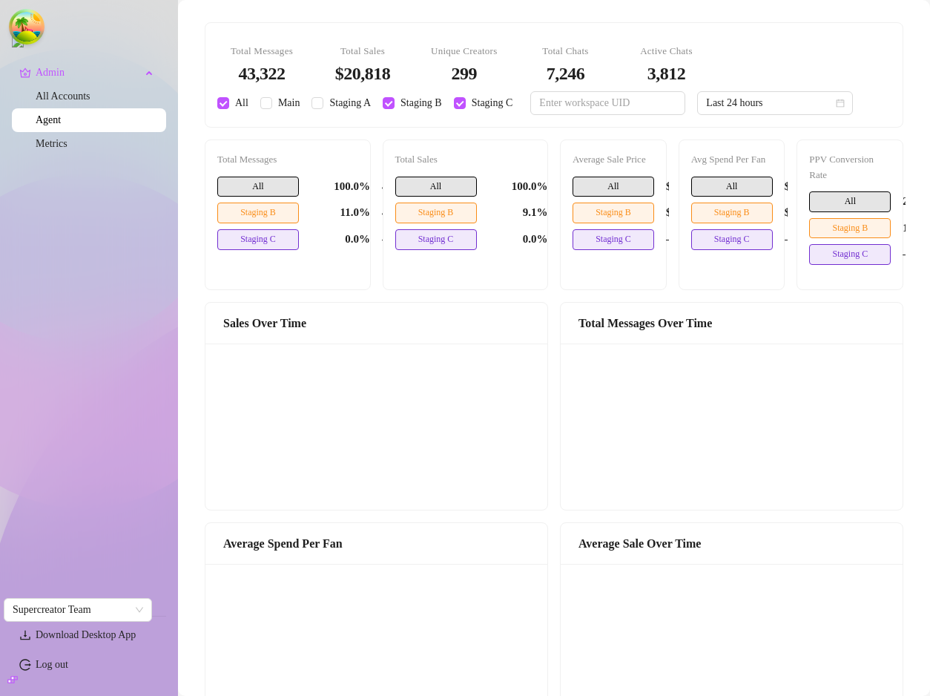
drag, startPoint x: 317, startPoint y: 106, endPoint x: 307, endPoint y: 108, distance: 10.5
click at [317, 106] on input "Staging A" at bounding box center [317, 103] width 12 height 12
checkbox input "true"
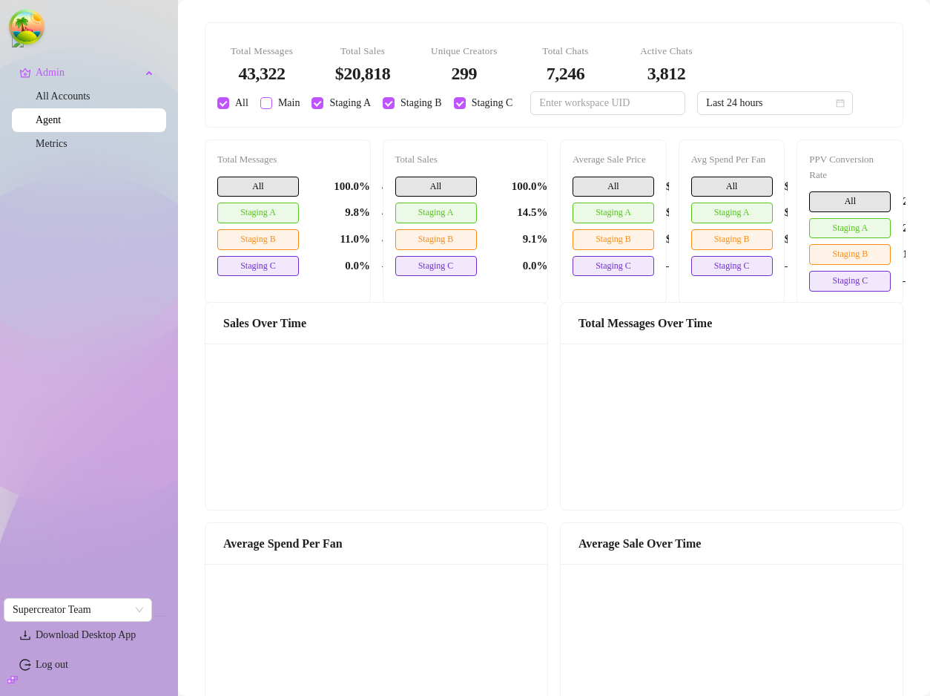
click at [268, 107] on input "Main" at bounding box center [266, 103] width 12 height 12
checkbox input "true"
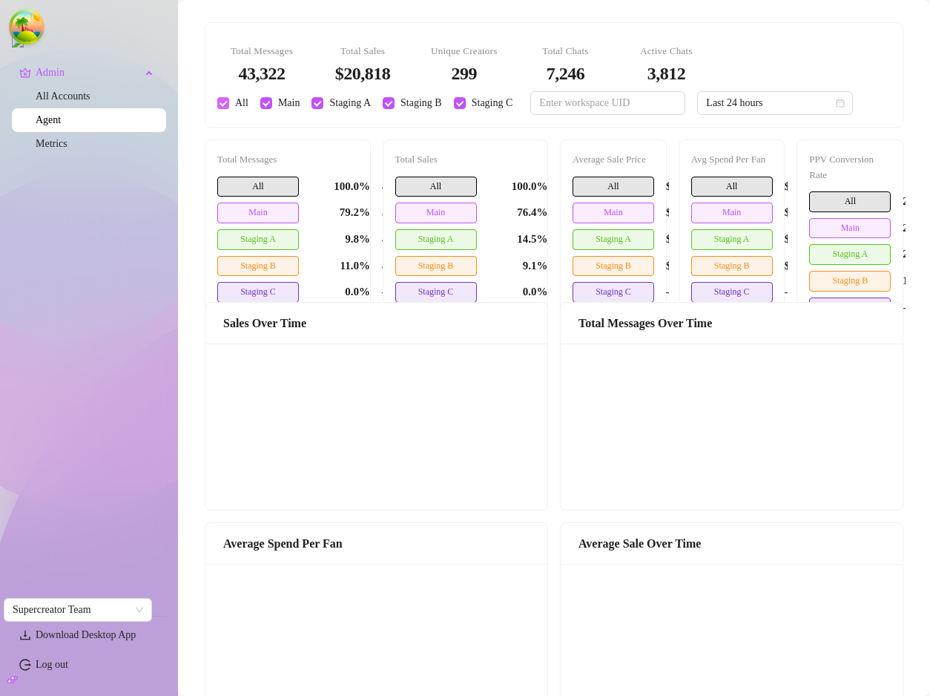
click at [230, 102] on span "All" at bounding box center [241, 103] width 25 height 16
click at [229, 102] on input "All" at bounding box center [223, 103] width 12 height 12
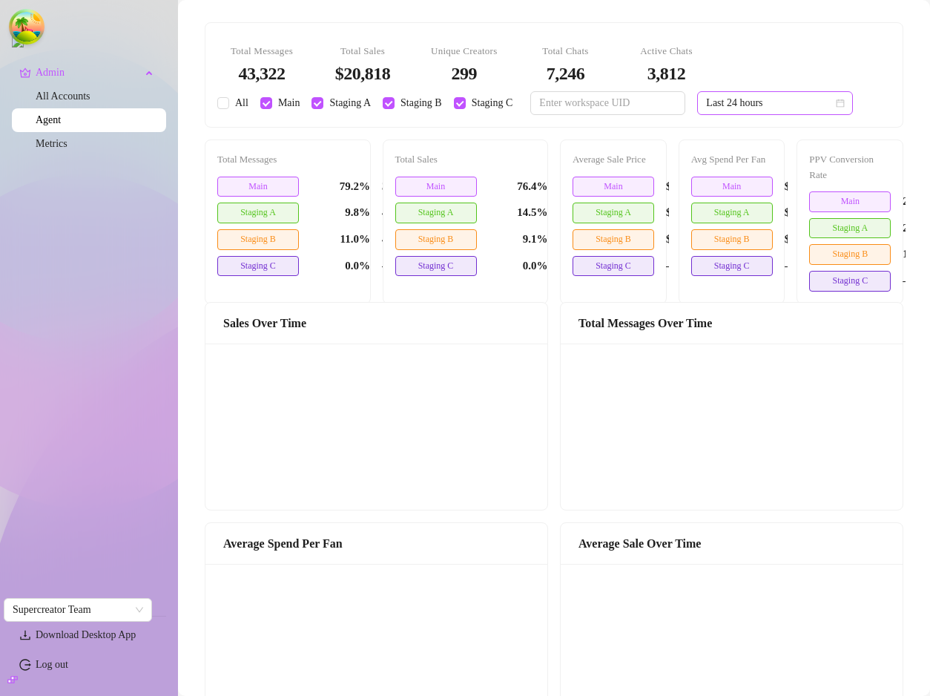
click at [782, 112] on span "Last 24 hours" at bounding box center [775, 103] width 138 height 22
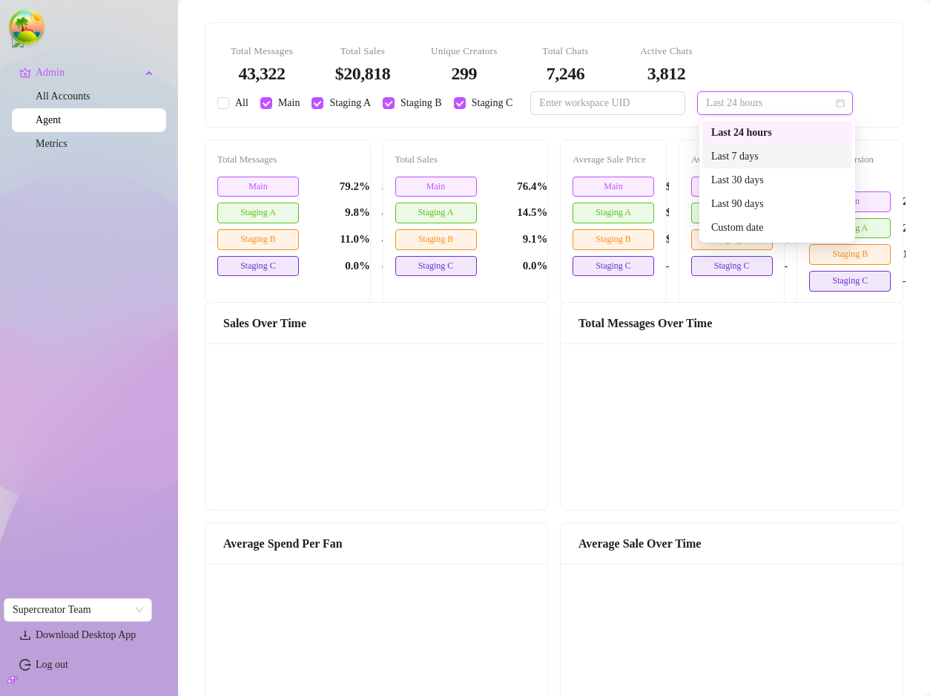
click at [766, 161] on div "Last 7 days" at bounding box center [777, 156] width 132 height 16
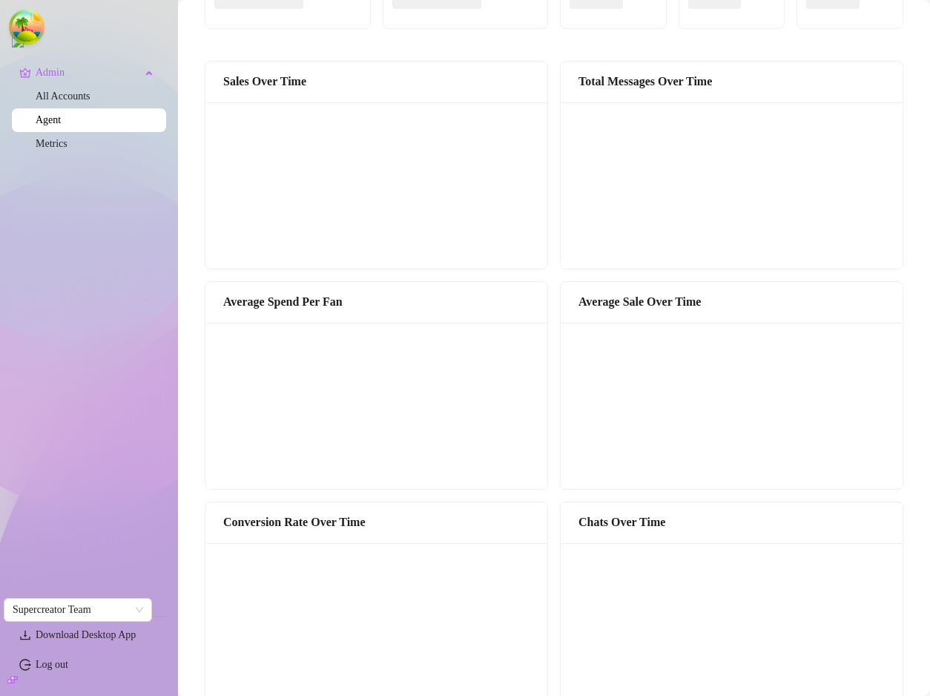
scroll to position [832, 0]
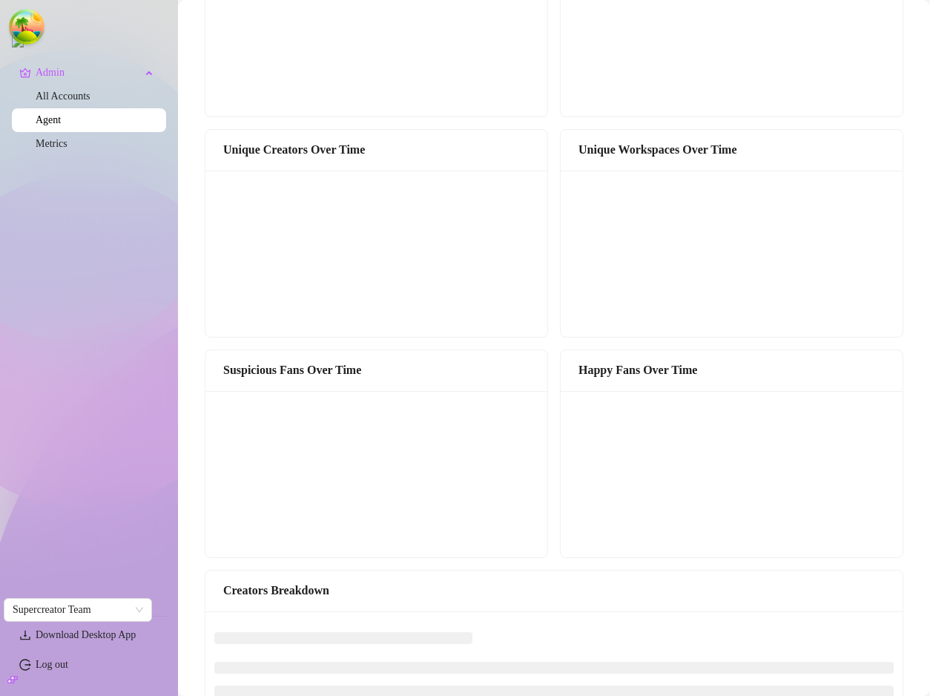
click at [620, 380] on div "Happy Fans Over Time" at bounding box center [732, 371] width 342 height 42
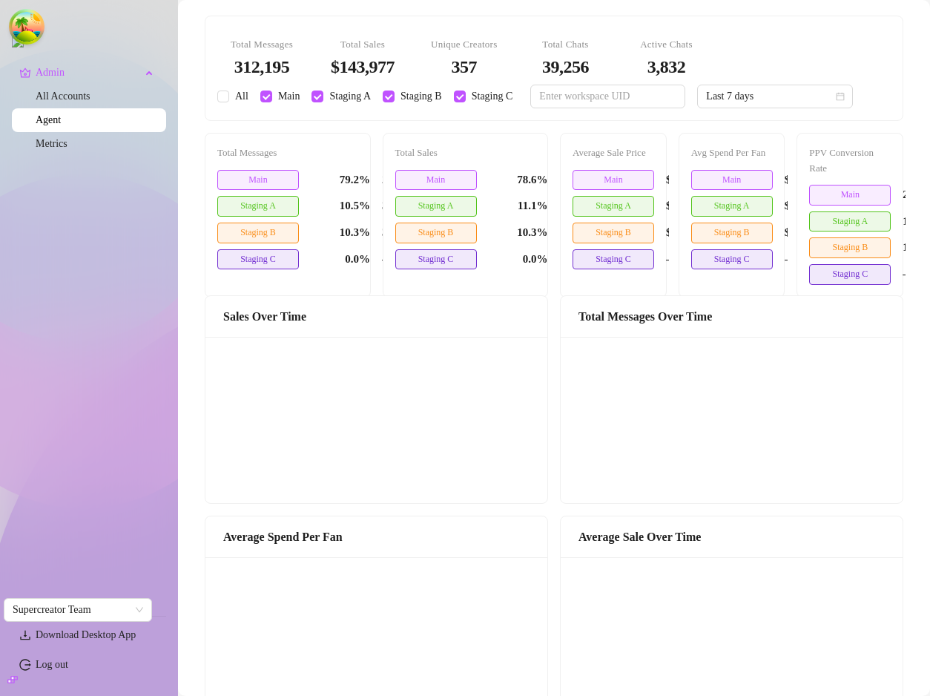
scroll to position [0, 0]
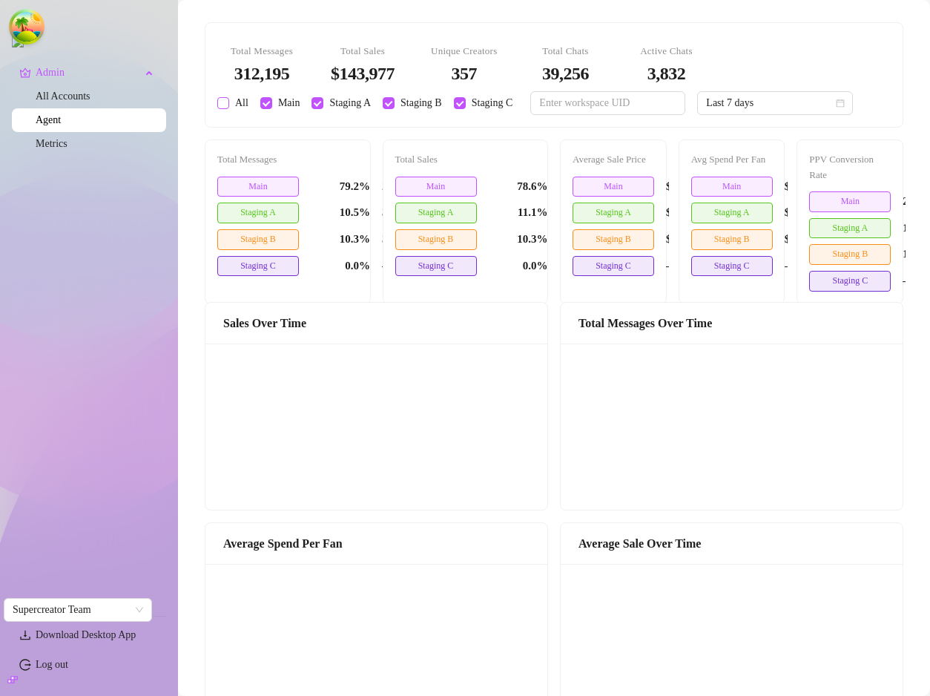
click at [223, 108] on input "All" at bounding box center [223, 103] width 12 height 12
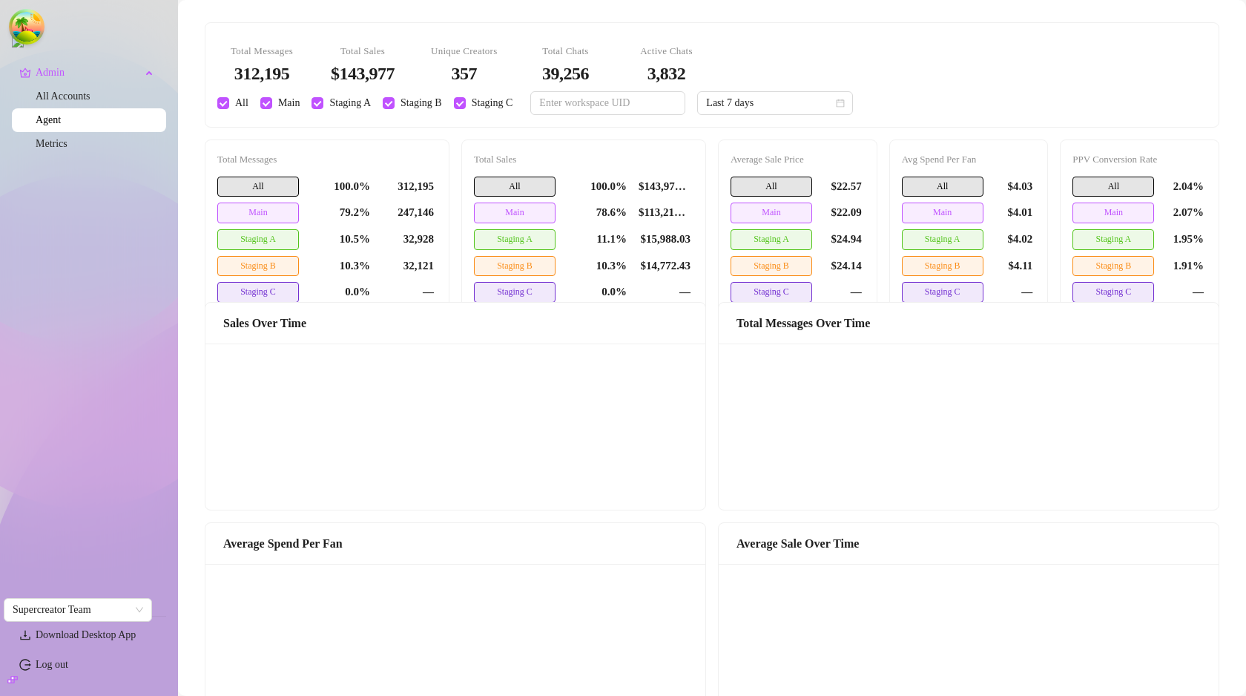
click at [868, 495] on canvas at bounding box center [965, 426] width 476 height 148
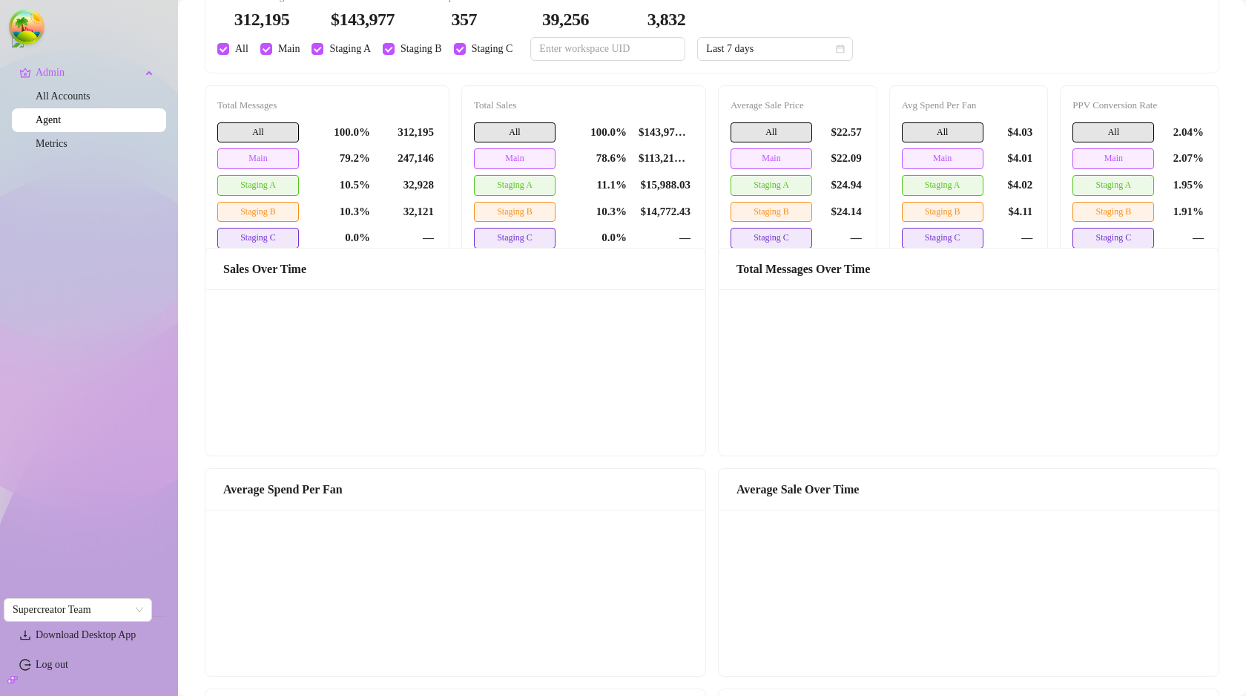
scroll to position [47, 0]
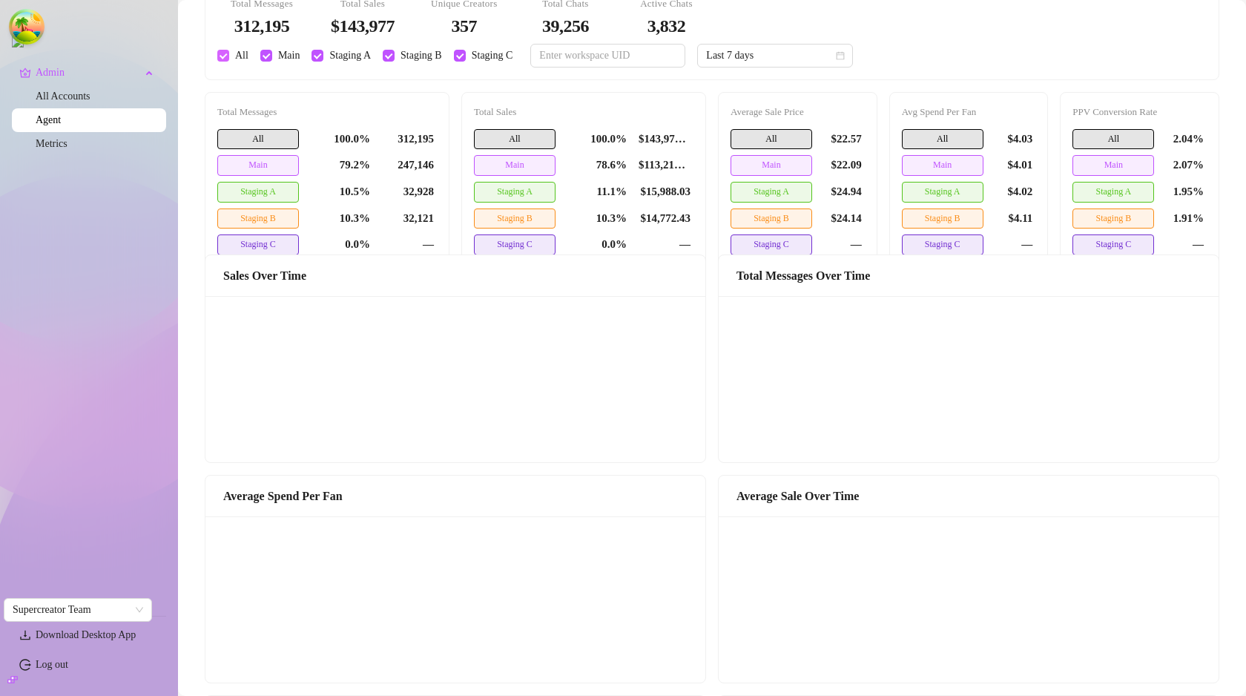
click at [226, 56] on input "All" at bounding box center [223, 56] width 12 height 12
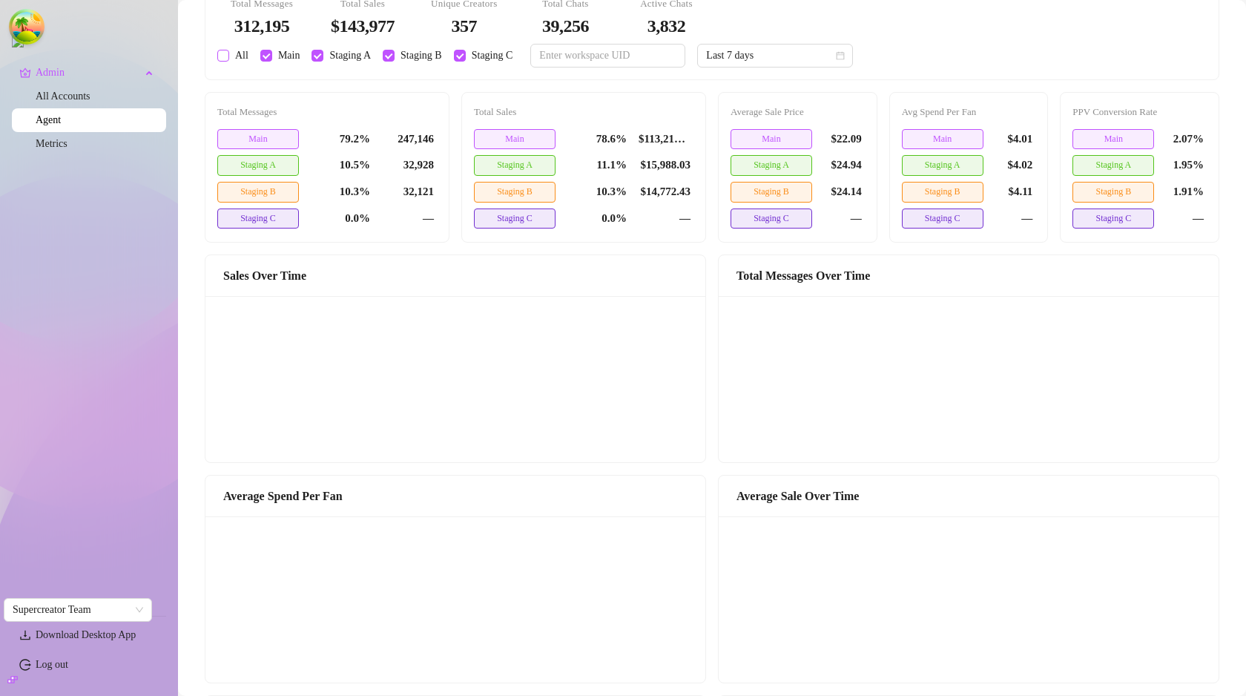
click at [234, 57] on span "All" at bounding box center [241, 55] width 25 height 16
click at [229, 57] on input "All" at bounding box center [223, 56] width 12 height 12
checkbox input "true"
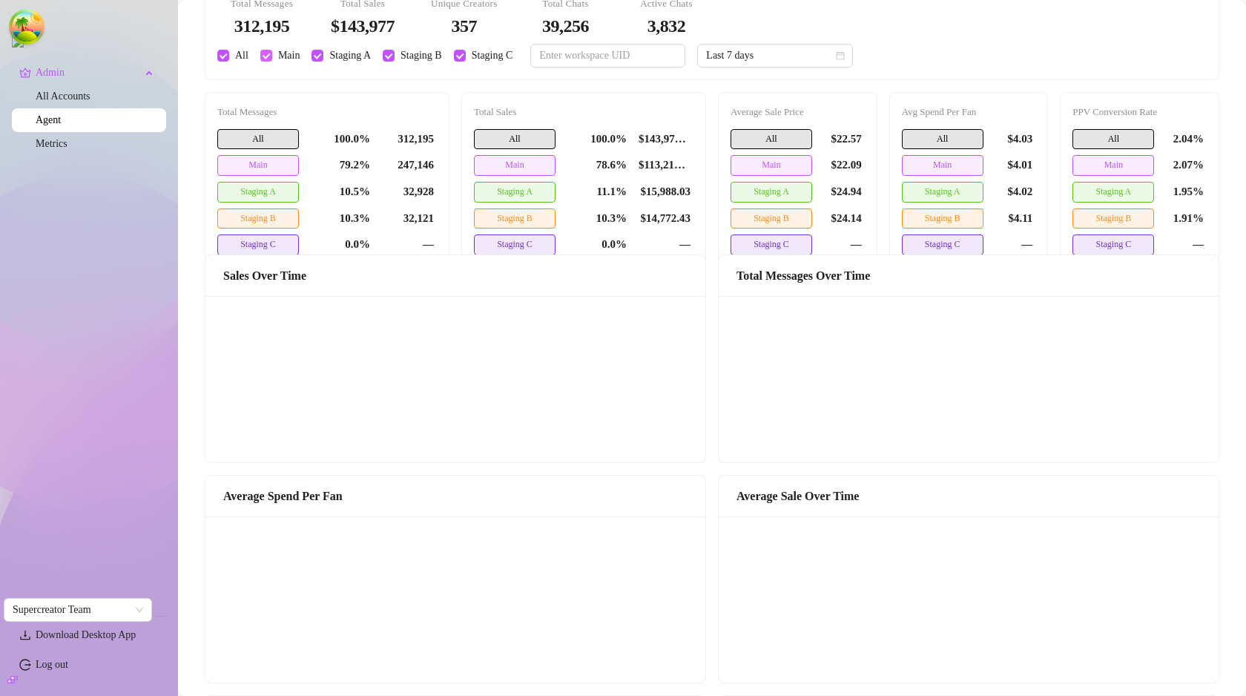
click at [283, 59] on span "Main" at bounding box center [289, 55] width 34 height 16
click at [272, 59] on input "Main" at bounding box center [266, 56] width 12 height 12
checkbox input "false"
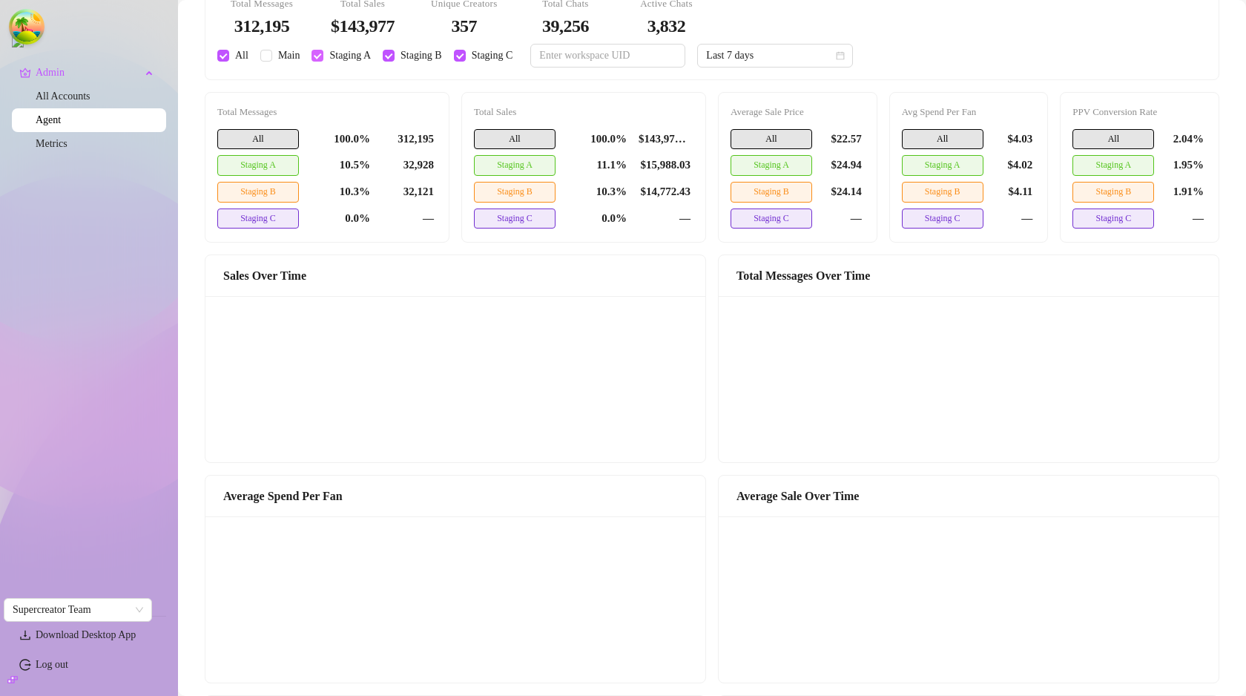
click at [319, 64] on label "Staging A" at bounding box center [343, 55] width 65 height 16
click at [319, 62] on input "Staging A" at bounding box center [317, 56] width 12 height 12
checkbox input "false"
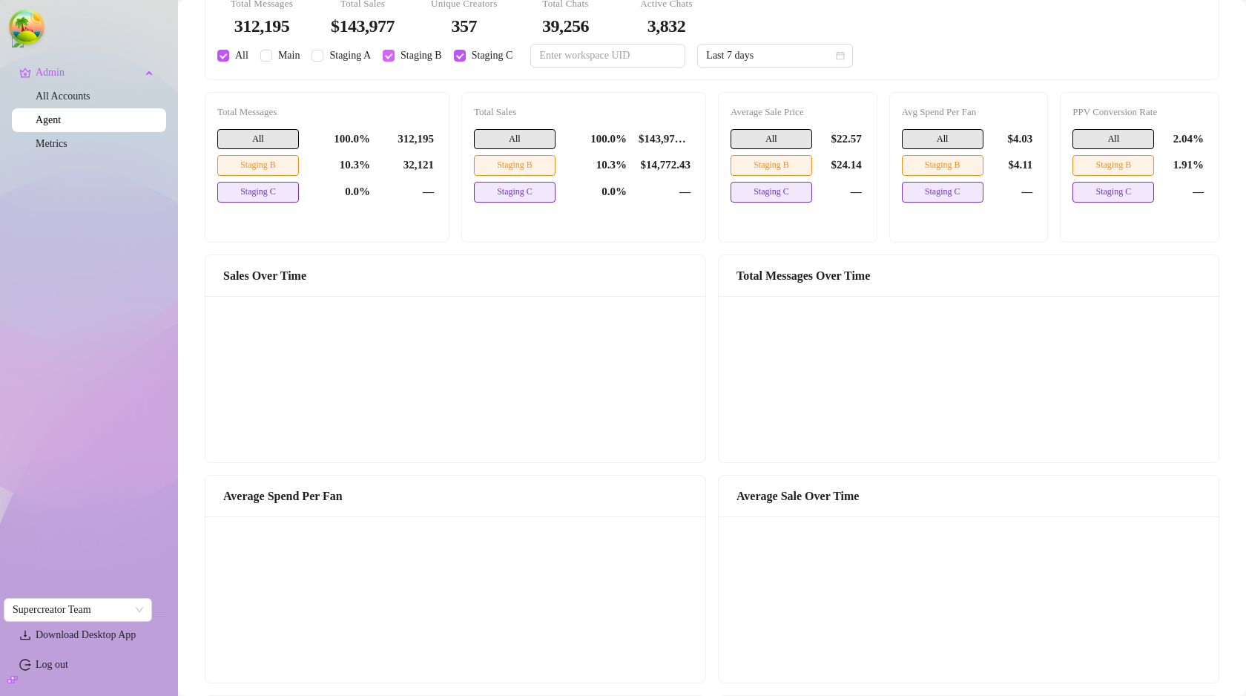
click at [393, 55] on input "Staging B" at bounding box center [389, 56] width 12 height 12
checkbox input "false"
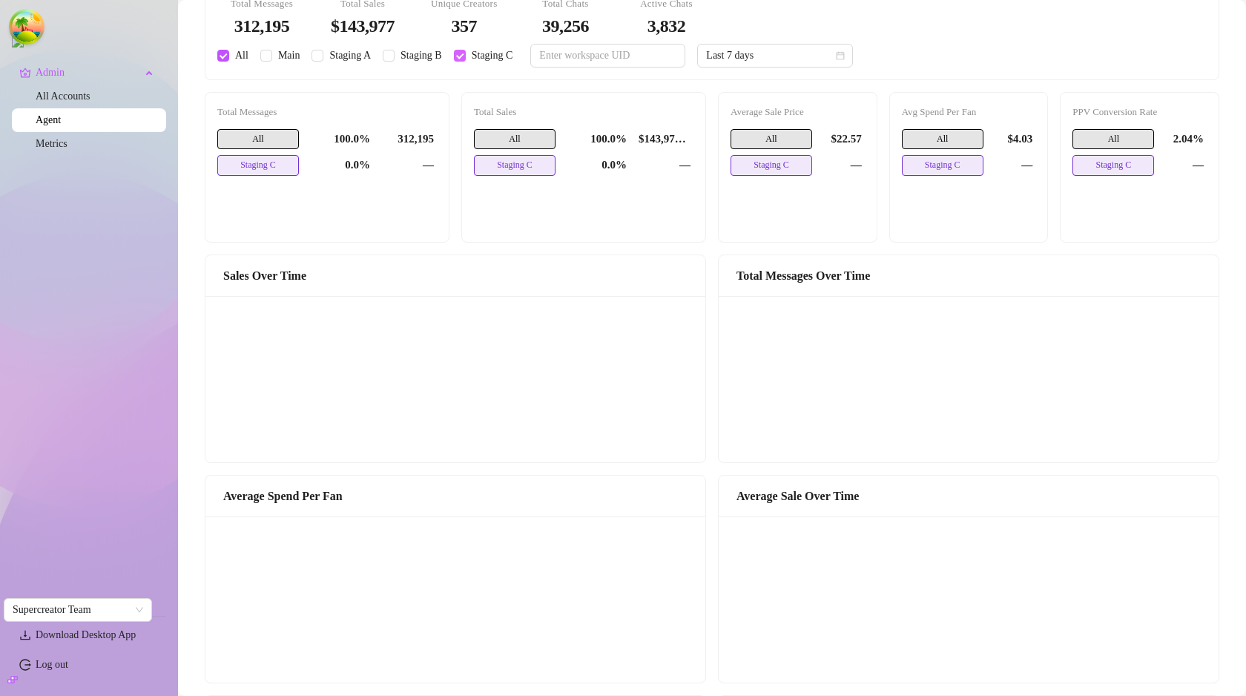
click at [459, 62] on label "Staging C" at bounding box center [486, 55] width 65 height 16
click at [459, 62] on input "Staging C" at bounding box center [460, 56] width 12 height 12
checkbox input "false"
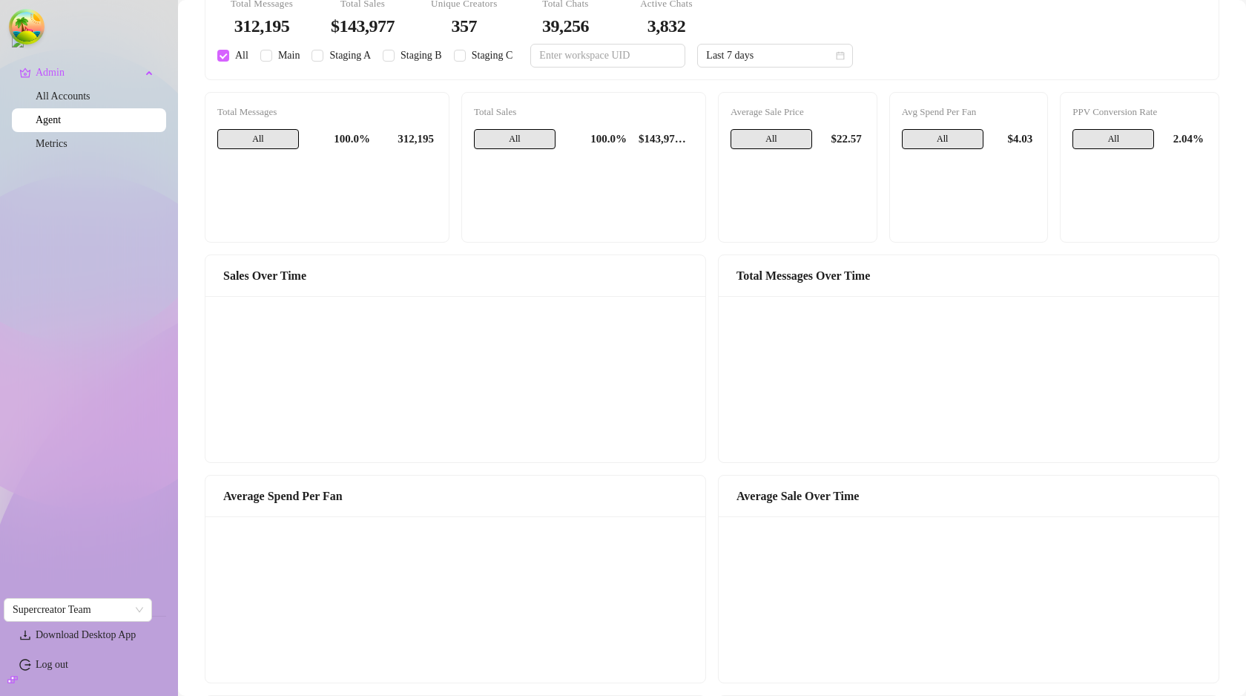
click at [223, 59] on input "All" at bounding box center [223, 56] width 12 height 12
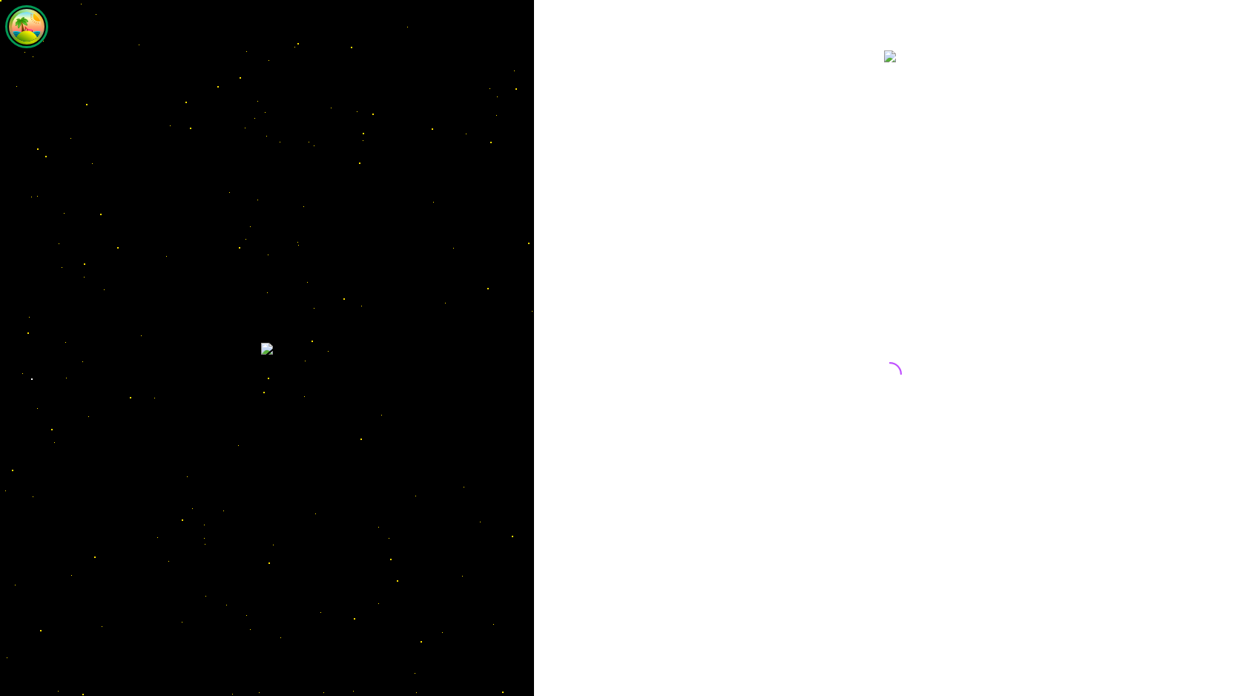
click at [31, 30] on icon "Open Tanstack query devtools" at bounding box center [28, 28] width 8 height 4
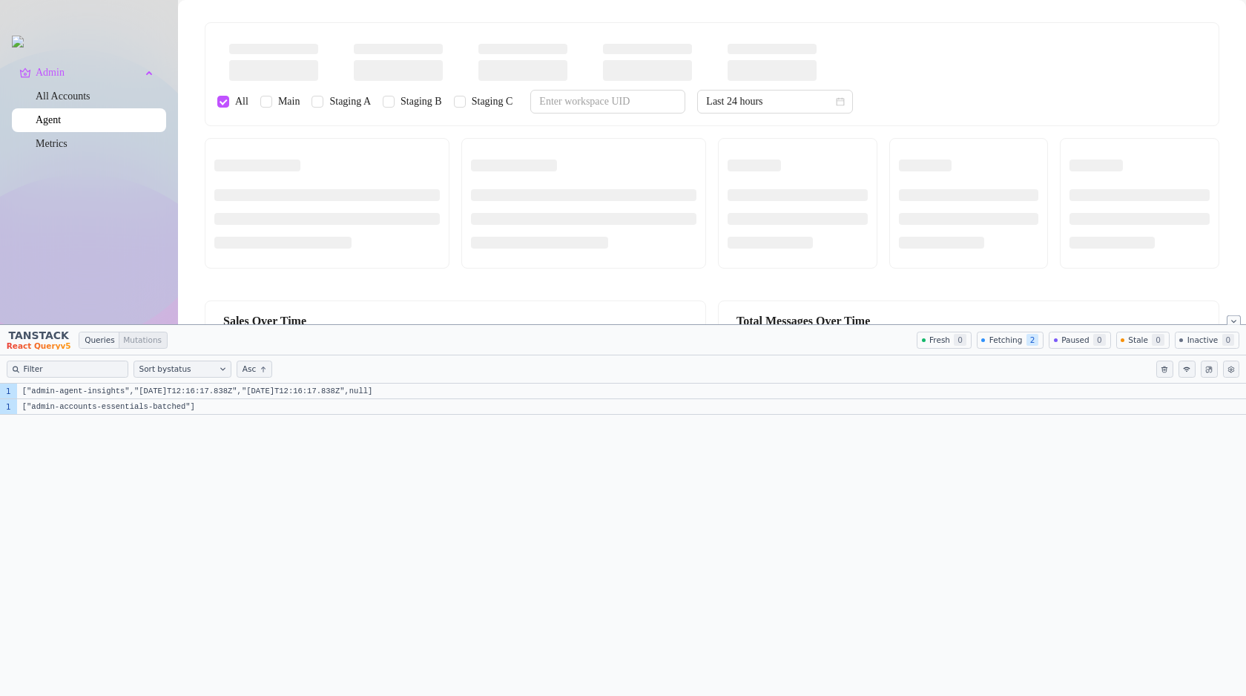
click at [68, 161] on ul "Admin All Accounts Agent Metrics" at bounding box center [89, 332] width 154 height 554
click at [67, 149] on link "Metrics" at bounding box center [52, 143] width 32 height 11
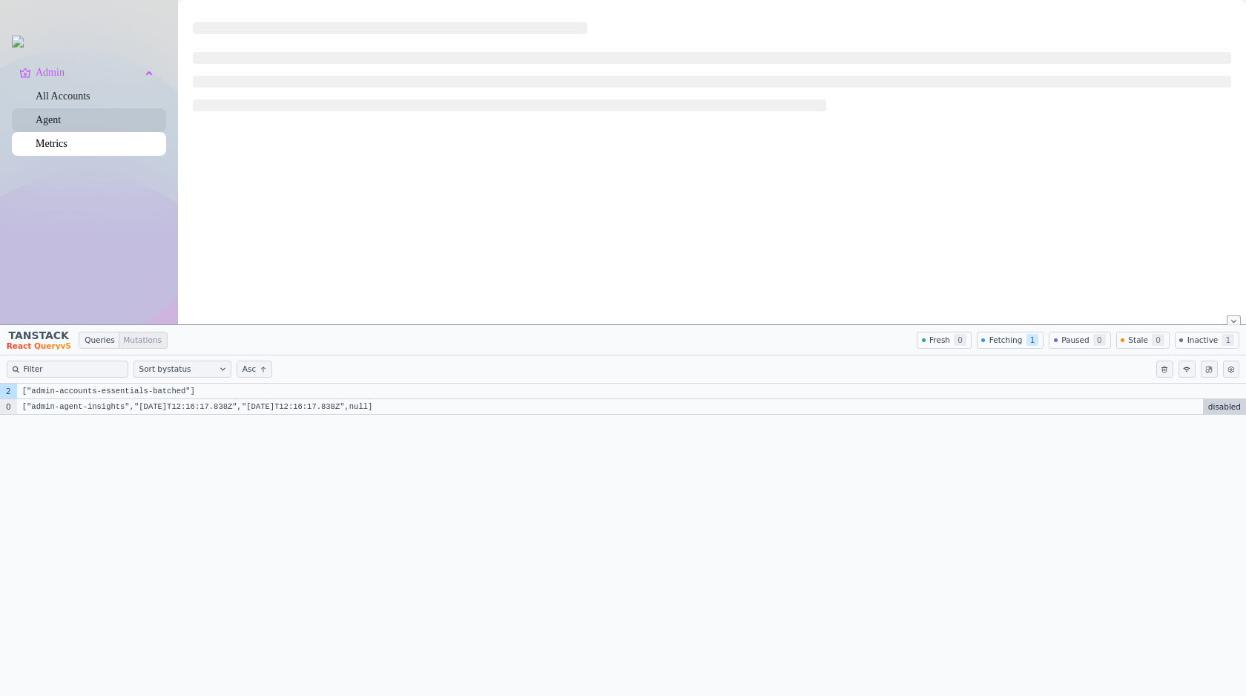
click at [61, 125] on link "Agent" at bounding box center [48, 119] width 25 height 11
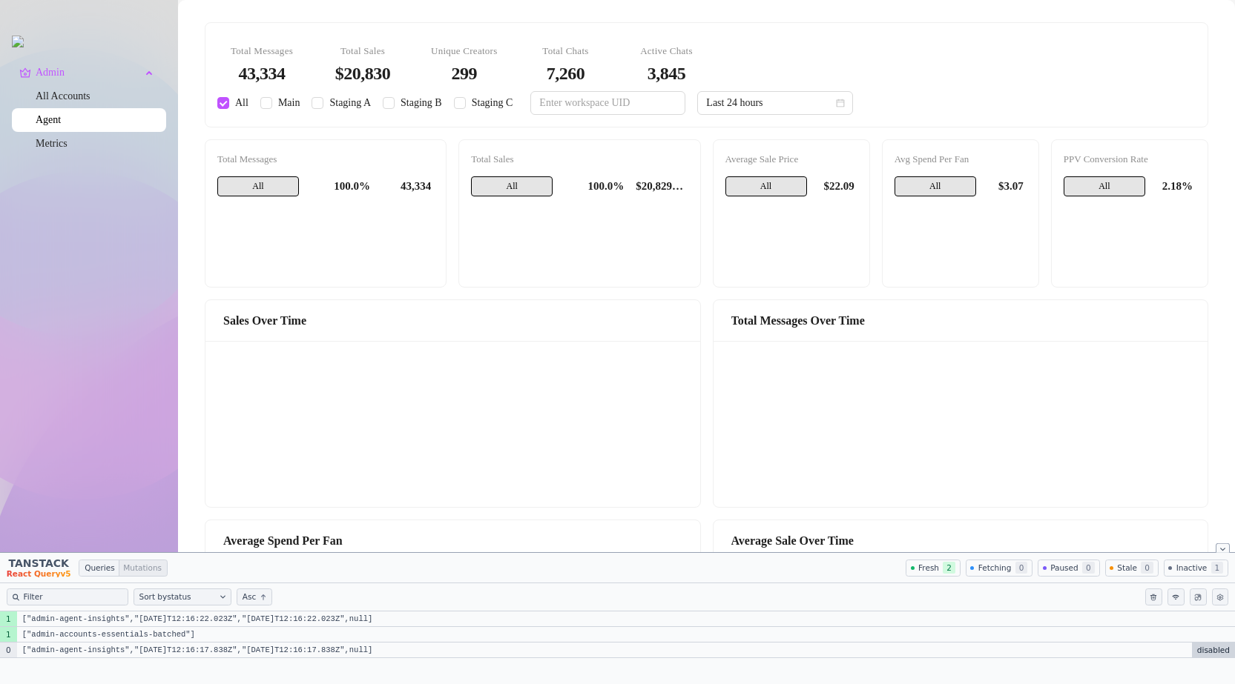
drag, startPoint x: 662, startPoint y: 326, endPoint x: 585, endPoint y: 580, distance: 265.1
click at [584, 584] on aside "TANSTACK React Query v 5 Queries Mutations Fresh 2 Fetching 0 Paused 0 Stale 0 …" at bounding box center [617, 618] width 1235 height 132
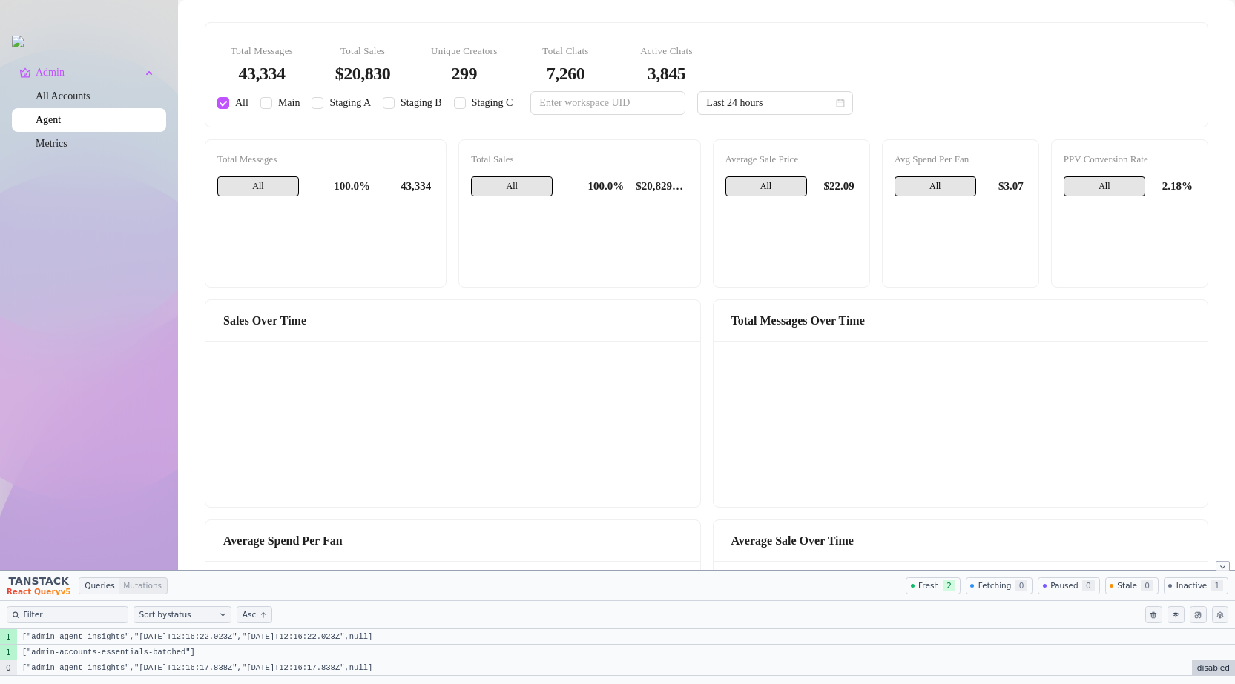
click at [383, 103] on div "All Main Staging A Staging B Staging C" at bounding box center [367, 103] width 301 height 16
click at [386, 104] on input "Staging B" at bounding box center [389, 103] width 12 height 12
checkbox input "true"
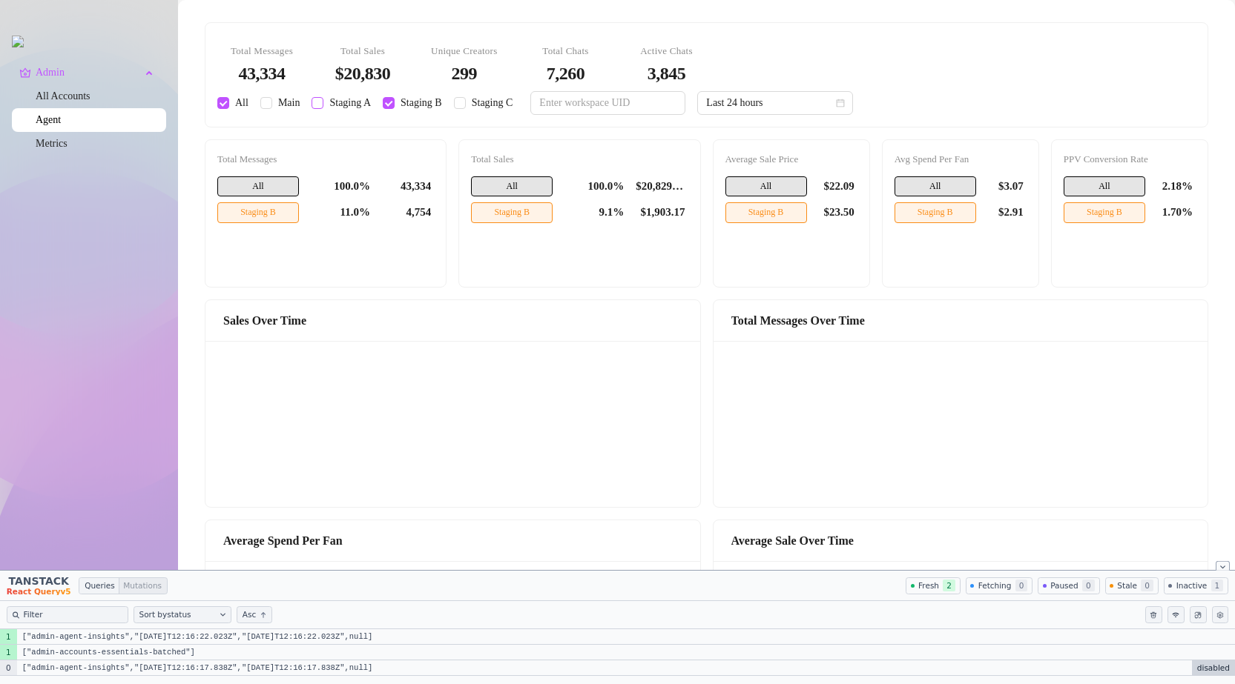
click at [319, 104] on input "Staging A" at bounding box center [317, 103] width 12 height 12
checkbox input "true"
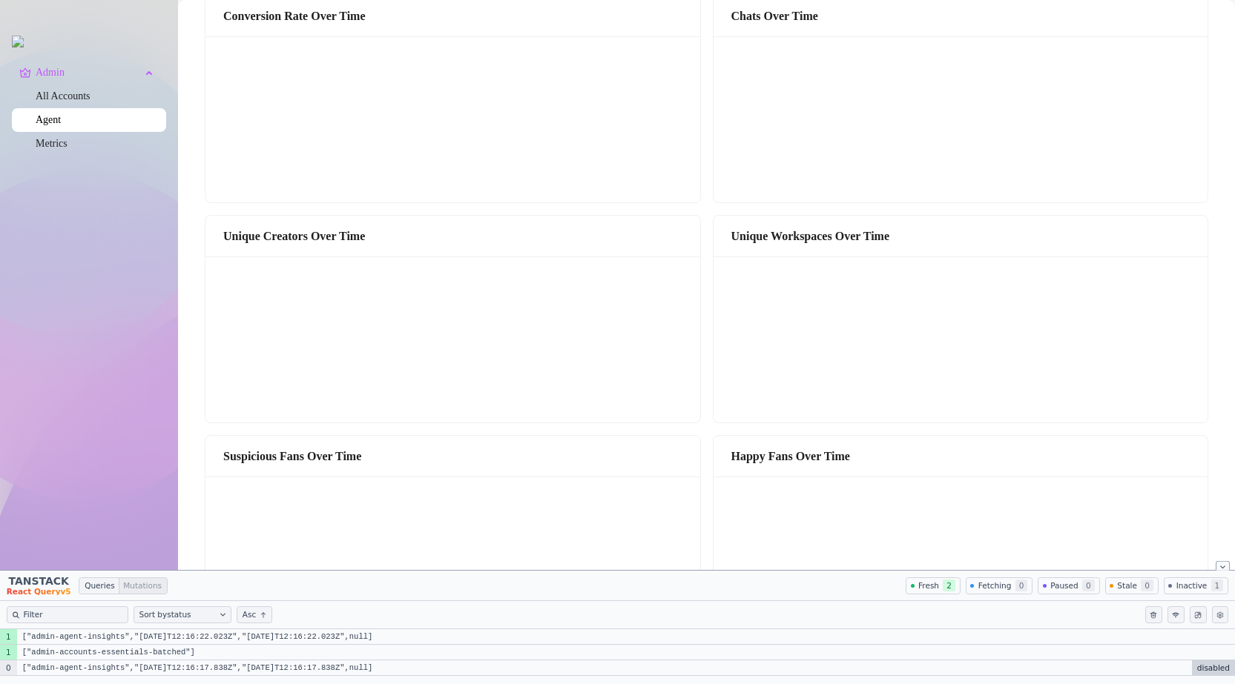
scroll to position [834, 0]
